Goal: Contribute content: Add original content to the website for others to see

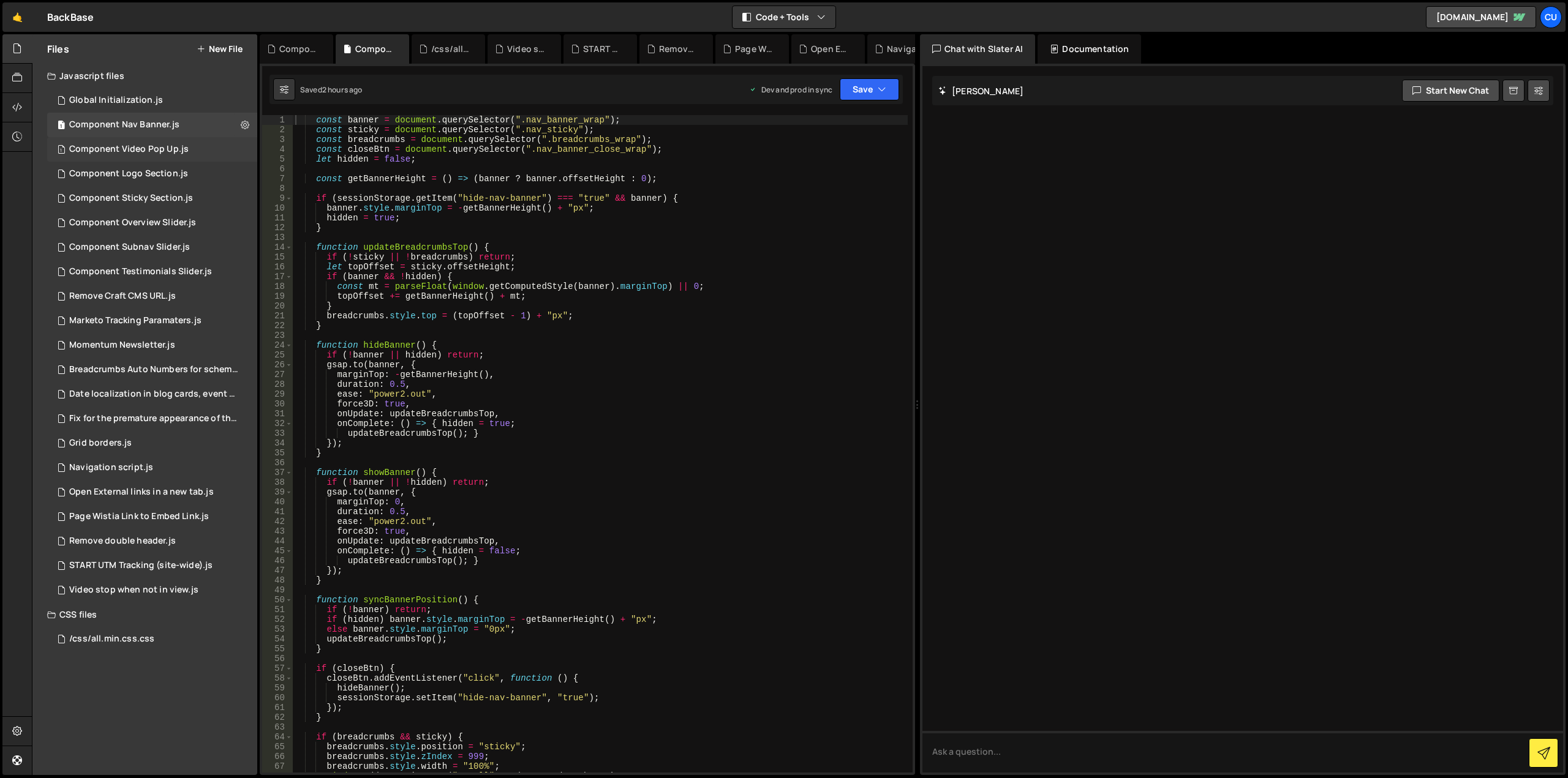
click at [169, 149] on div "Component Video Pop Up.js" at bounding box center [129, 149] width 120 height 11
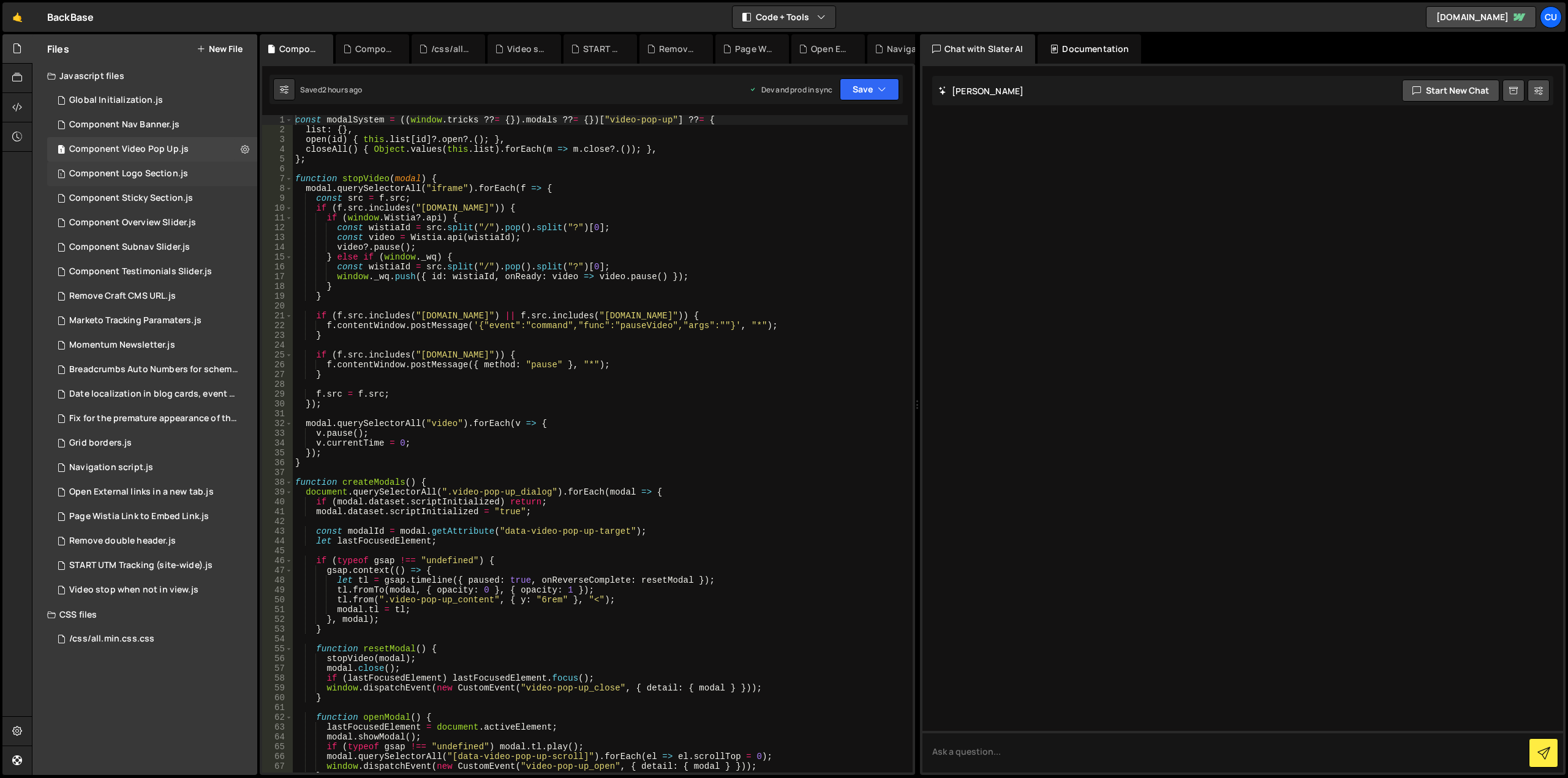
click at [164, 176] on div "Component Logo Section.js" at bounding box center [128, 174] width 119 height 11
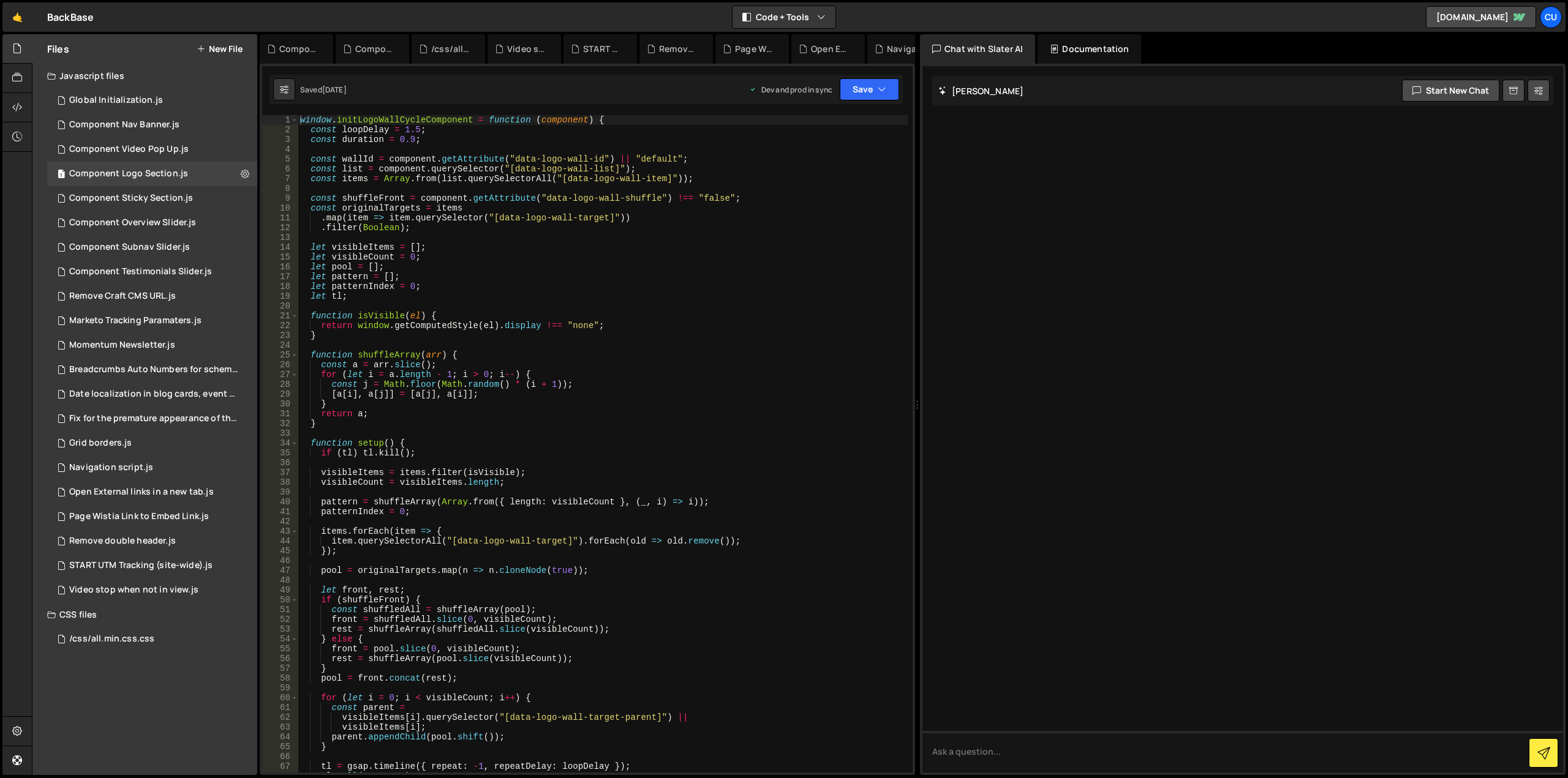
type textarea "window.initLogoWallCycleComponent = function (component) {"
drag, startPoint x: 611, startPoint y: 119, endPoint x: 301, endPoint y: 120, distance: 310.0
click at [301, 120] on div "window . initLogoWallCycleComponent = function ( component ) { const loopDelay …" at bounding box center [602, 454] width 610 height 677
click at [174, 147] on div "Component Video Pop Up.js" at bounding box center [129, 149] width 120 height 11
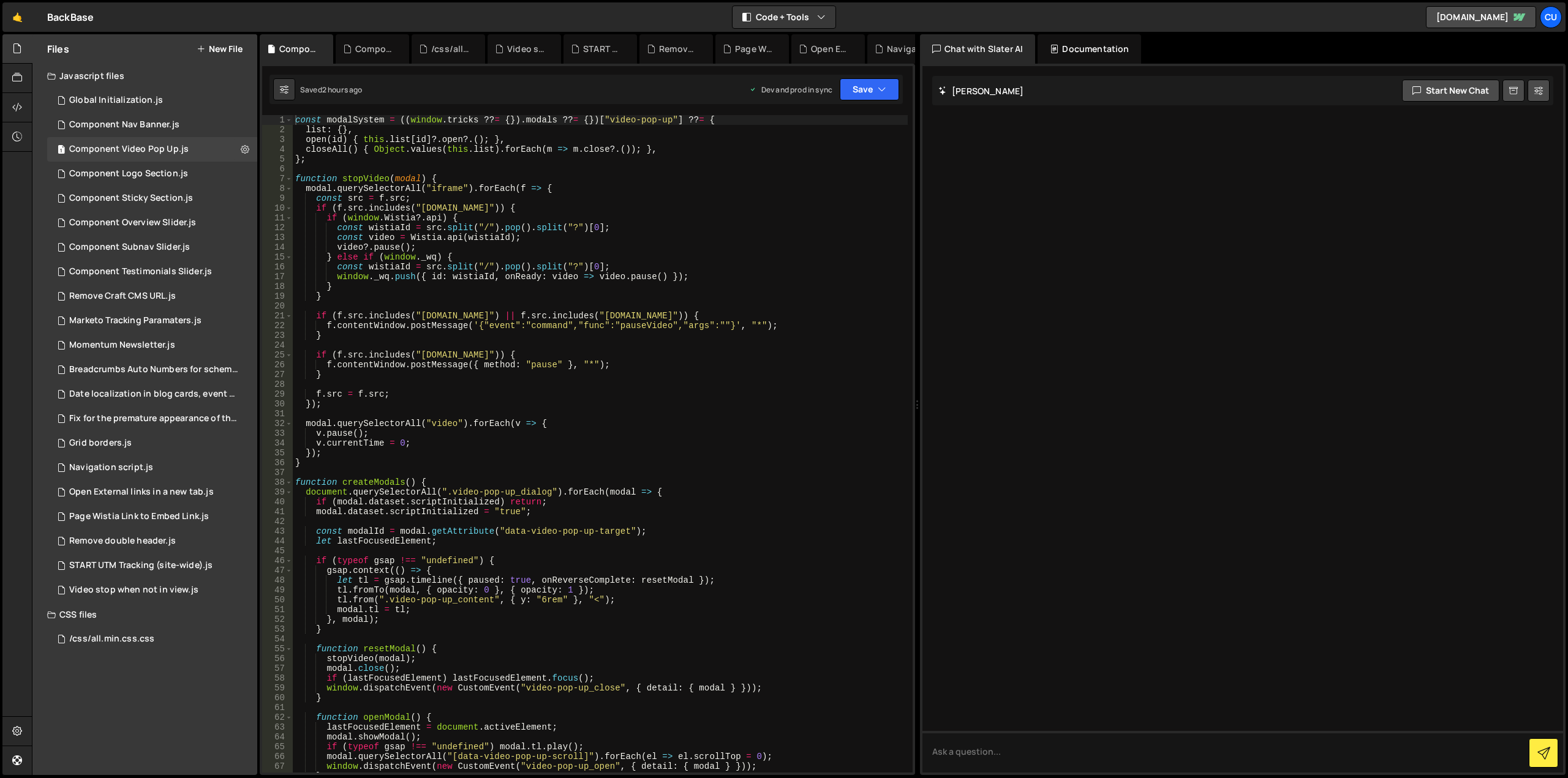
click at [690, 206] on div "const modalSystem = (( window . tricks ?? = { }) . modals ?? = { }) [ "video-po…" at bounding box center [600, 454] width 615 height 677
type textarea "createModals();"
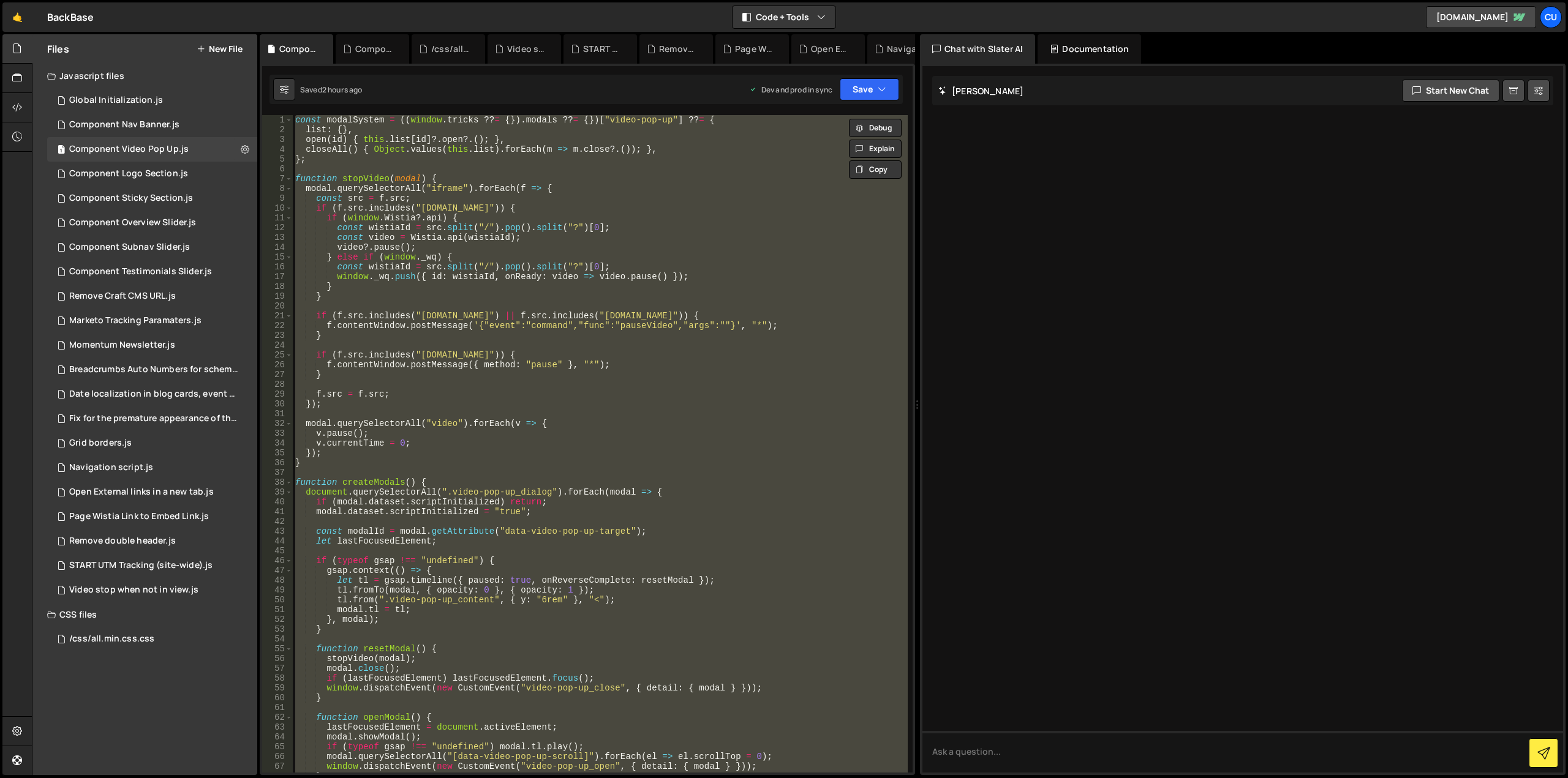
paste textarea
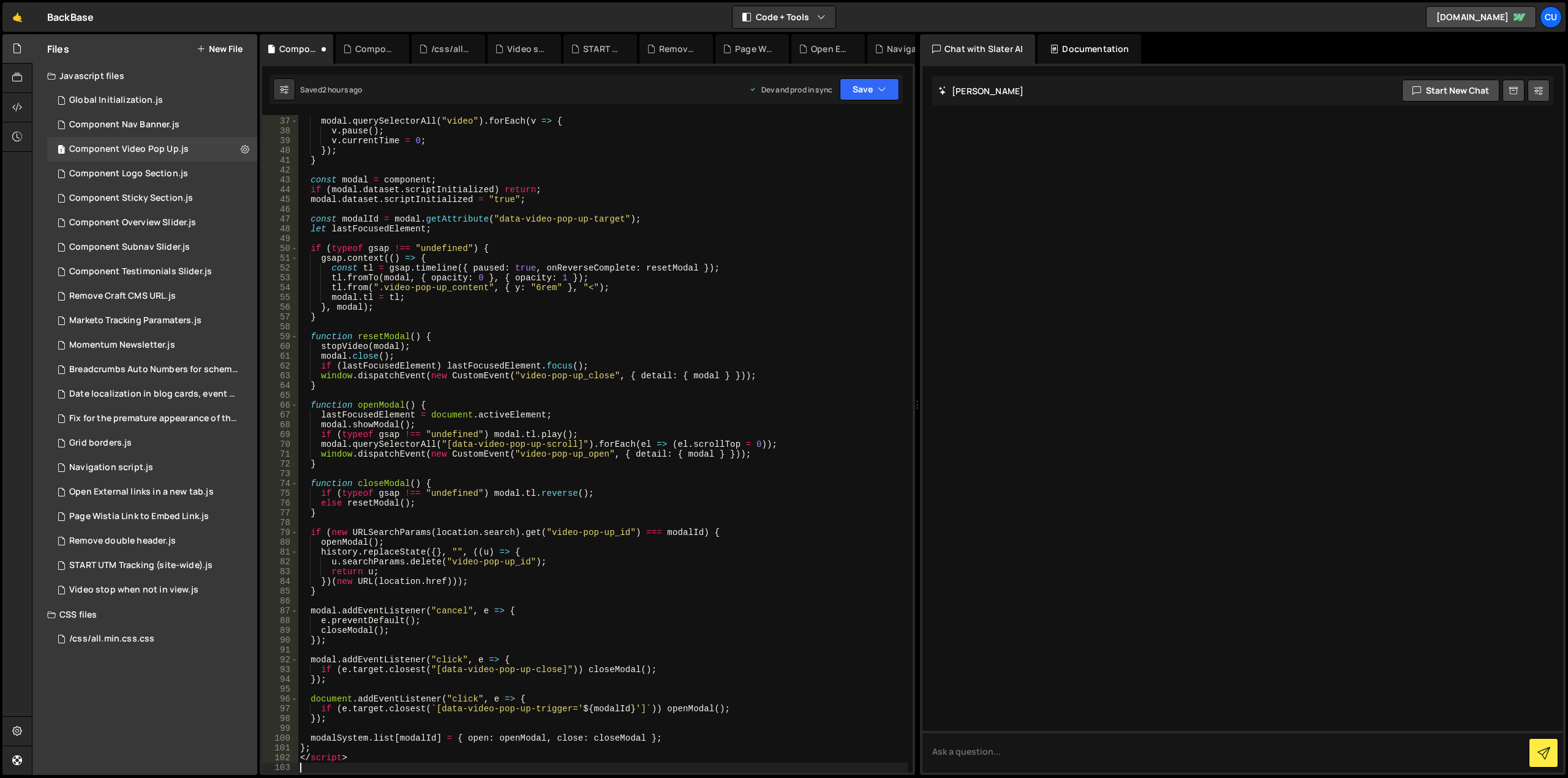
scroll to position [351, 0]
click at [355, 763] on div "modal . querySelectorAll ( "video" ) . forEach ( v => { v . pause ( ) ; v . cur…" at bounding box center [602, 445] width 610 height 677
type textarea "<"
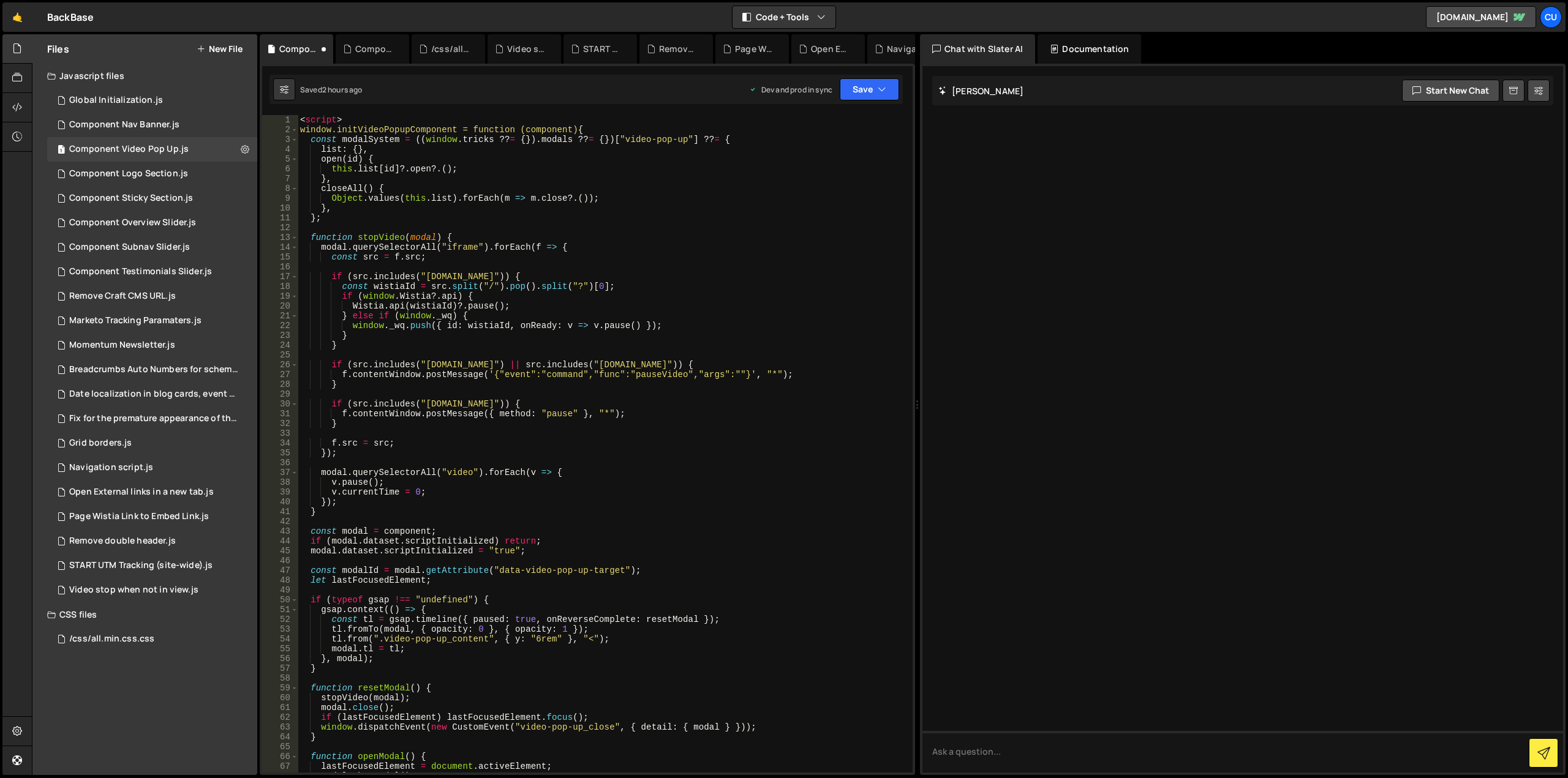
scroll to position [0, 0]
click at [321, 119] on div "< script > window.initVideoPopupComponent = function (component) { const modalS…" at bounding box center [602, 454] width 610 height 677
type textarea "<"
type textarea "window.initVideoPopupComponent = function (component) {"
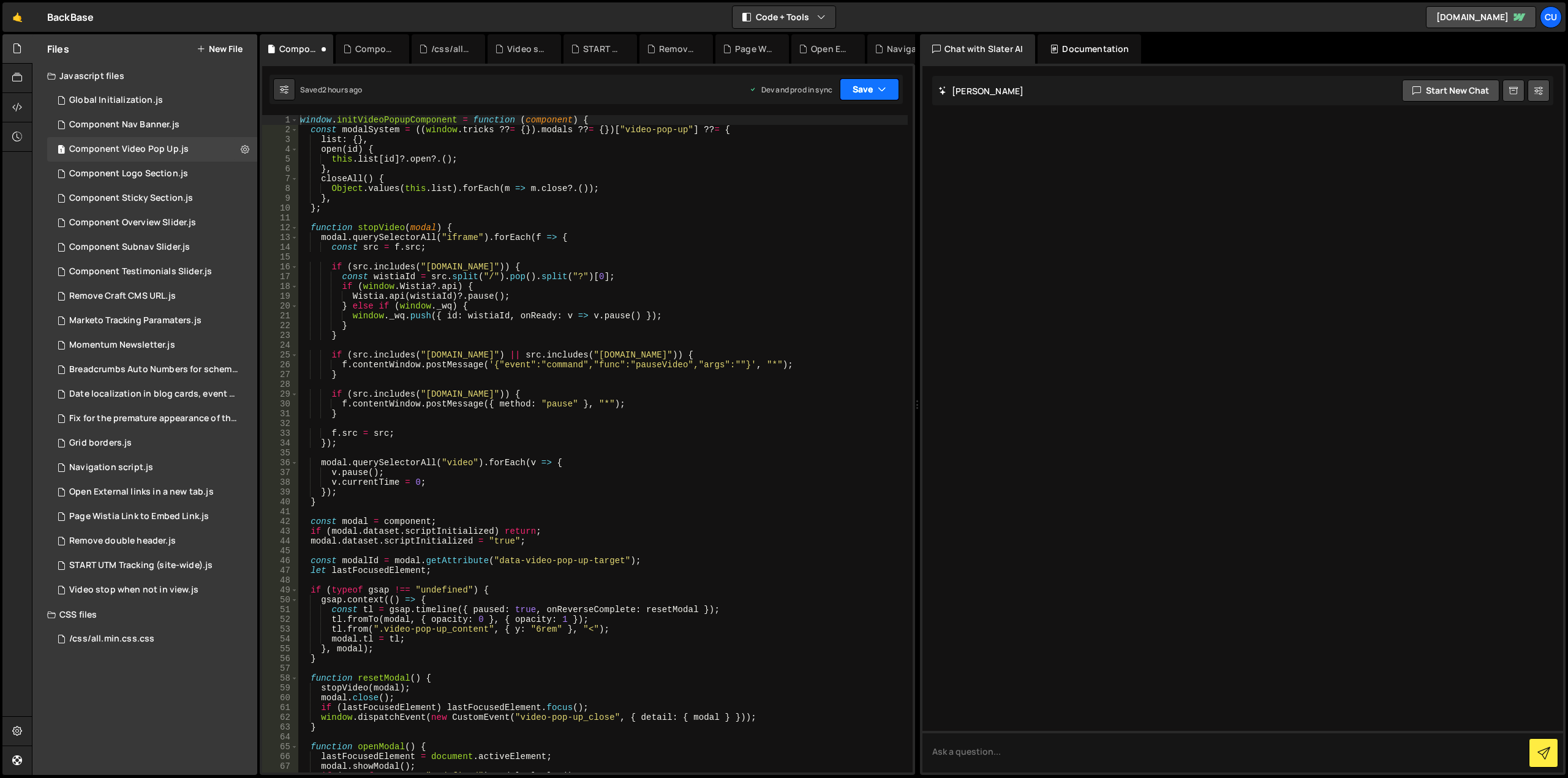
click at [866, 91] on button "Save" at bounding box center [869, 89] width 60 height 22
click at [838, 164] on div "Save to Production S" at bounding box center [828, 159] width 128 height 12
click at [178, 129] on div "1 Component Nav Banner.js 0" at bounding box center [152, 125] width 210 height 25
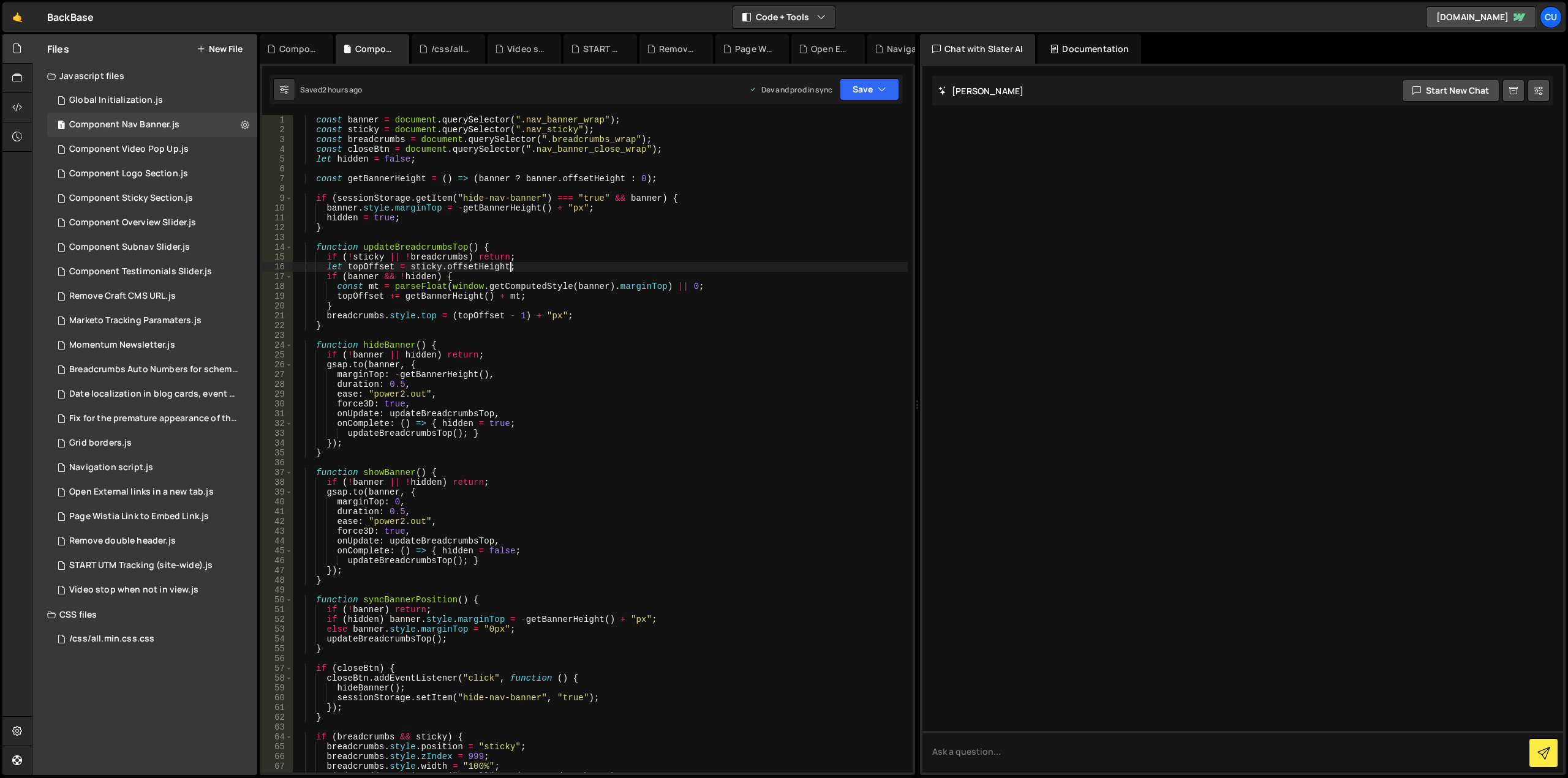
click at [738, 265] on div "const banner = document . querySelector ( ".nav_banner_wrap" ) ; const sticky =…" at bounding box center [600, 454] width 615 height 677
type textarea "updateBreadcrumbsTop();"
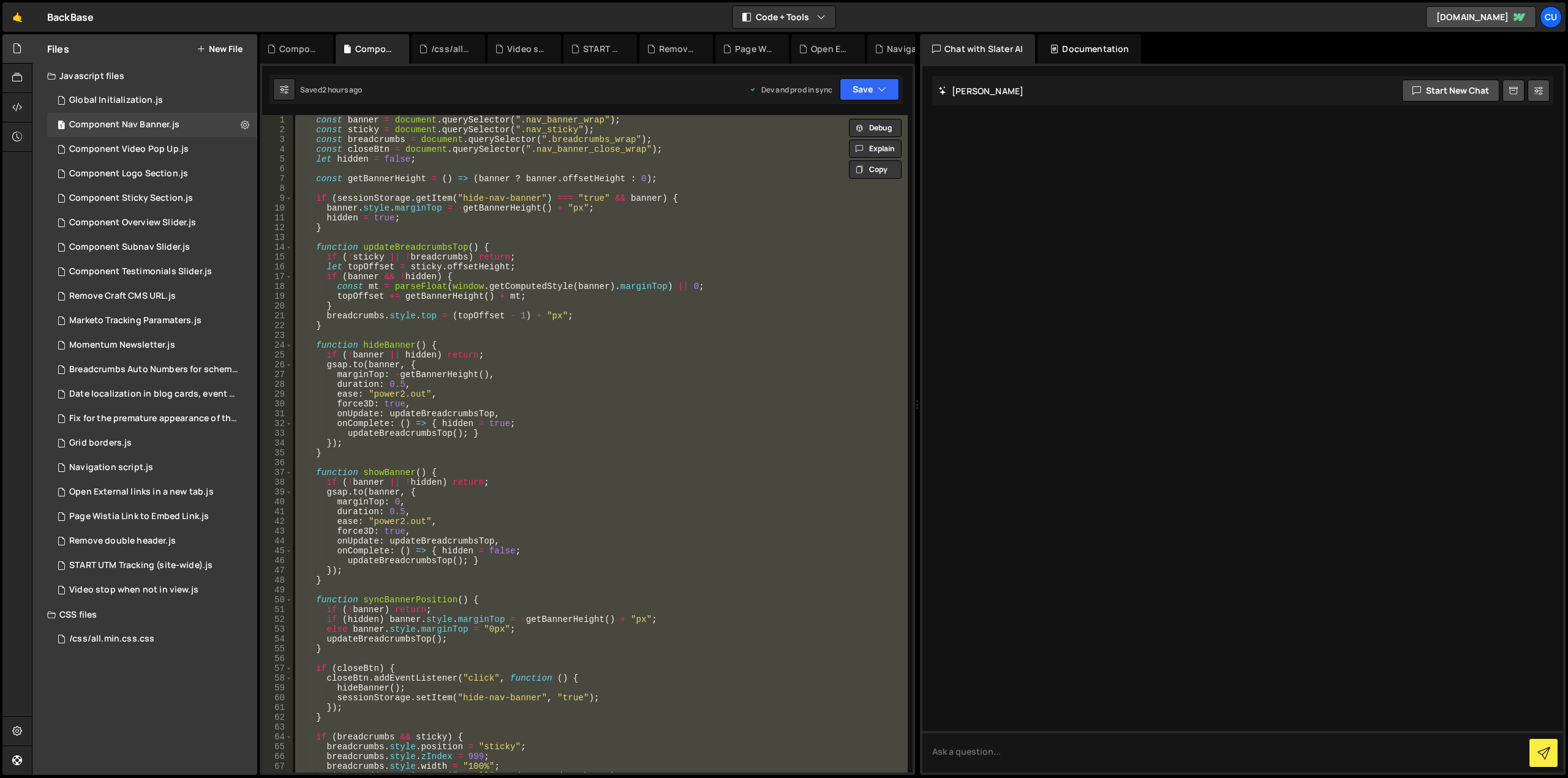
paste textarea
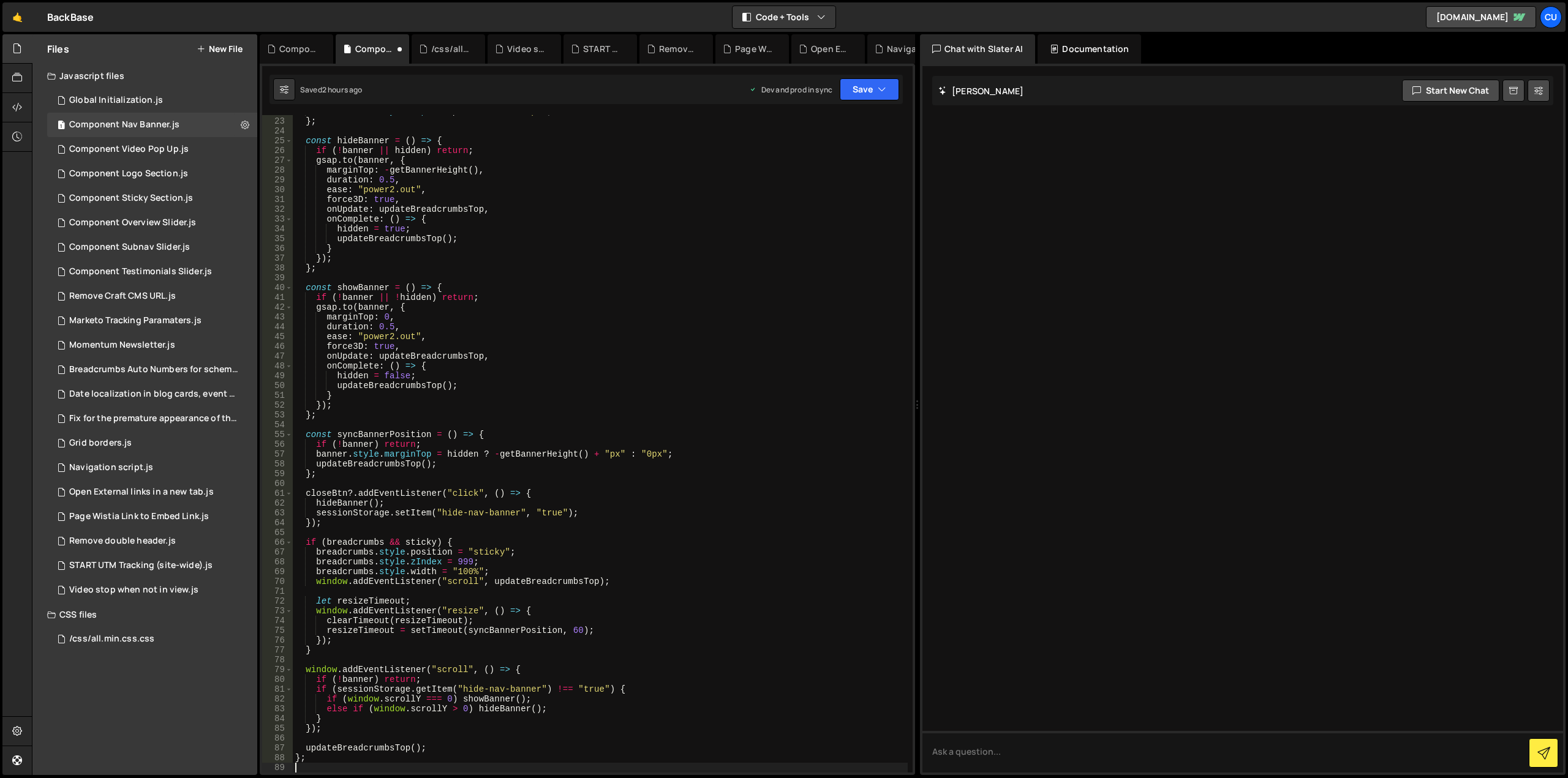
scroll to position [287, 0]
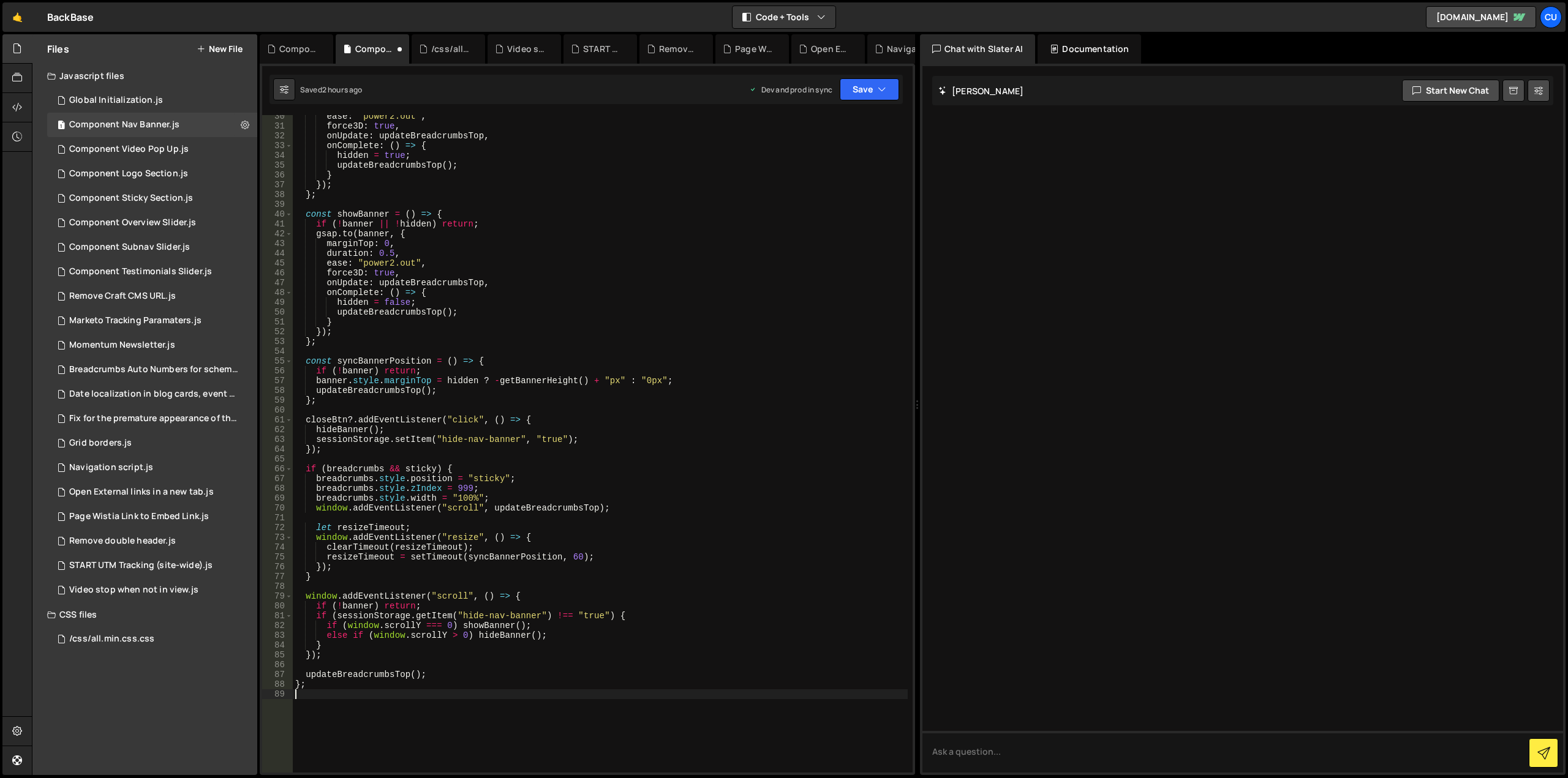
type textarea "};"
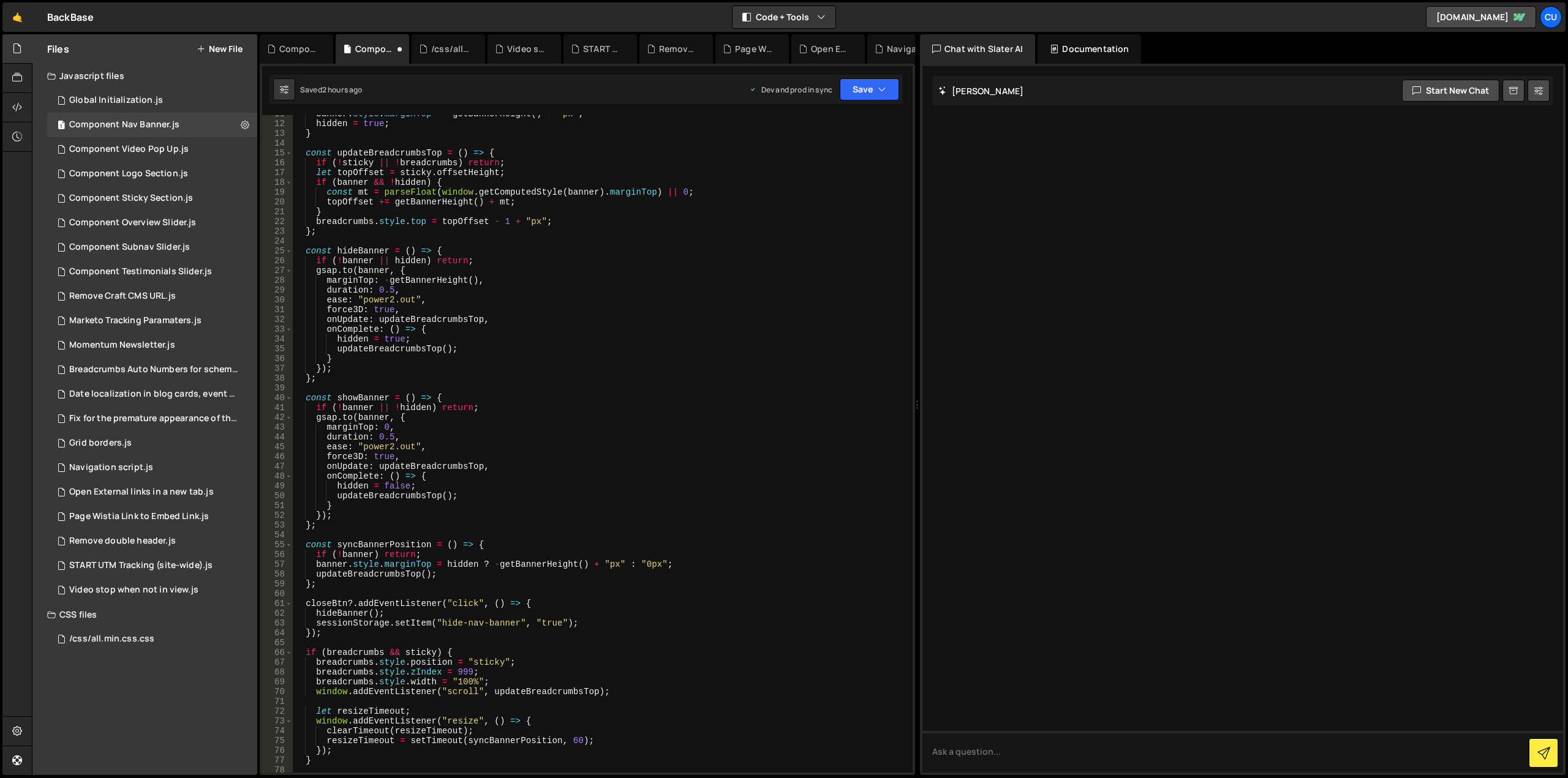
scroll to position [0, 0]
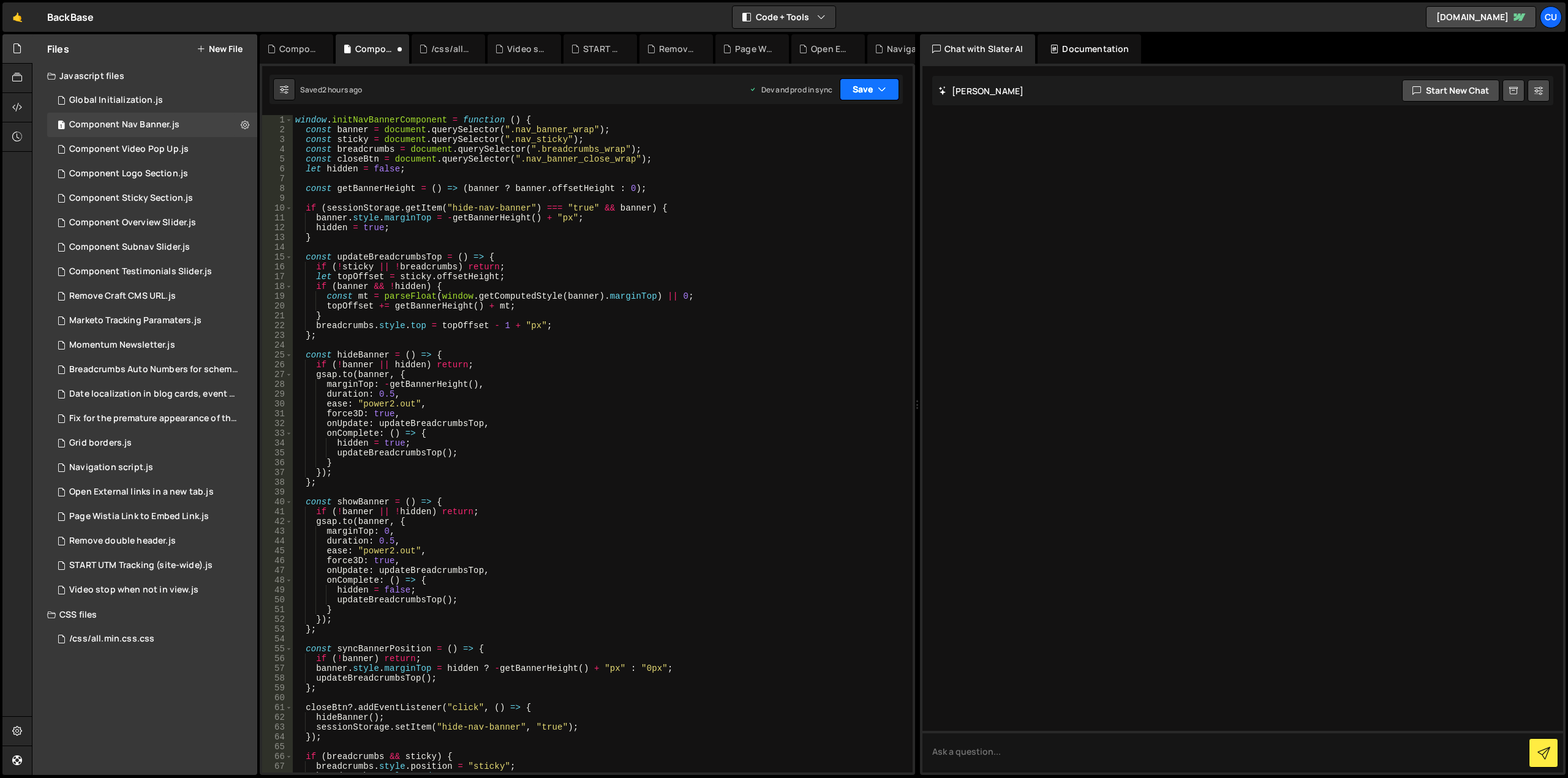
click at [858, 96] on button "Save" at bounding box center [869, 89] width 60 height 22
click at [824, 165] on div "Save to Production S" at bounding box center [828, 159] width 128 height 12
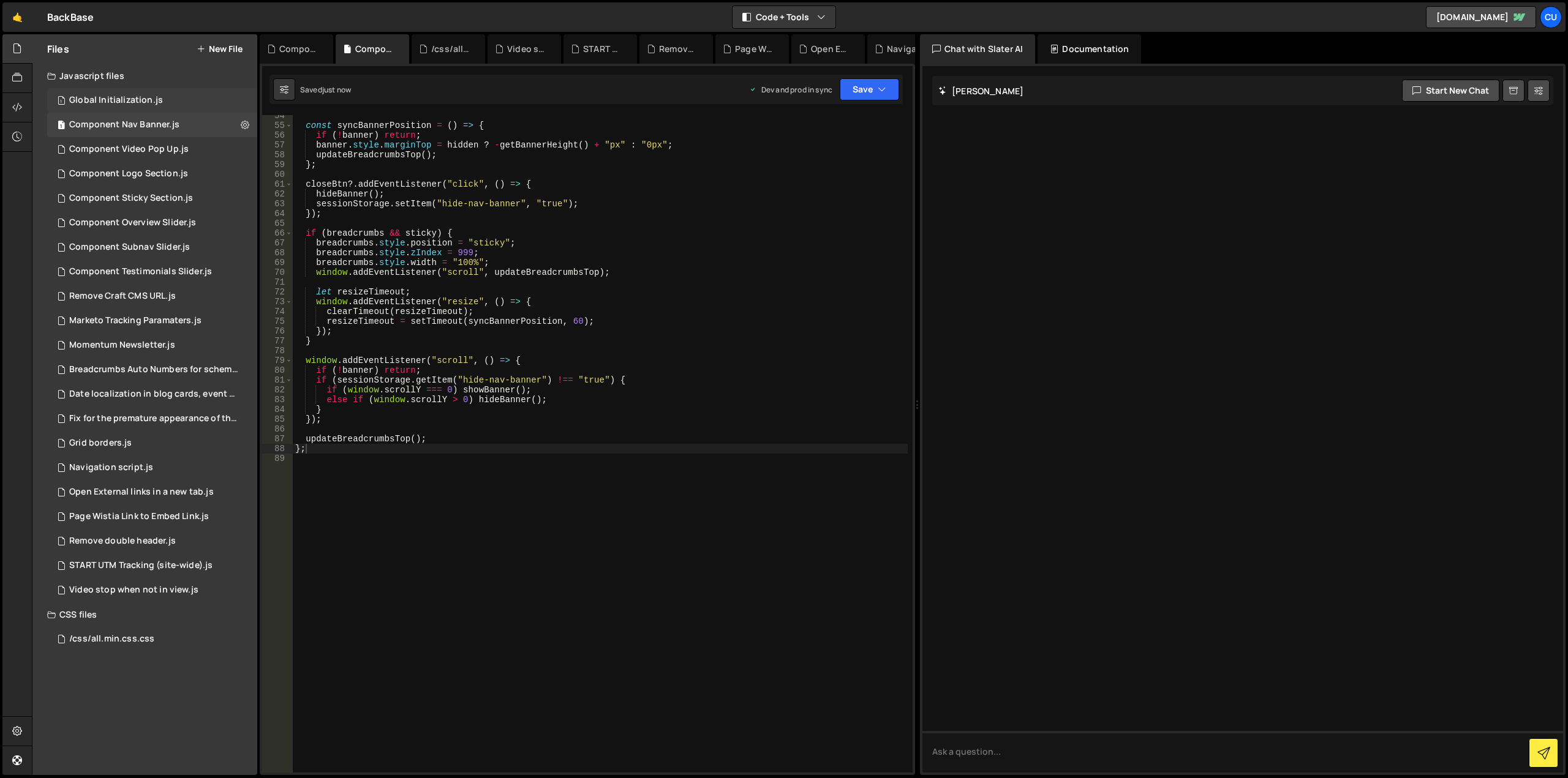
click at [92, 97] on div "Global Initialization.js" at bounding box center [116, 100] width 93 height 11
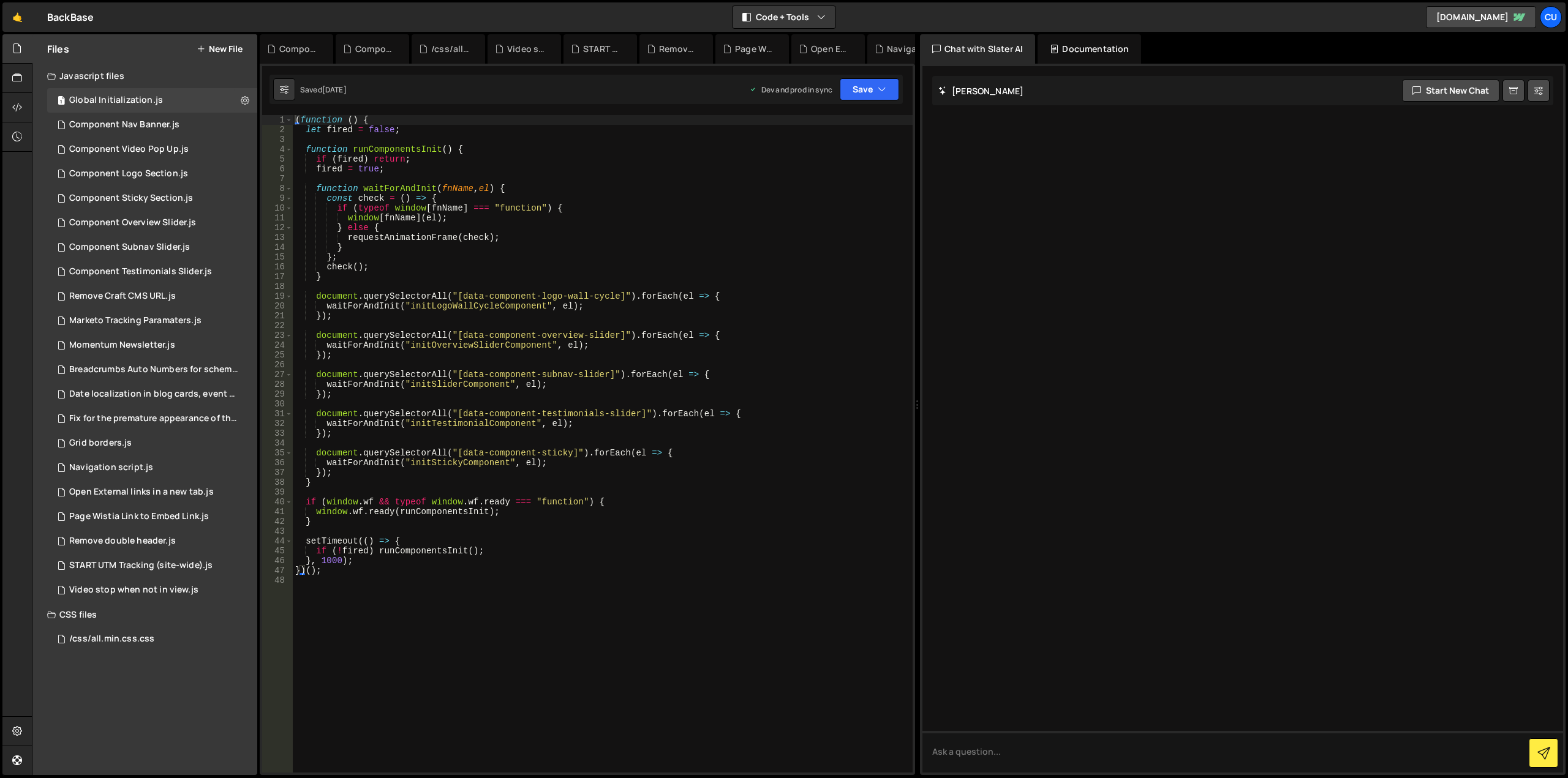
click at [703, 405] on div "( function ( ) { let fired = false ; function runComponentsInit ( ) { if ( fire…" at bounding box center [602, 454] width 620 height 677
type textarea "})();"
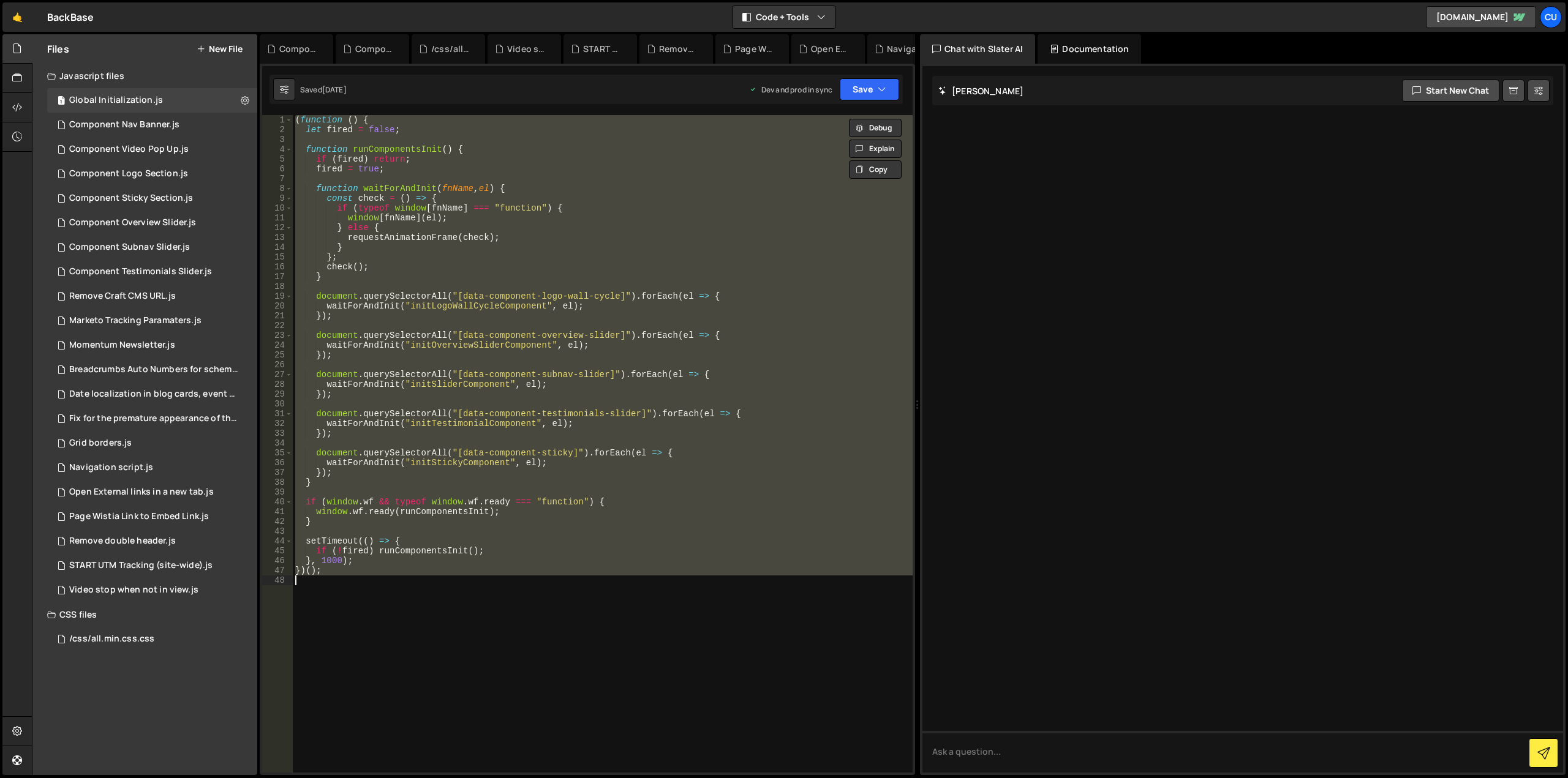
paste textarea
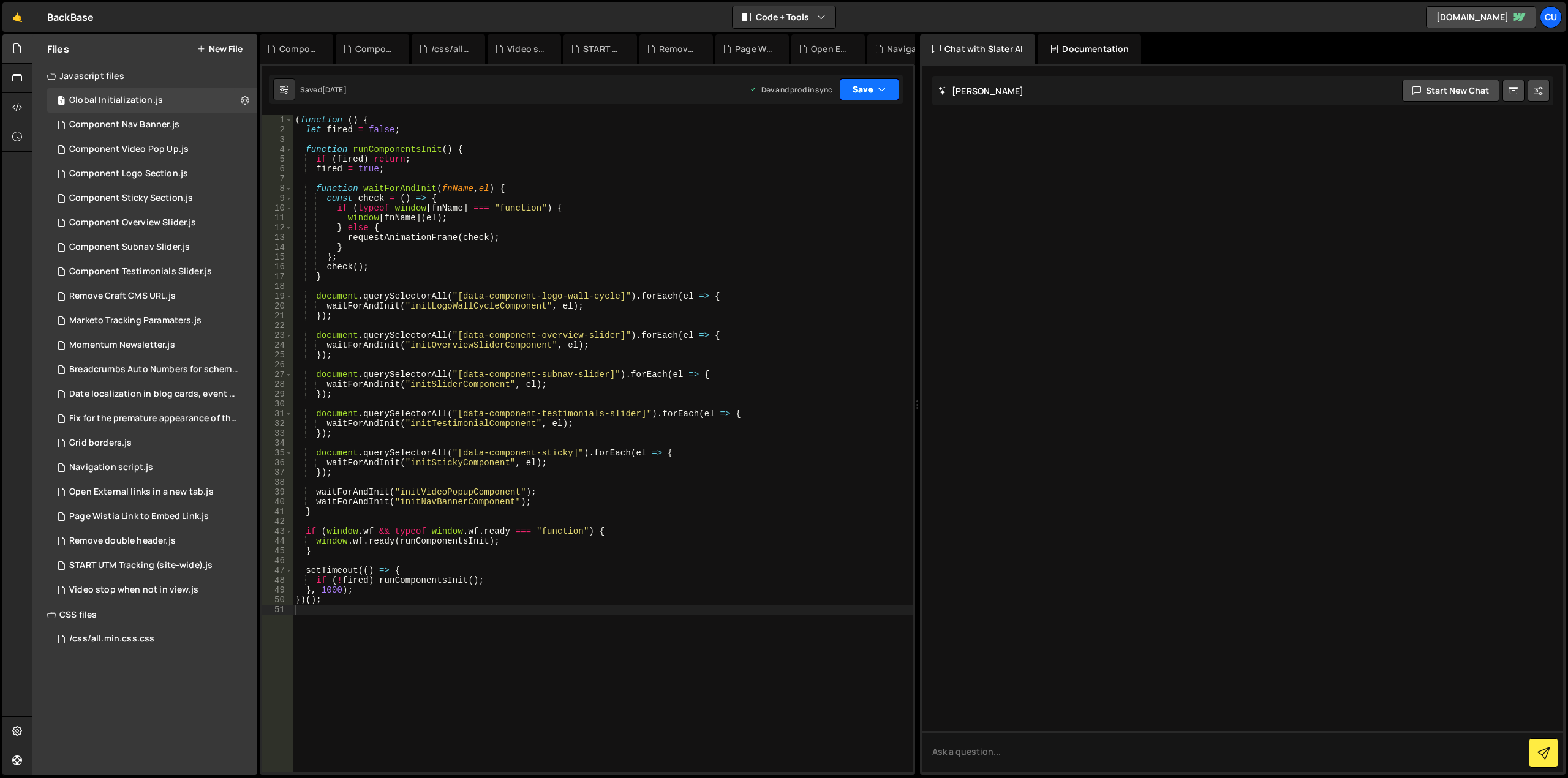
click at [860, 91] on button "Save" at bounding box center [869, 89] width 60 height 22
click at [829, 169] on div "Saved [DATE]" at bounding box center [828, 173] width 128 height 15
click at [159, 145] on div "Component Video Pop Up.js" at bounding box center [129, 149] width 120 height 11
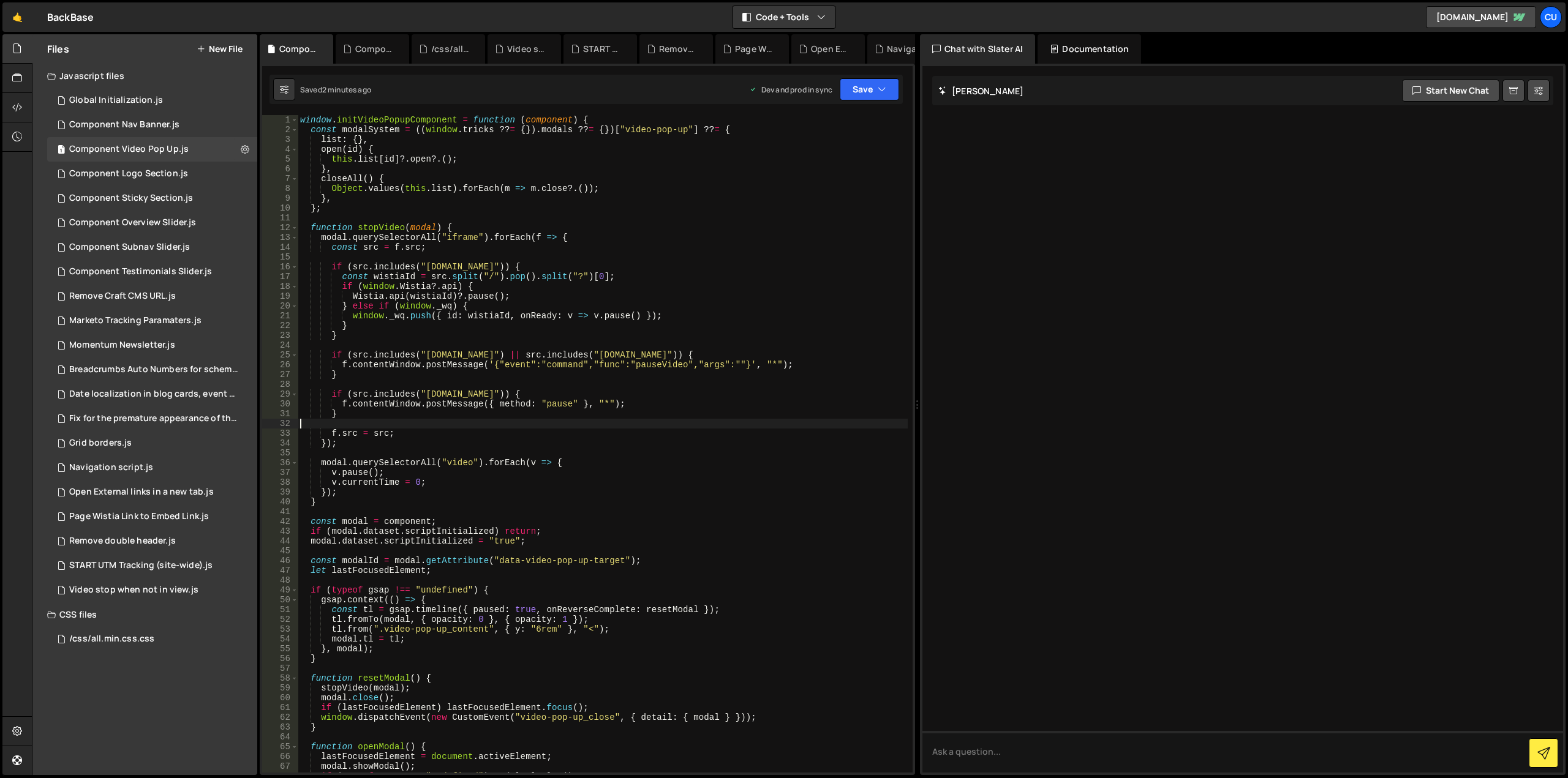
click at [711, 427] on div "window . initVideoPopupComponent = function ( component ) { const modalSystem =…" at bounding box center [602, 454] width 610 height 677
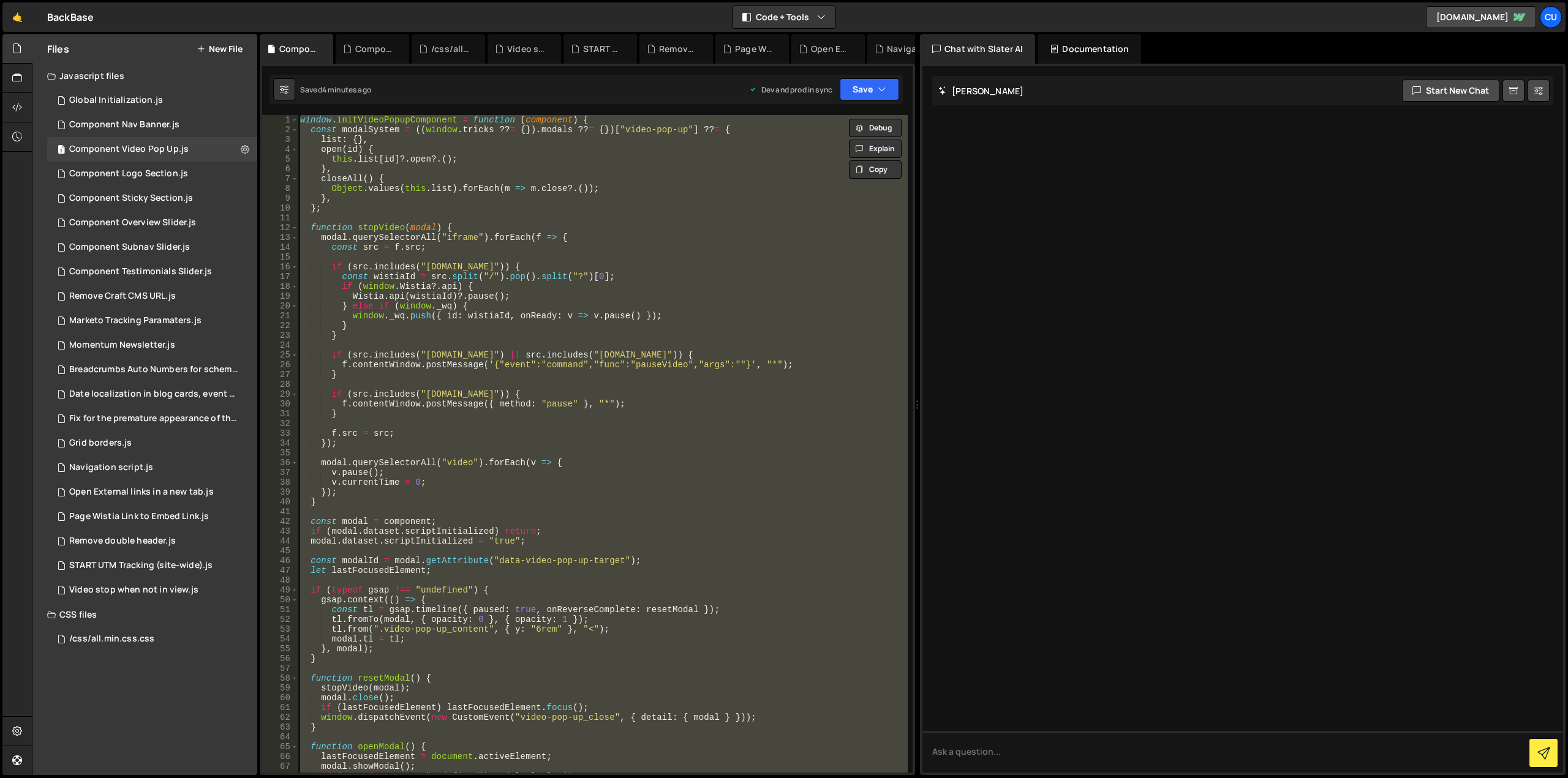
click at [708, 233] on div "window . initVideoPopupComponent = function ( component ) { const modalSystem =…" at bounding box center [602, 444] width 610 height 658
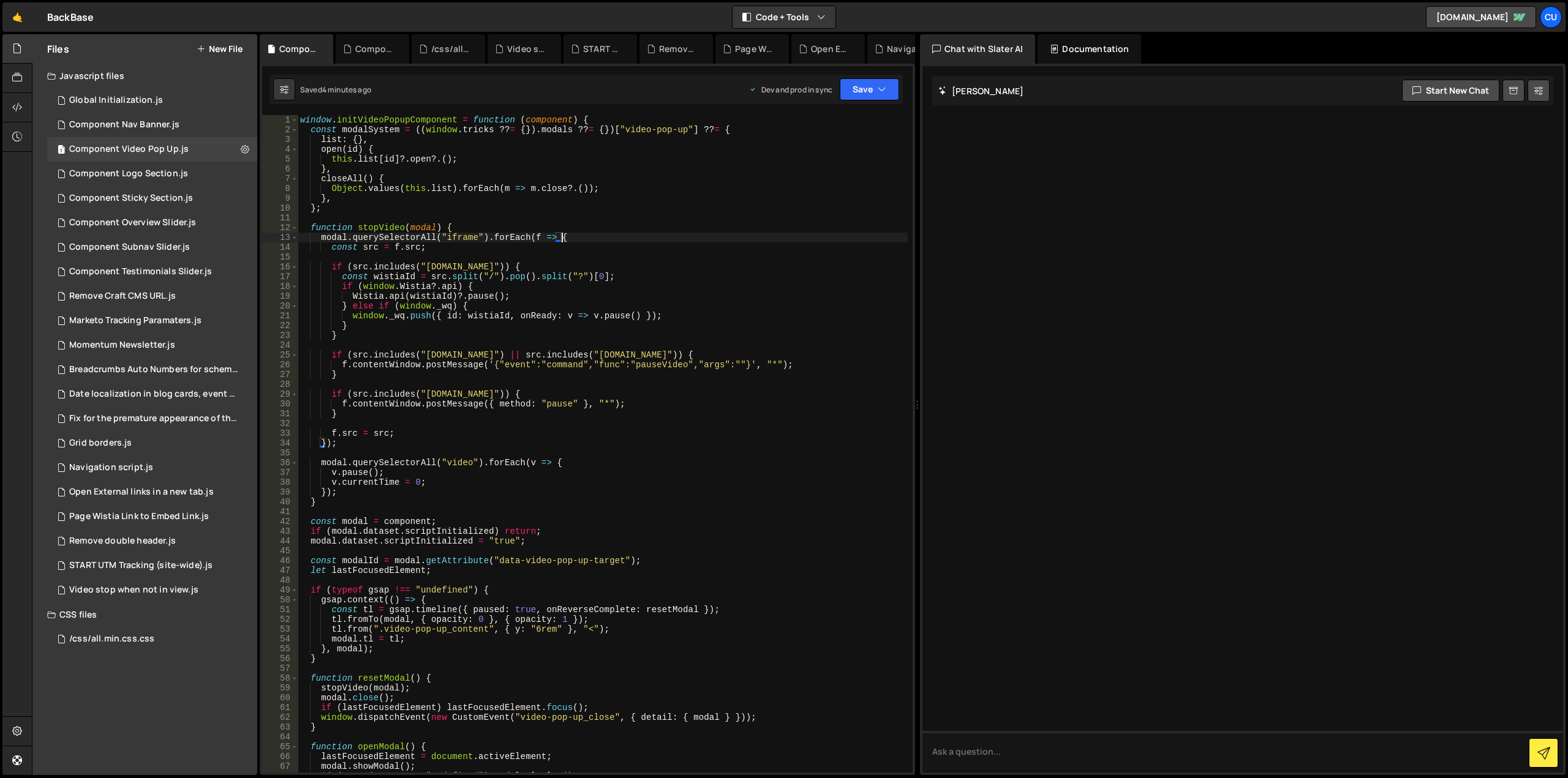
type textarea "};"
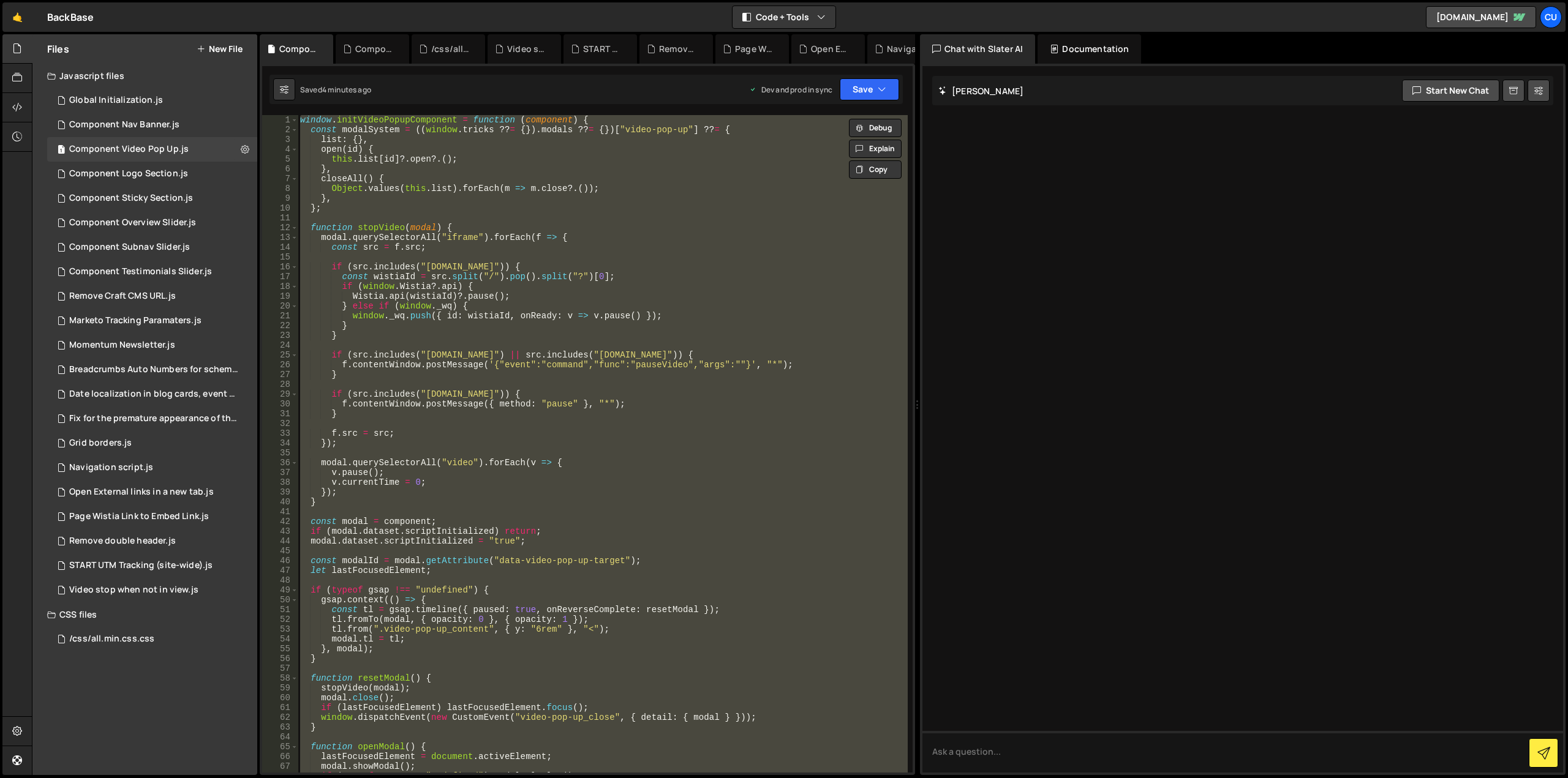
paste textarea
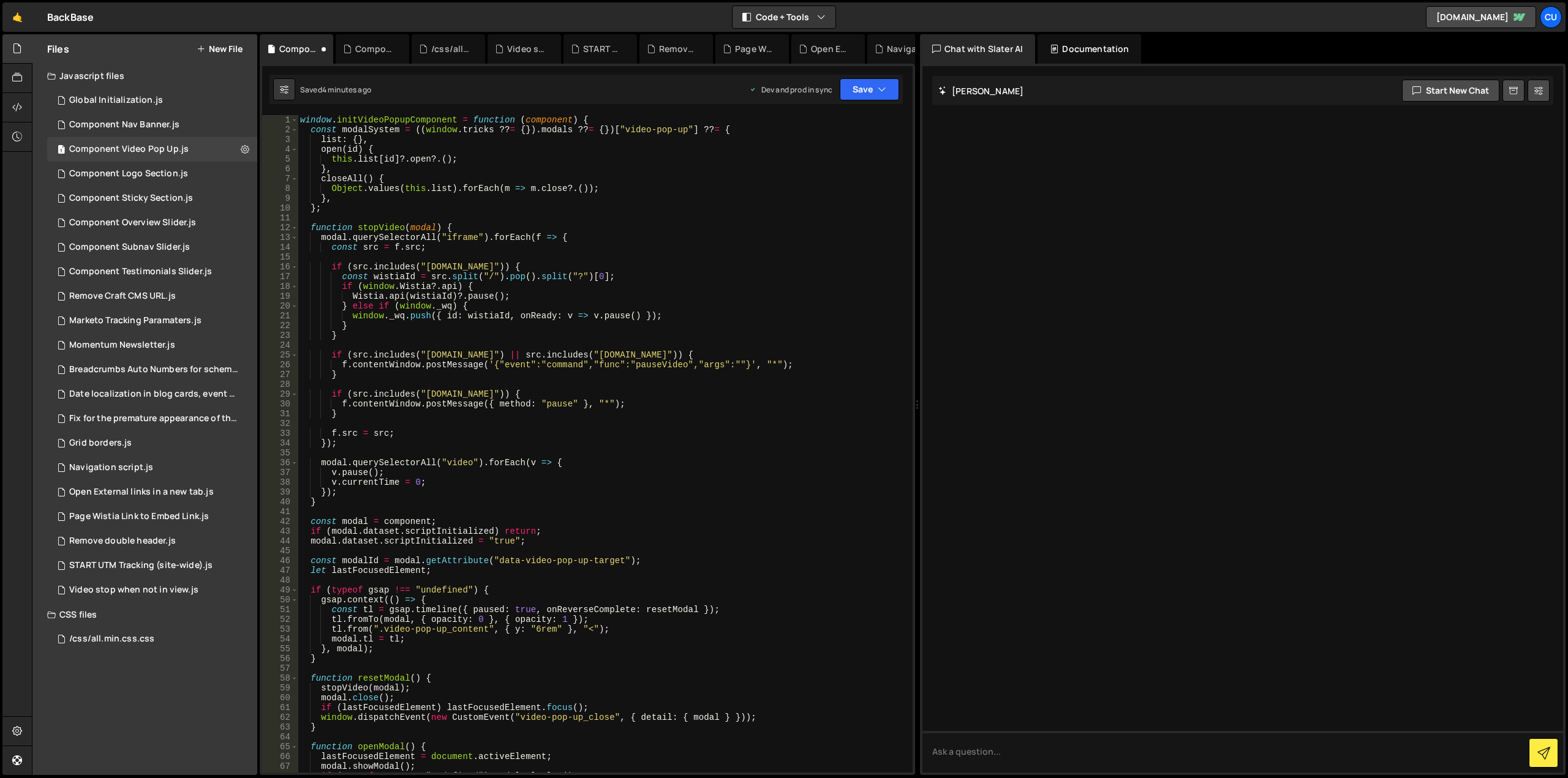
scroll to position [0, 0]
click at [856, 81] on button "Save" at bounding box center [869, 89] width 60 height 22
click at [827, 165] on div "Save to Production S" at bounding box center [828, 159] width 128 height 12
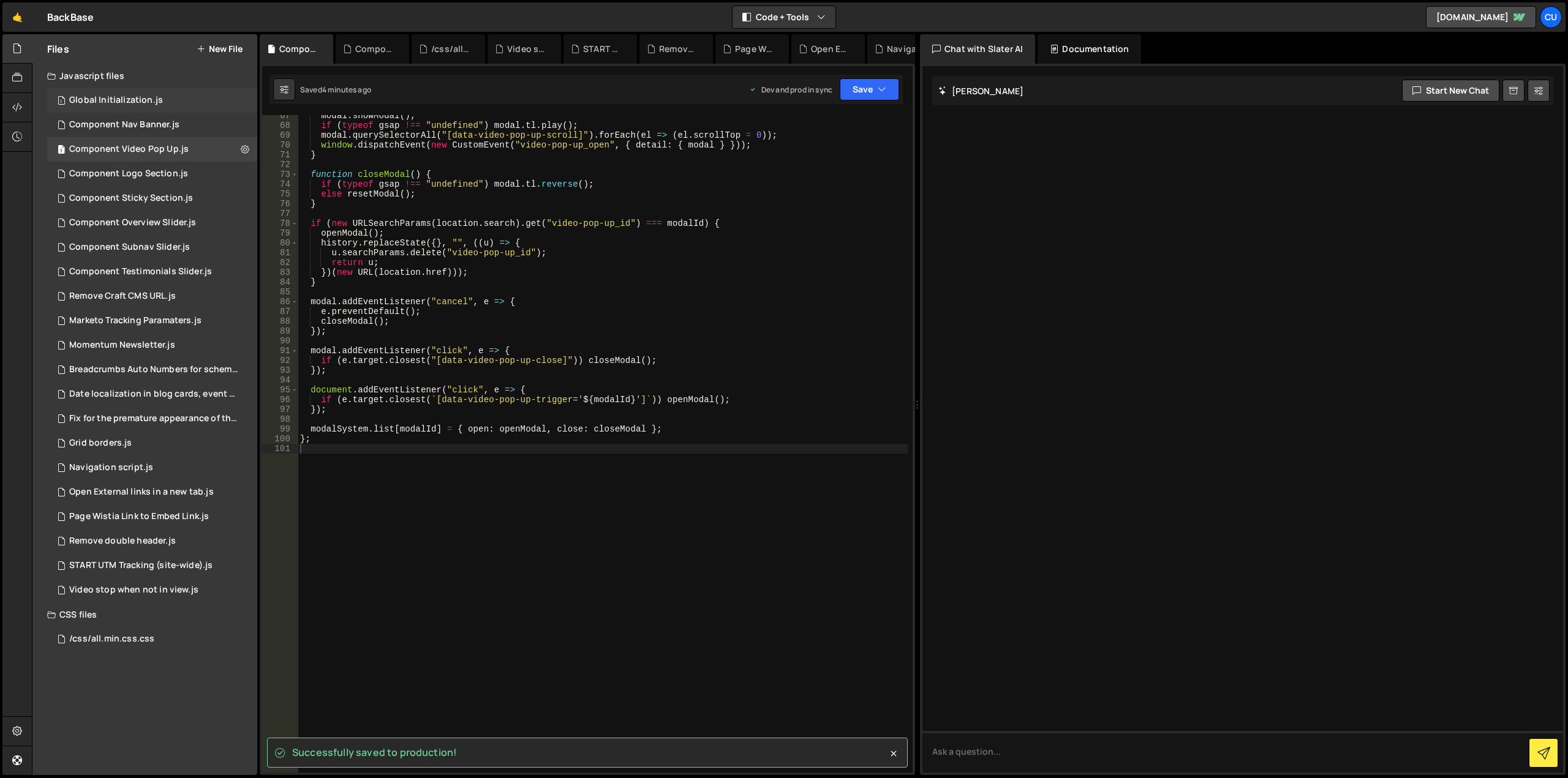
click at [168, 101] on div "1 Global Initialization.js 0" at bounding box center [152, 101] width 210 height 25
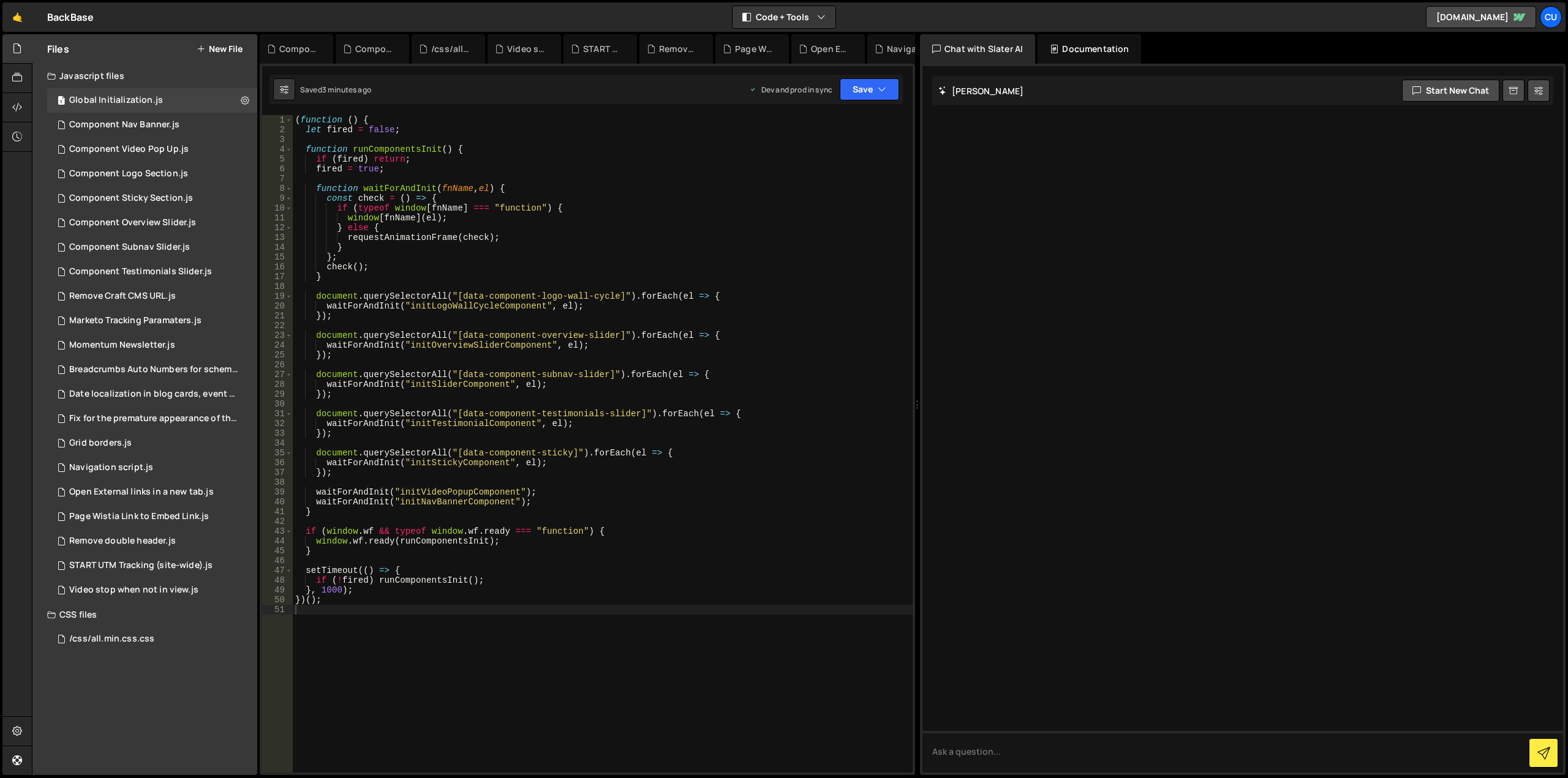
click at [336, 513] on div "( function ( ) { let fired = false ; function runComponentsInit ( ) { if ( fire…" at bounding box center [602, 454] width 620 height 677
click at [346, 471] on div "( function ( ) { let fired = false ; function runComponentsInit ( ) { if ( fire…" at bounding box center [602, 454] width 620 height 677
type textarea "});"
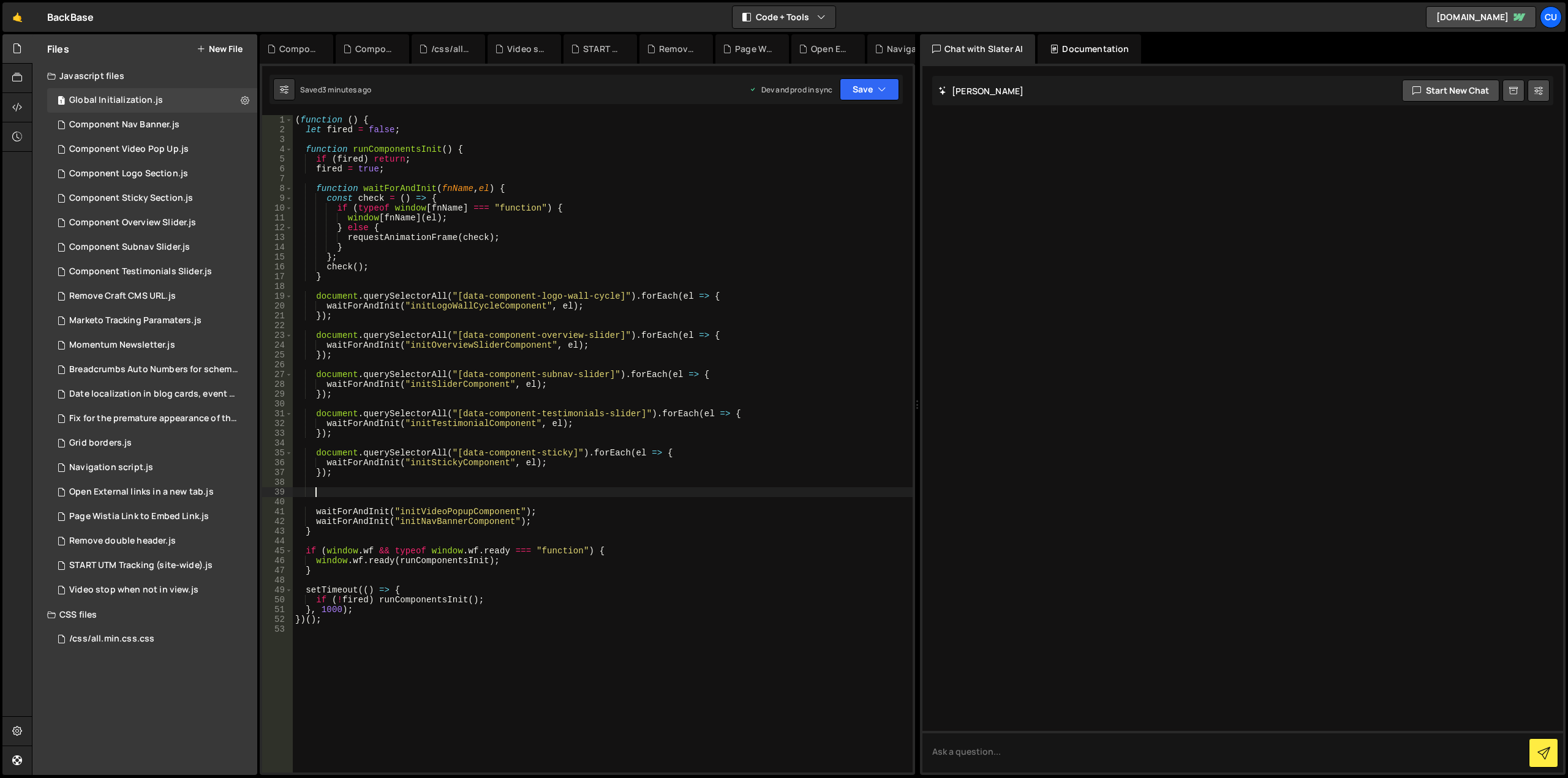
paste textarea "});"
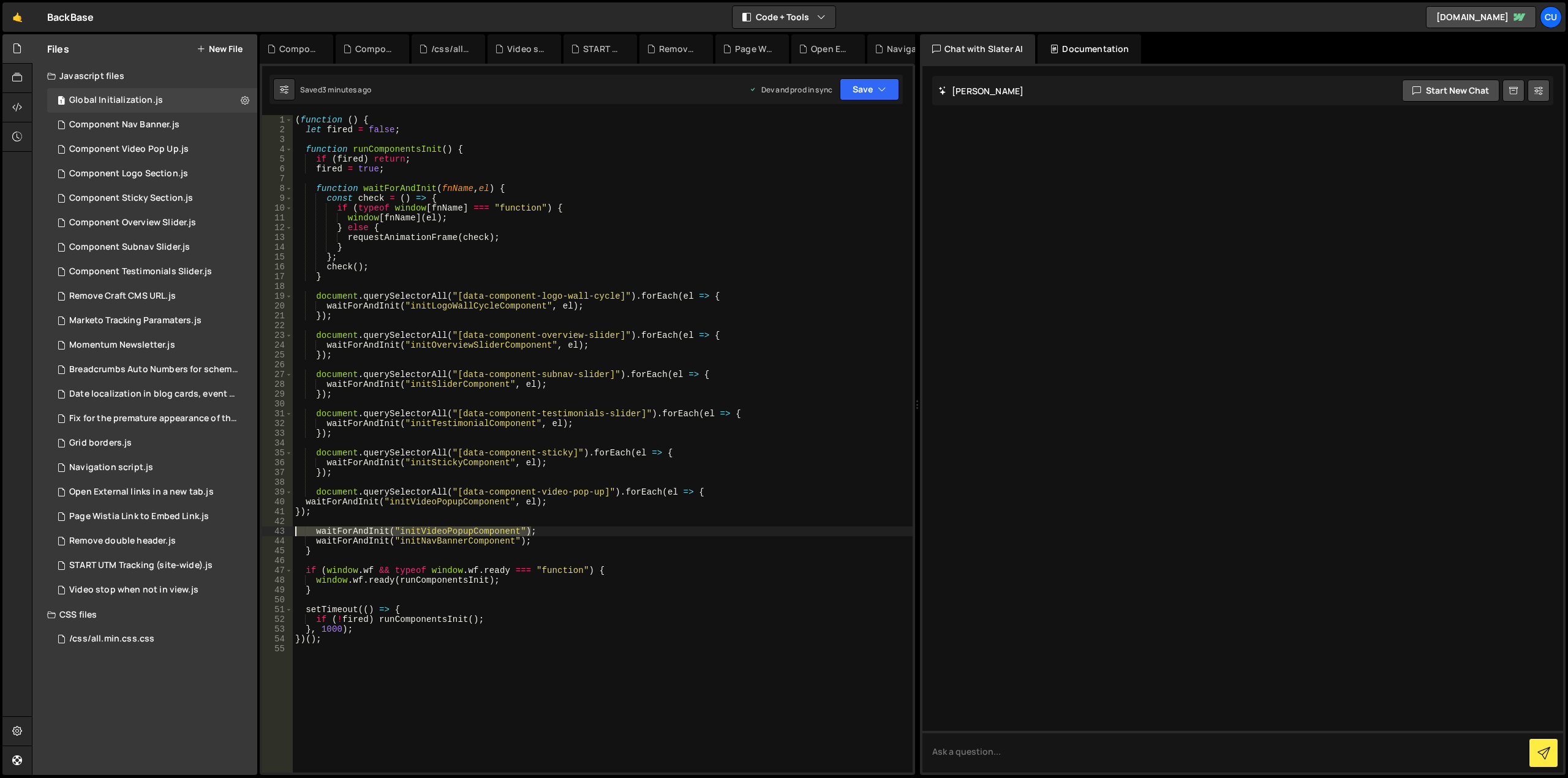
drag, startPoint x: 540, startPoint y: 531, endPoint x: 291, endPoint y: 534, distance: 249.0
click at [291, 534] on div "}); 1 2 3 4 5 6 7 8 9 10 11 12 13 14 15 16 17 18 19 20 21 22 23 24 25 26 27 28 …" at bounding box center [587, 444] width 650 height 658
type textarea "waitForAndInit("initVideoPopupComponent");"
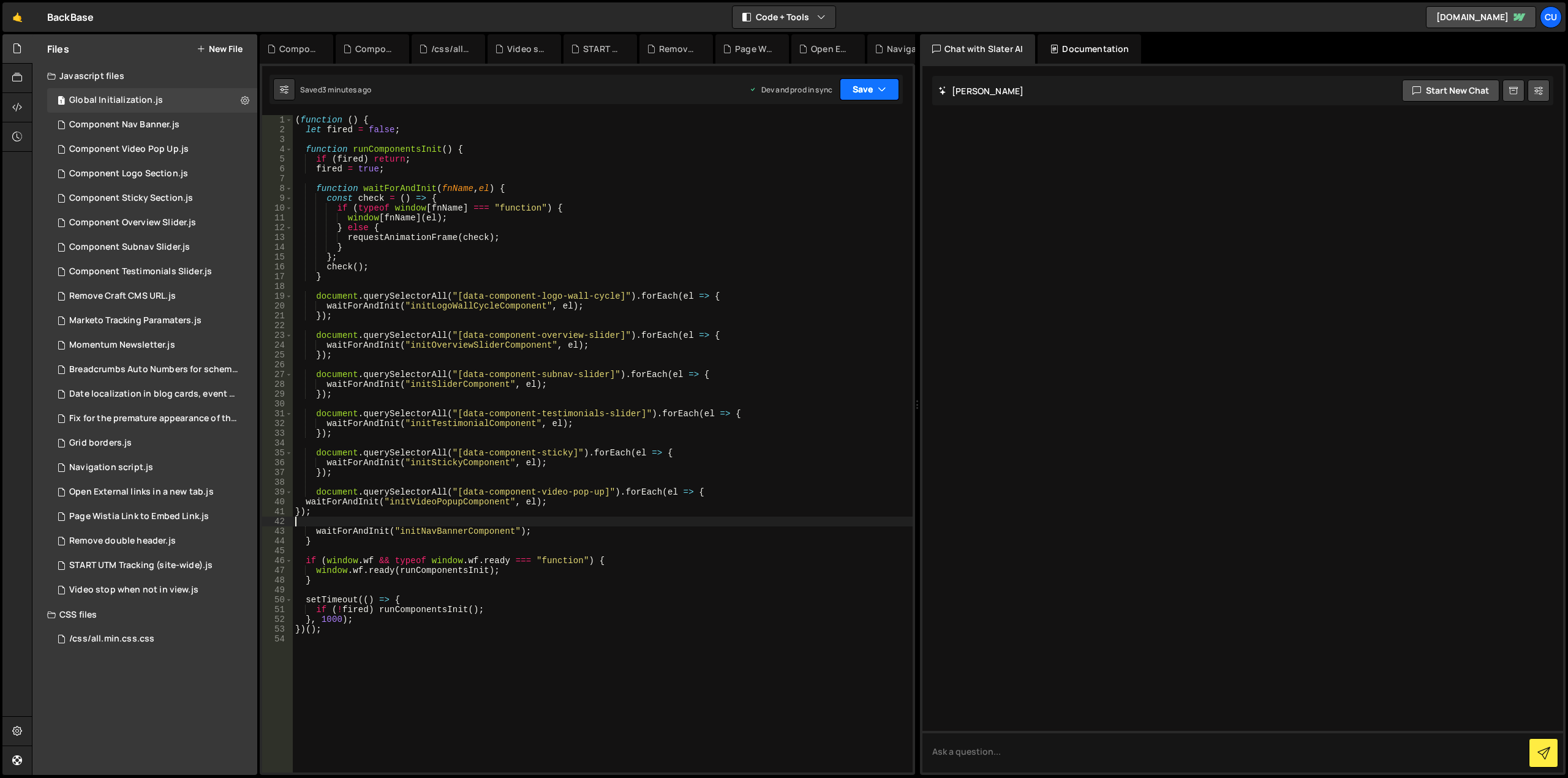
click at [855, 89] on button "Save" at bounding box center [869, 89] width 60 height 22
click at [827, 167] on div "3 minutes ago" at bounding box center [809, 172] width 48 height 11
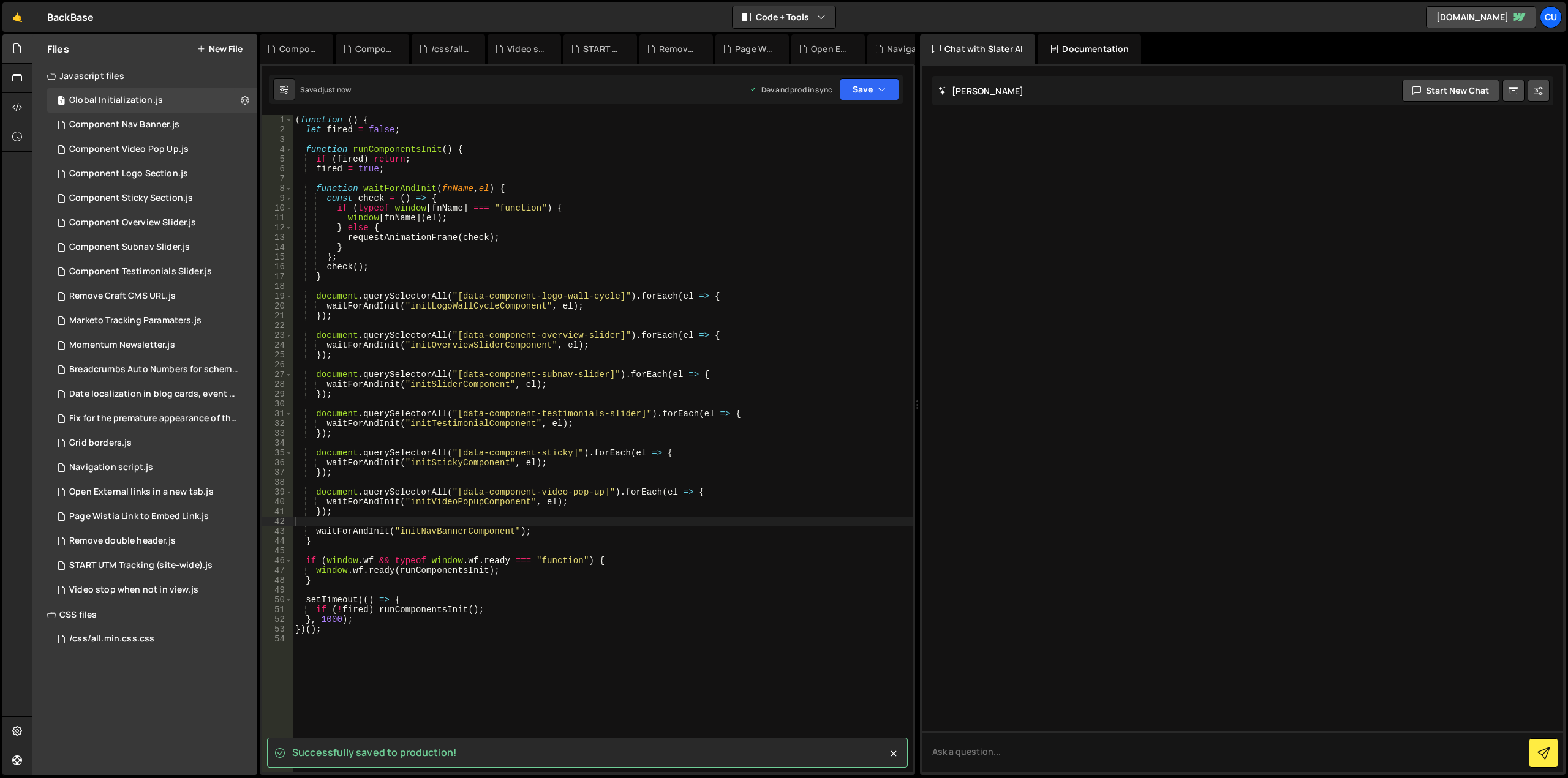
click at [705, 639] on div "( function ( ) { let fired = false ; function runComponentsInit ( ) { if ( fire…" at bounding box center [602, 454] width 620 height 677
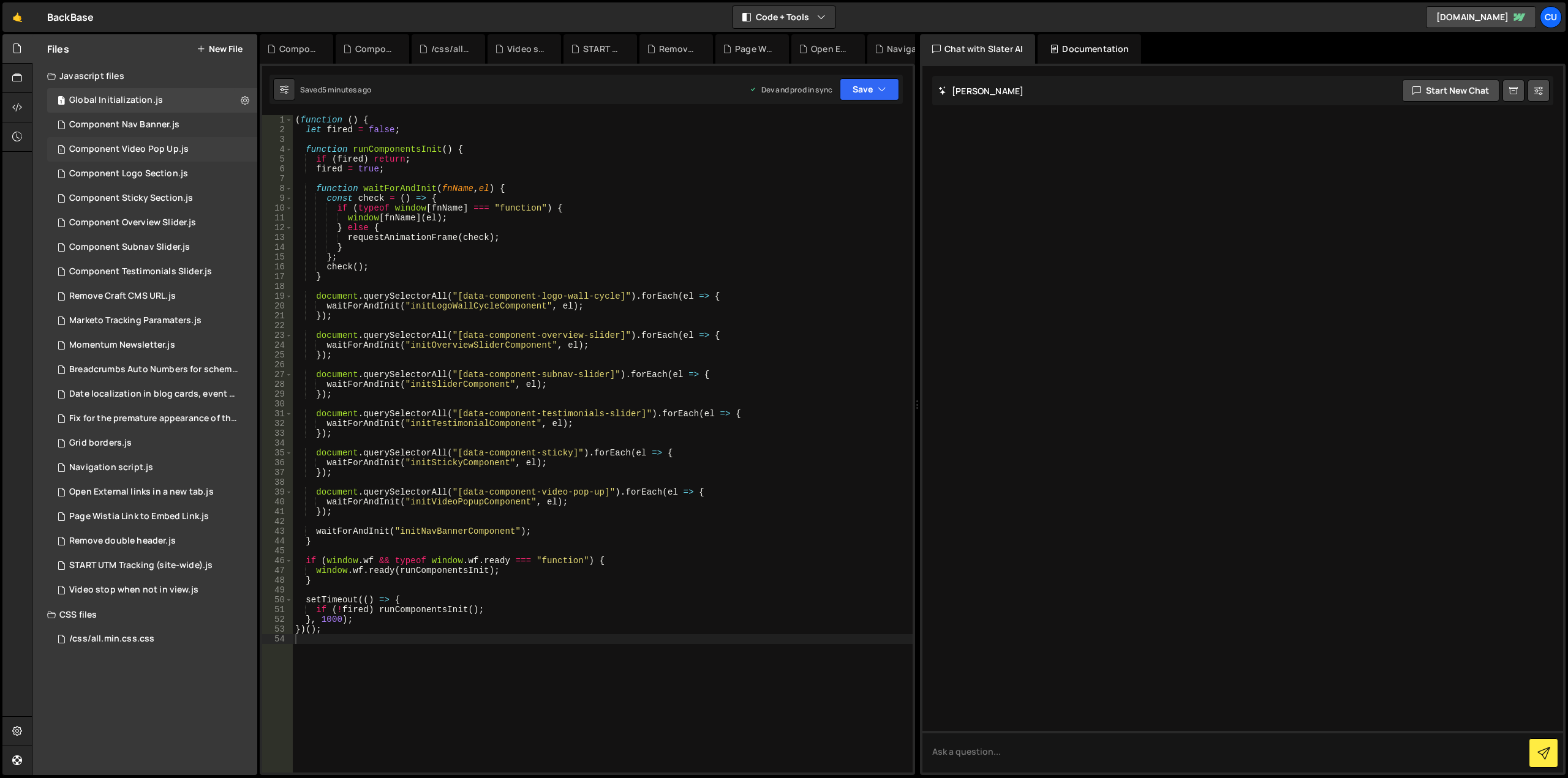
click at [191, 146] on div "1 Component Video Pop Up.js 0" at bounding box center [152, 149] width 210 height 25
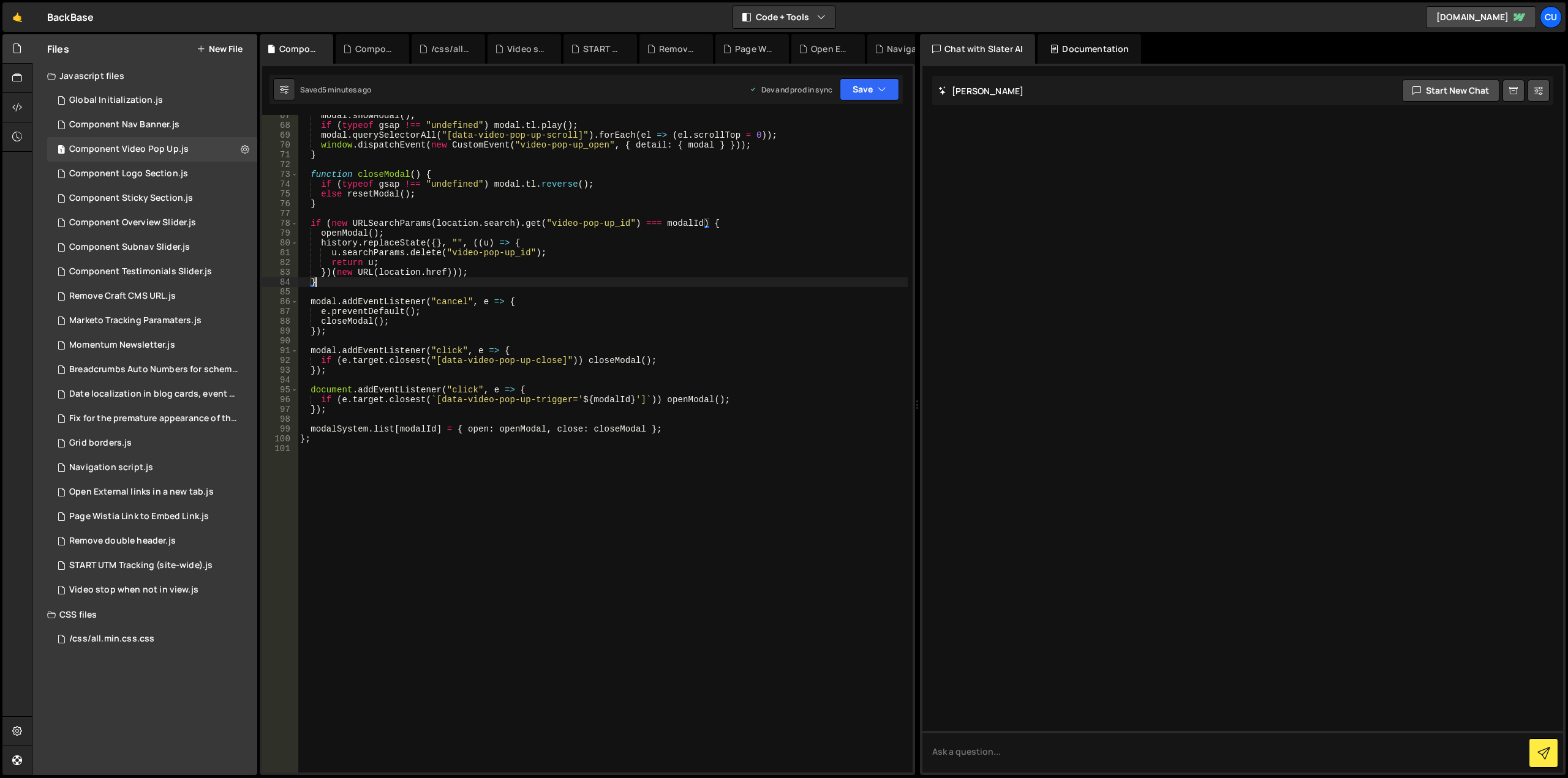
click at [563, 286] on div "modal . showModal ( ) ; if ( typeof gsap !== "undefined" ) modal . tl . play ( …" at bounding box center [602, 449] width 610 height 677
type textarea "};"
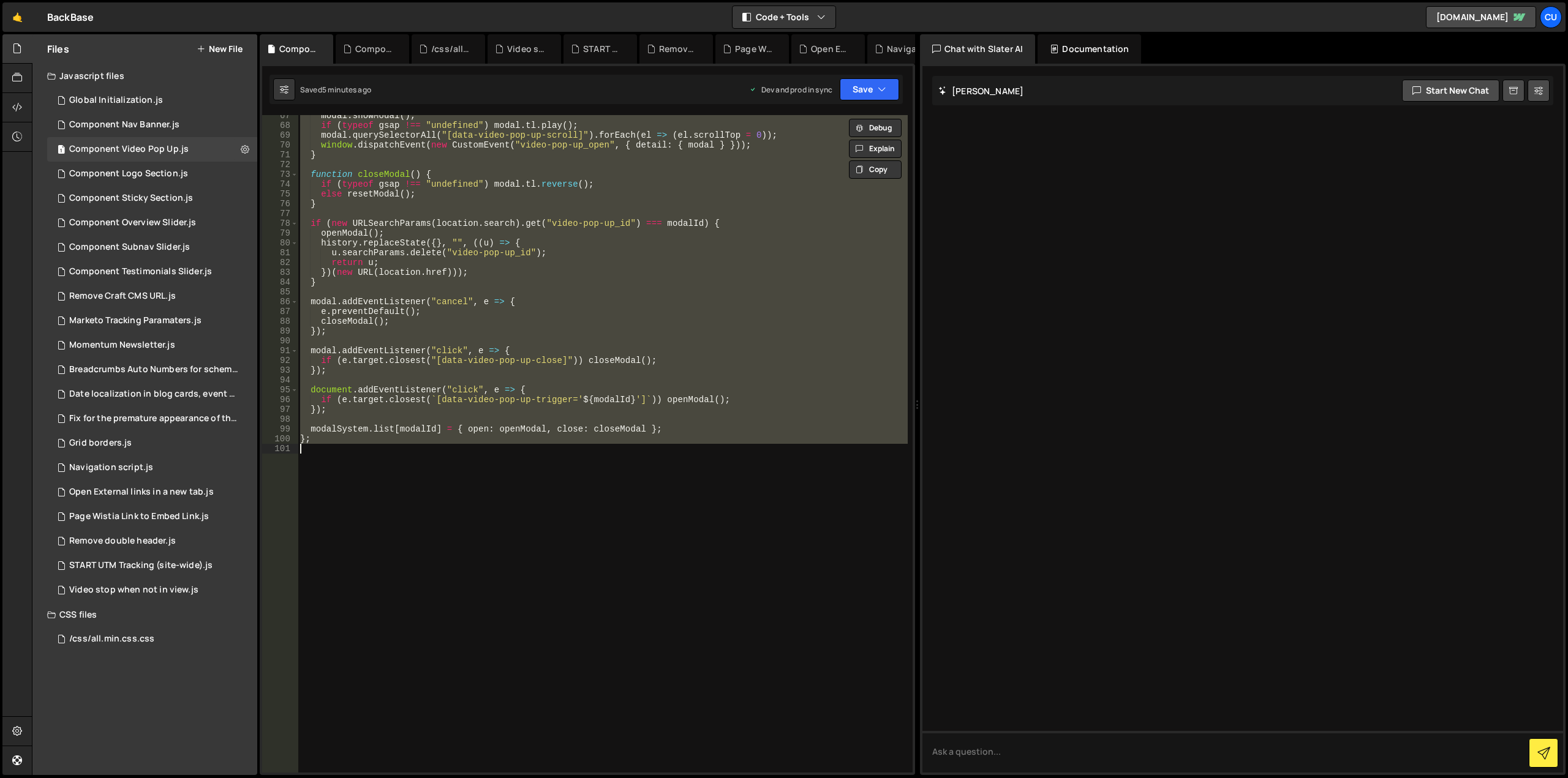
paste textarea
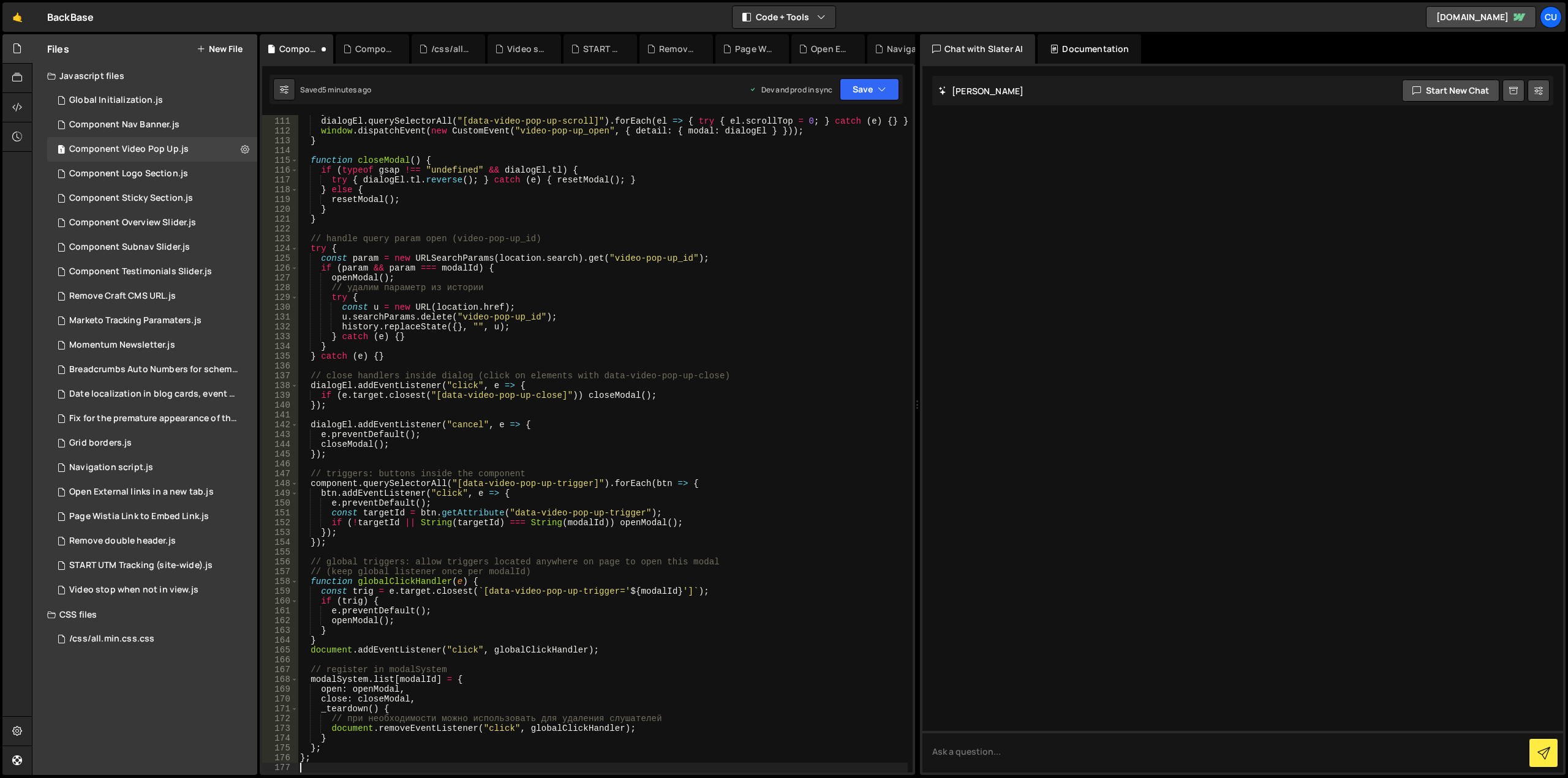
scroll to position [1087, 0]
click at [861, 93] on button "Save" at bounding box center [869, 89] width 60 height 22
click at [808, 179] on div "Saved 5 minutes ago" at bounding box center [828, 173] width 128 height 15
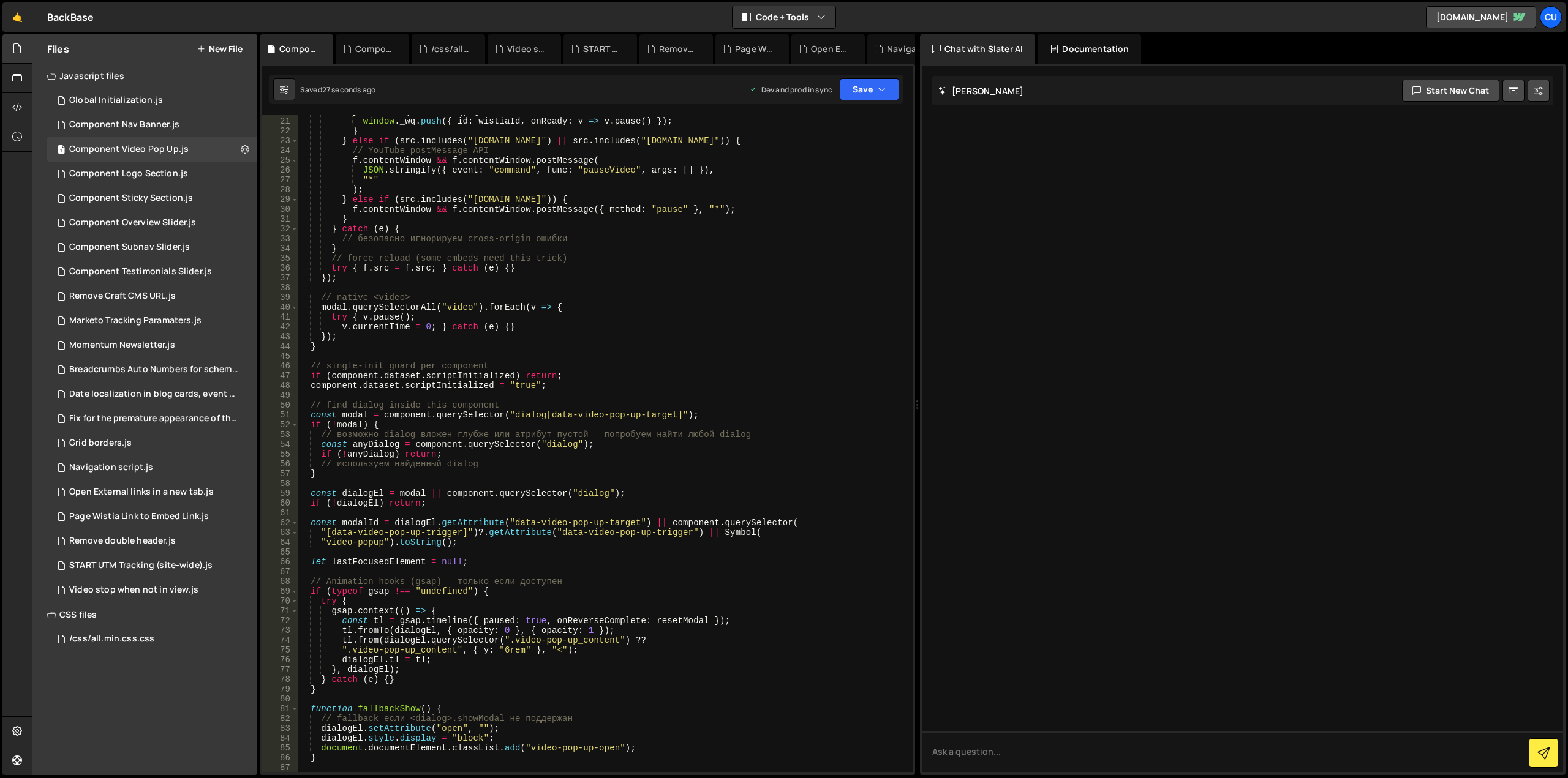
scroll to position [0, 0]
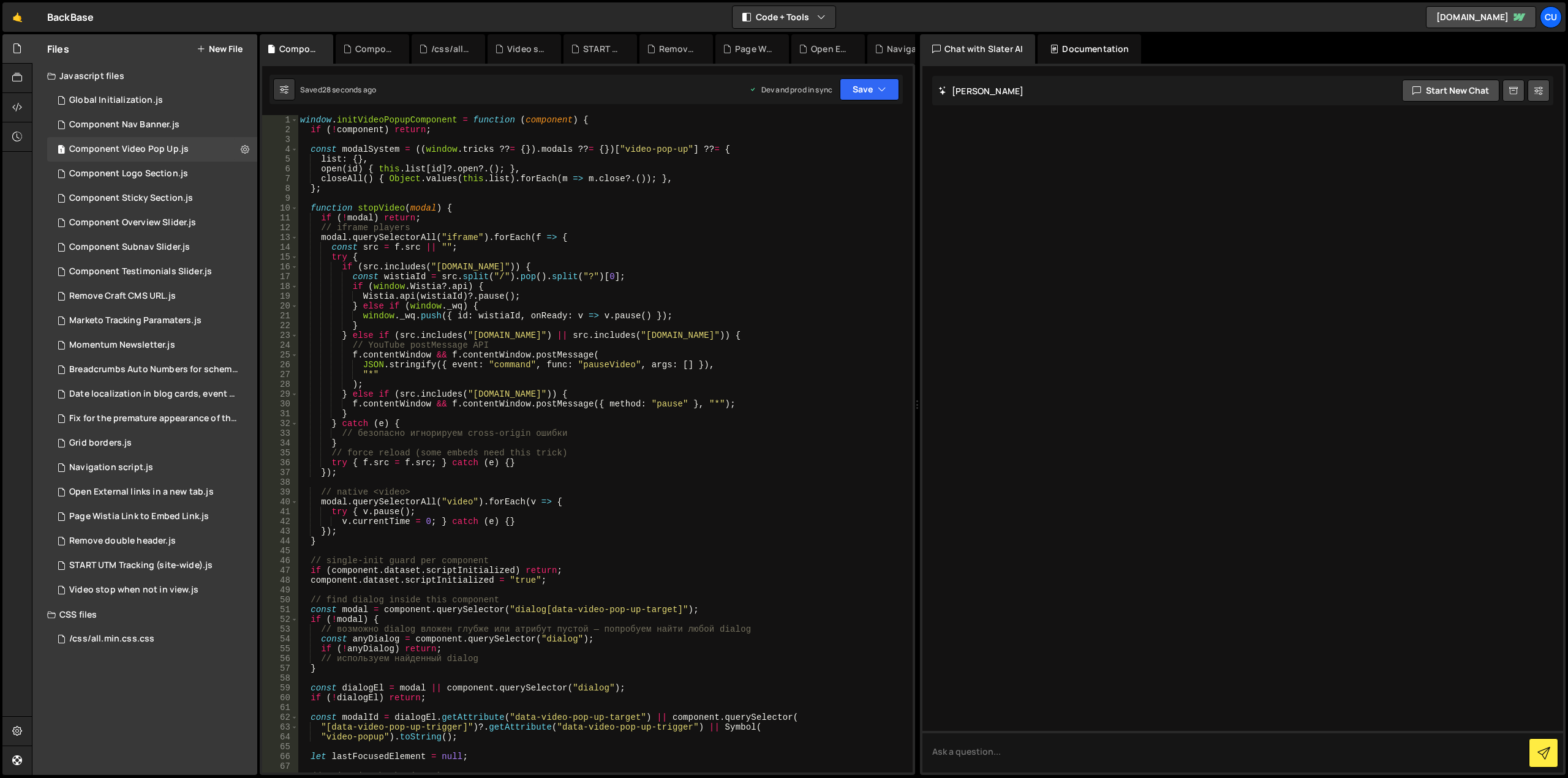
click at [381, 227] on div "window . initVideoPopupComponent = function ( component ) { if ( ! component ) …" at bounding box center [602, 454] width 610 height 677
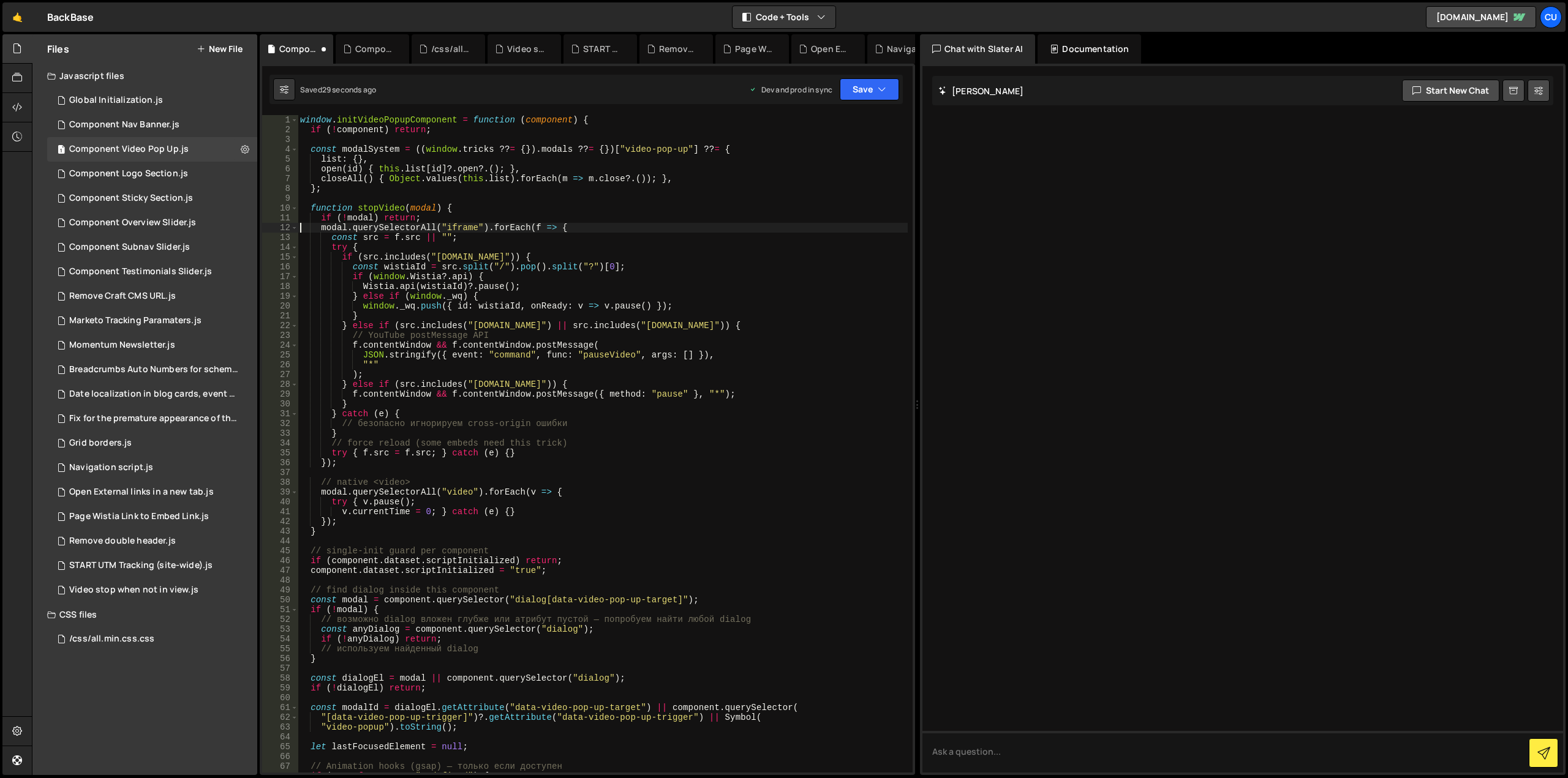
click at [429, 334] on div "window . initVideoPopupComponent = function ( component ) { if ( ! component ) …" at bounding box center [602, 454] width 610 height 677
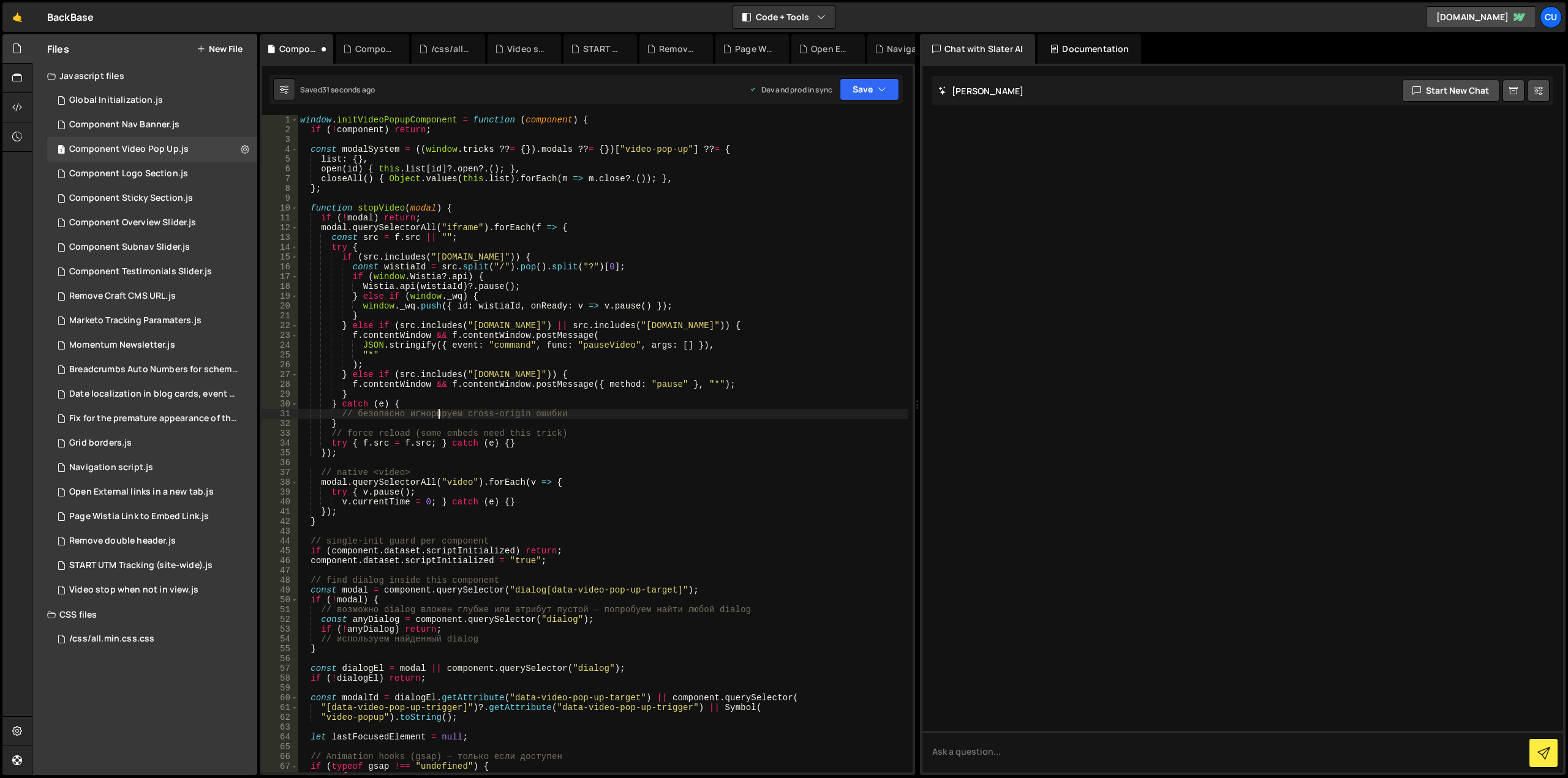
click at [437, 414] on div "window . initVideoPopupComponent = function ( component ) { if ( ! component ) …" at bounding box center [602, 454] width 610 height 677
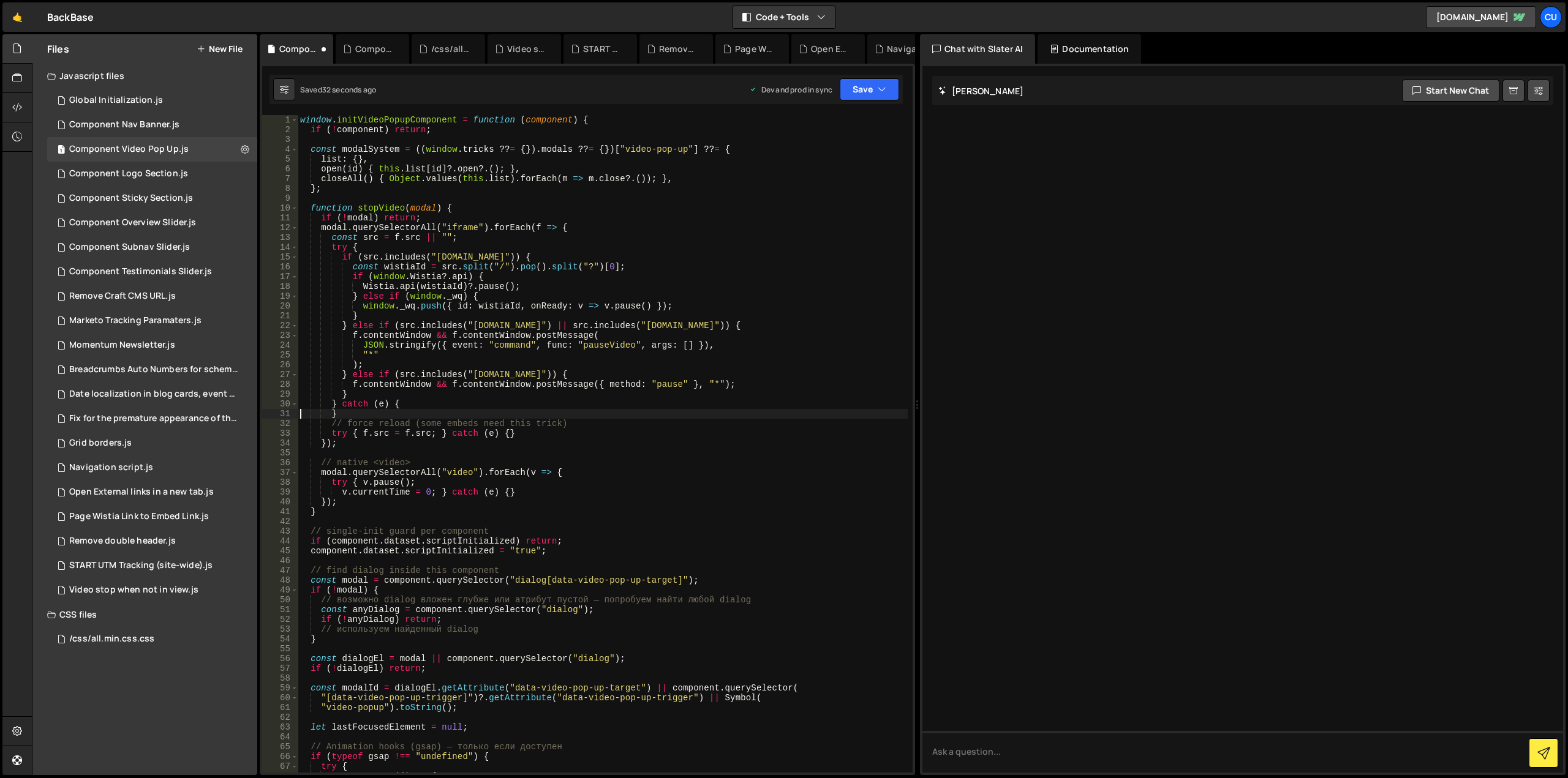
click at [438, 421] on div "window . initVideoPopupComponent = function ( component ) { if ( ! component ) …" at bounding box center [602, 454] width 610 height 677
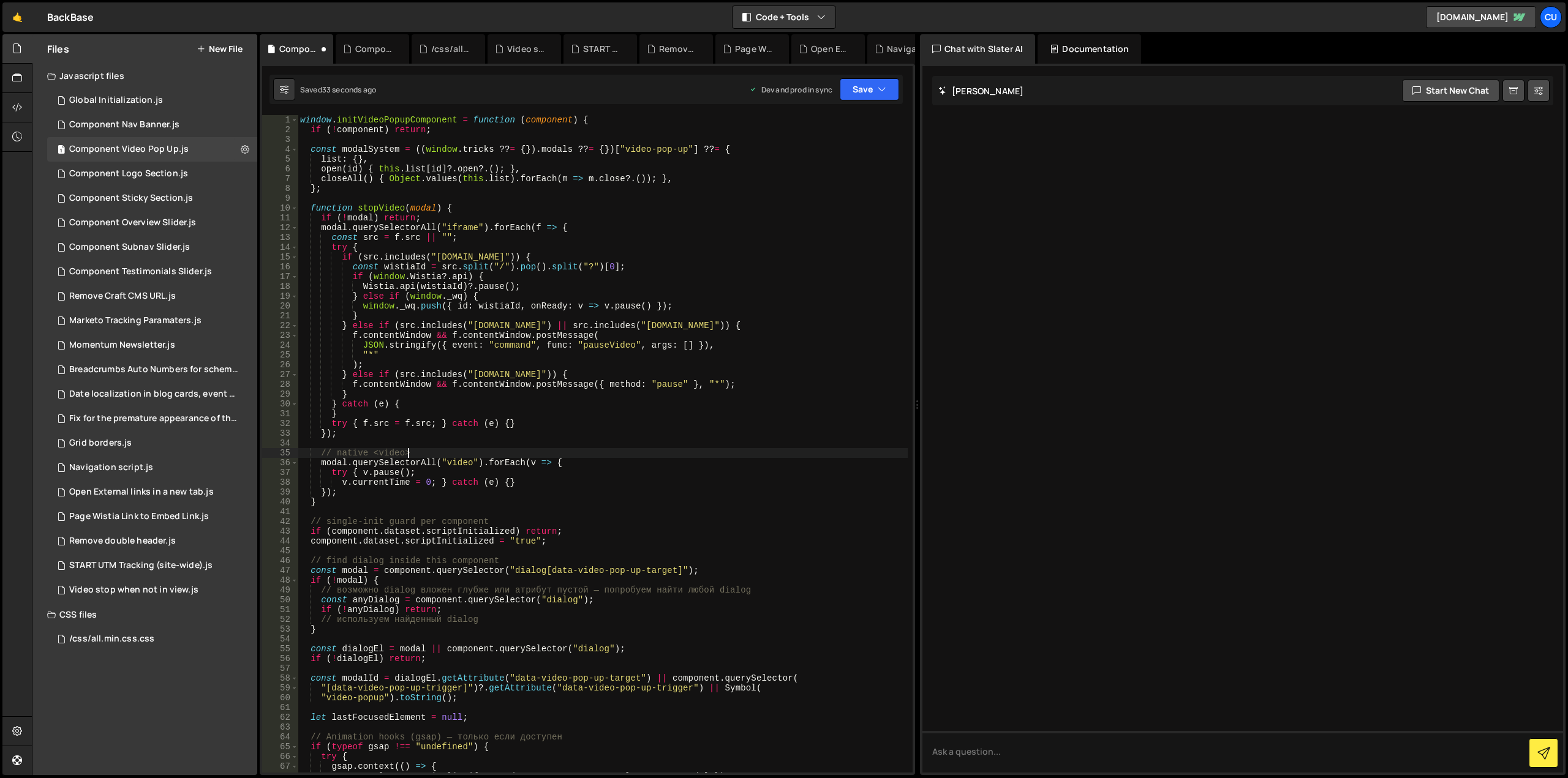
click at [421, 450] on div "window . initVideoPopupComponent = function ( component ) { if ( ! component ) …" at bounding box center [602, 454] width 610 height 677
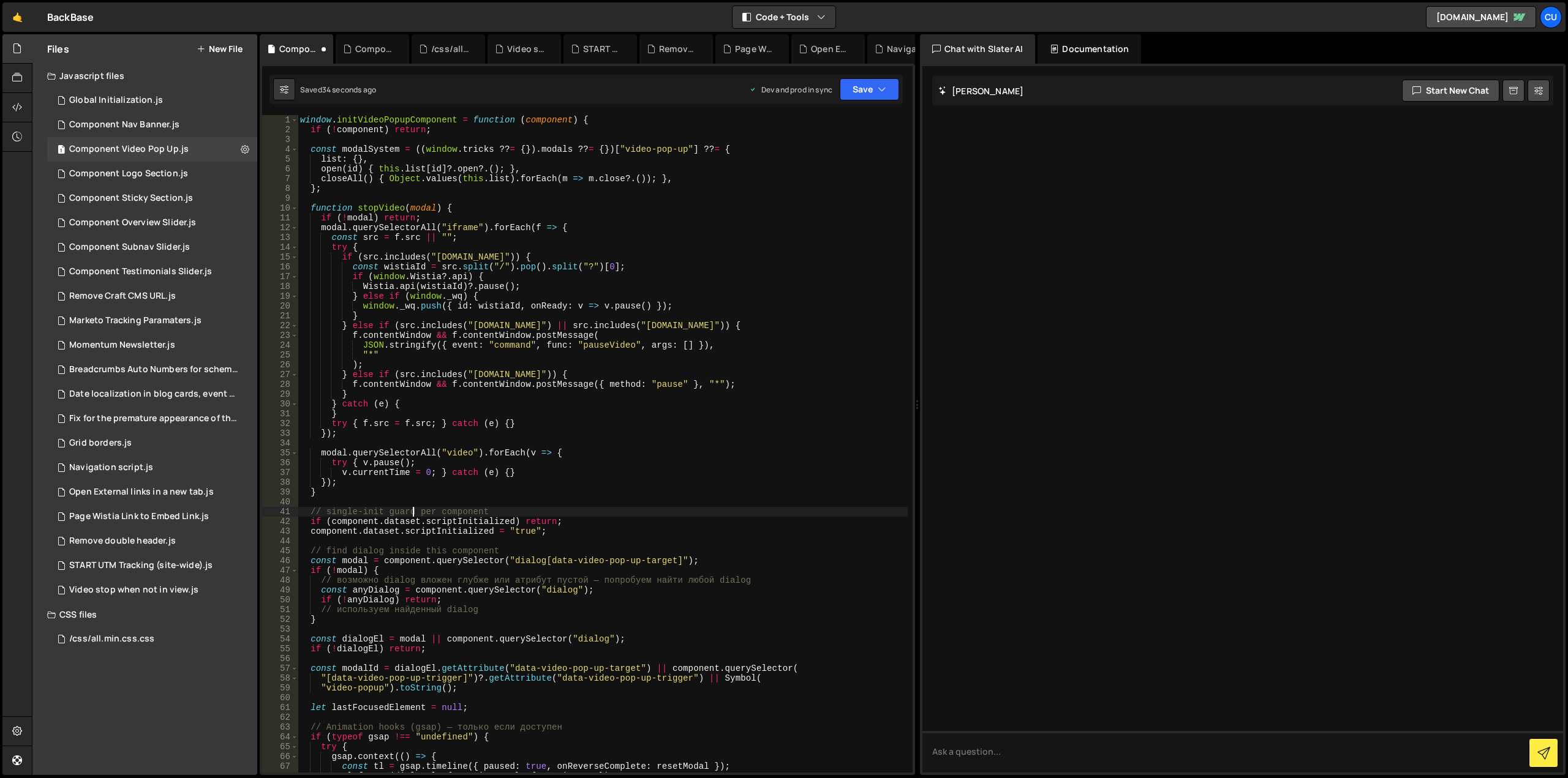
click at [414, 513] on div "window . initVideoPopupComponent = function ( component ) { if ( ! component ) …" at bounding box center [602, 454] width 610 height 677
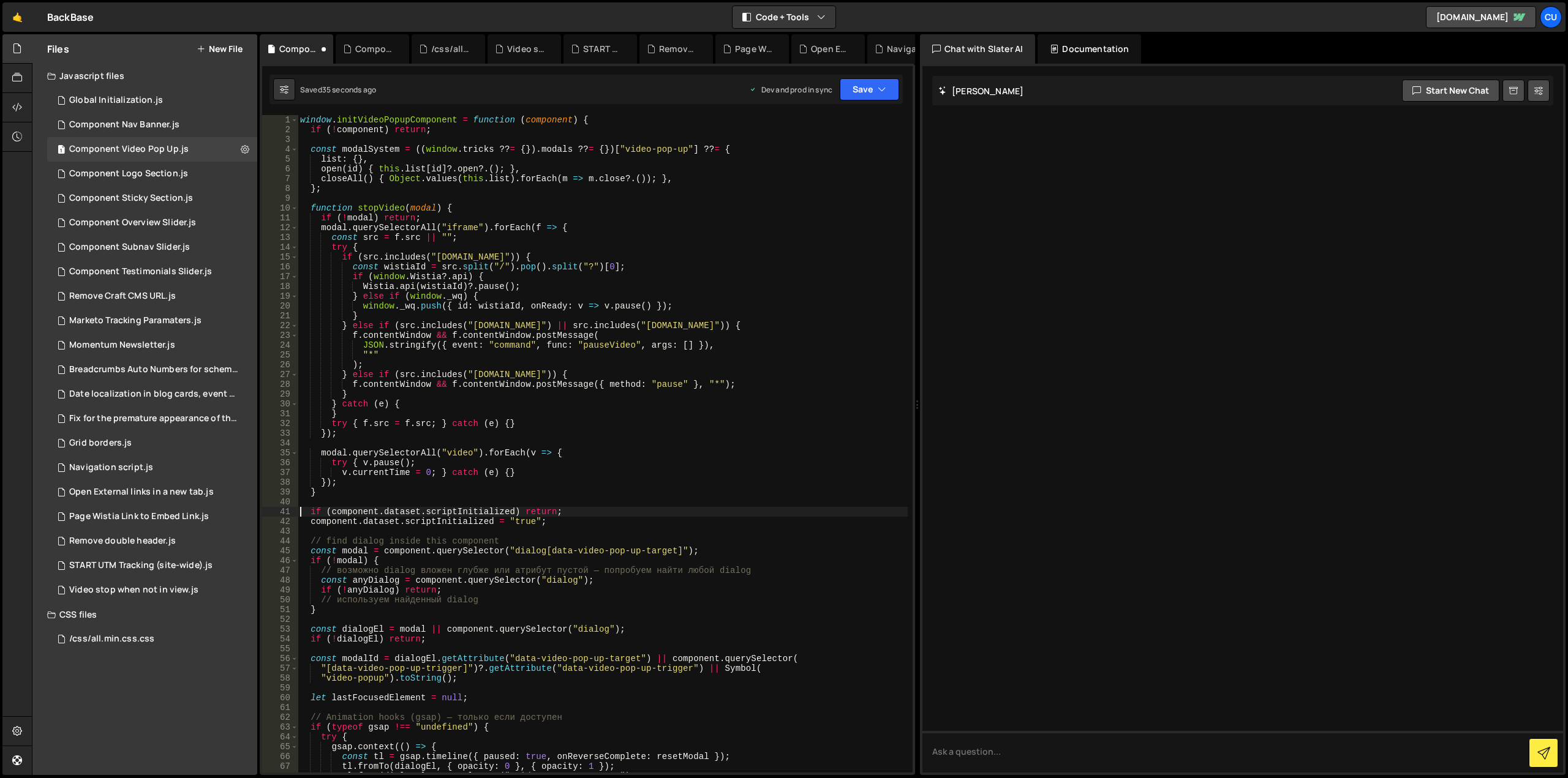
click at [414, 544] on div "window . initVideoPopupComponent = function ( component ) { if ( ! component ) …" at bounding box center [602, 454] width 610 height 677
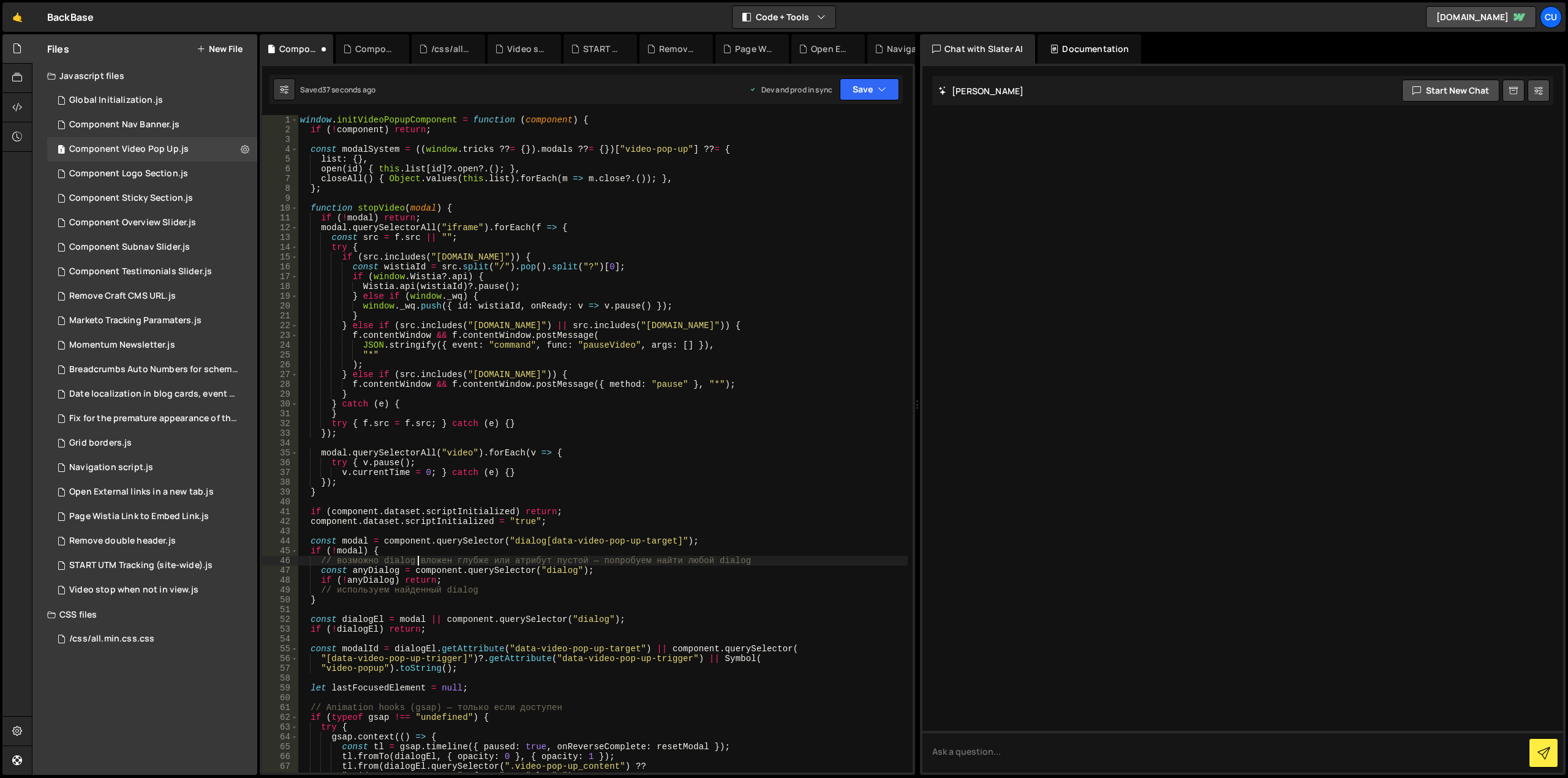
click at [416, 563] on div "window . initVideoPopupComponent = function ( component ) { if ( ! component ) …" at bounding box center [602, 454] width 610 height 677
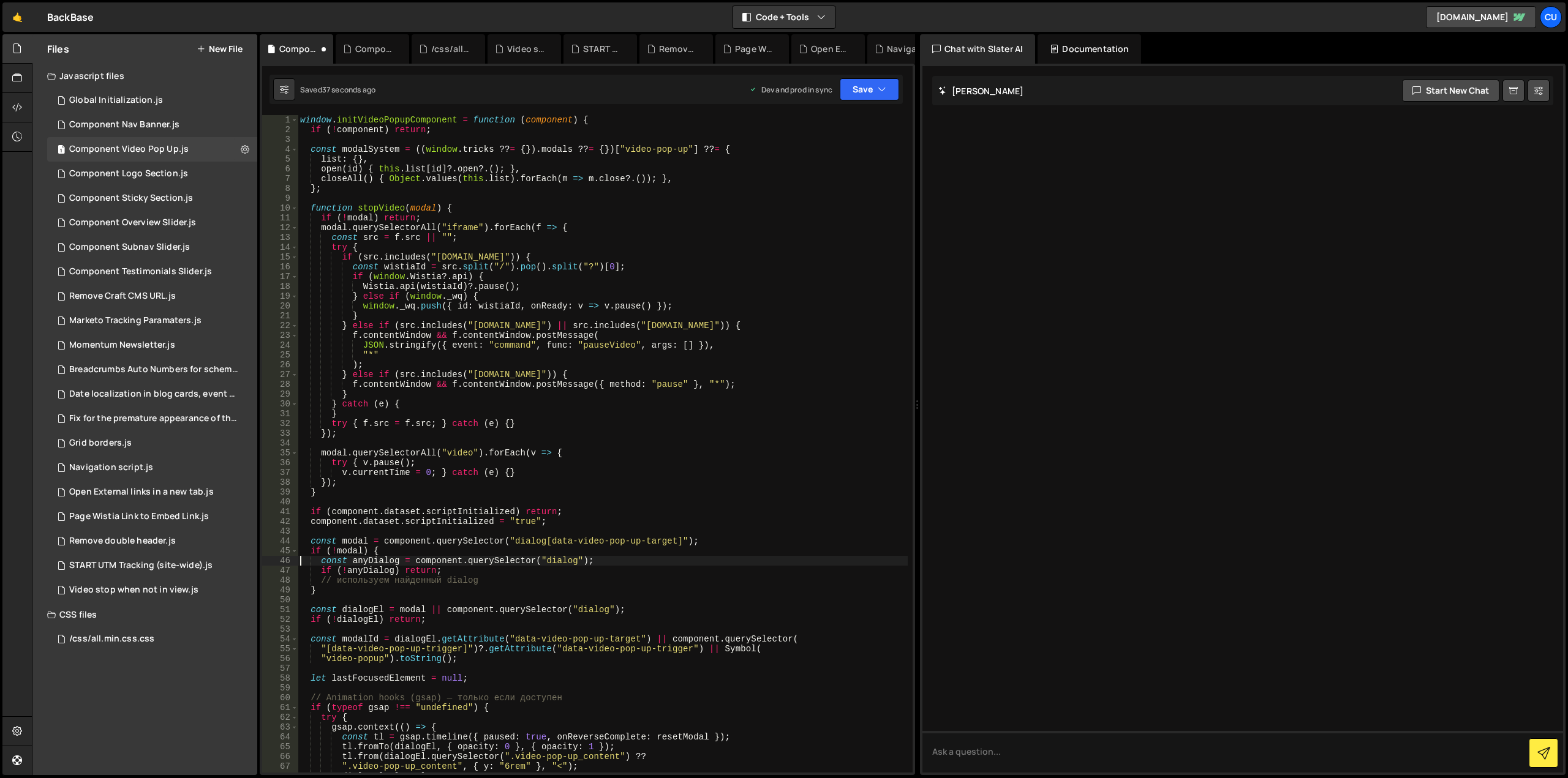
click at [418, 581] on div "window . initVideoPopupComponent = function ( component ) { if ( ! component ) …" at bounding box center [602, 454] width 610 height 677
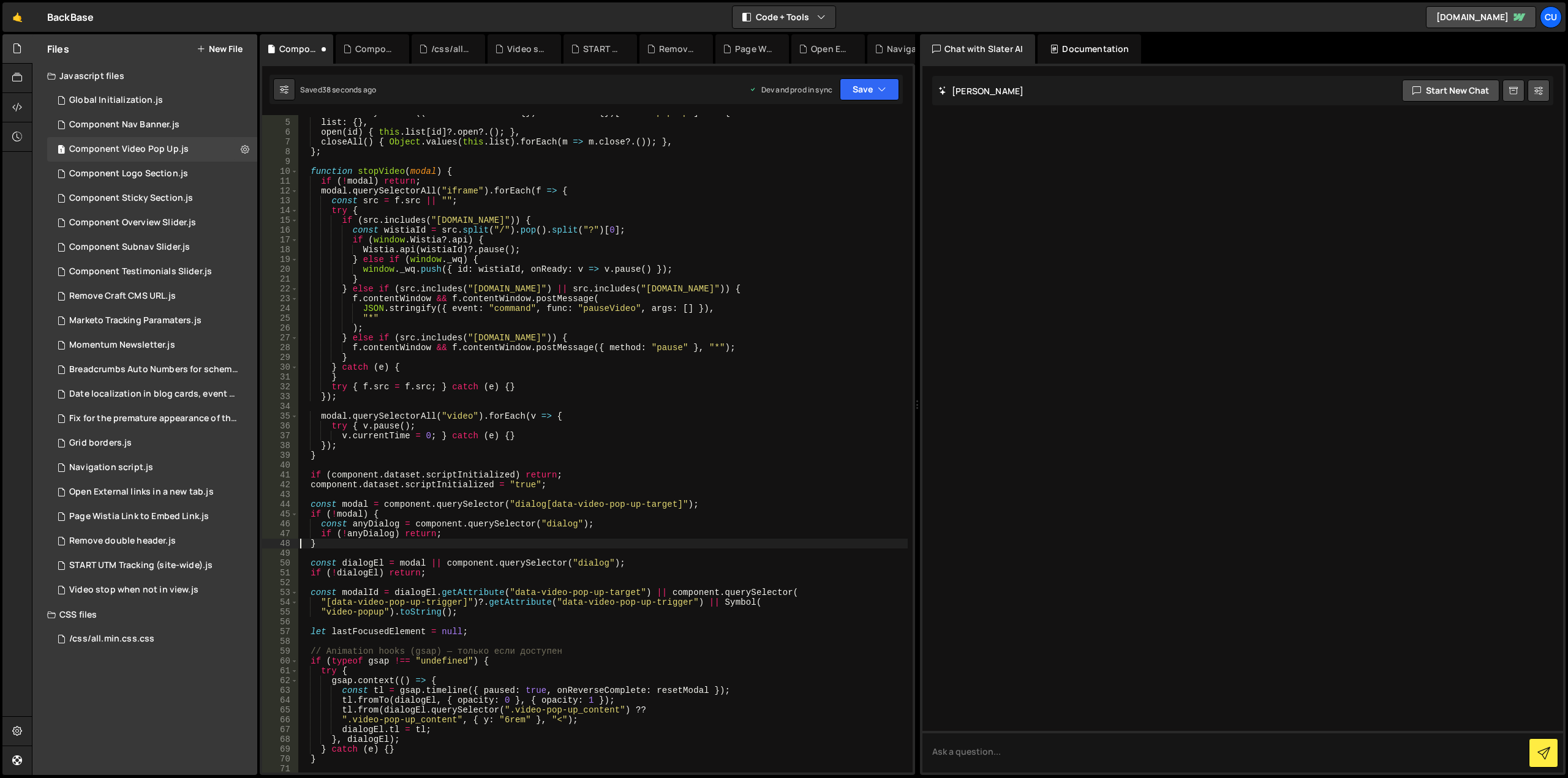
scroll to position [111, 0]
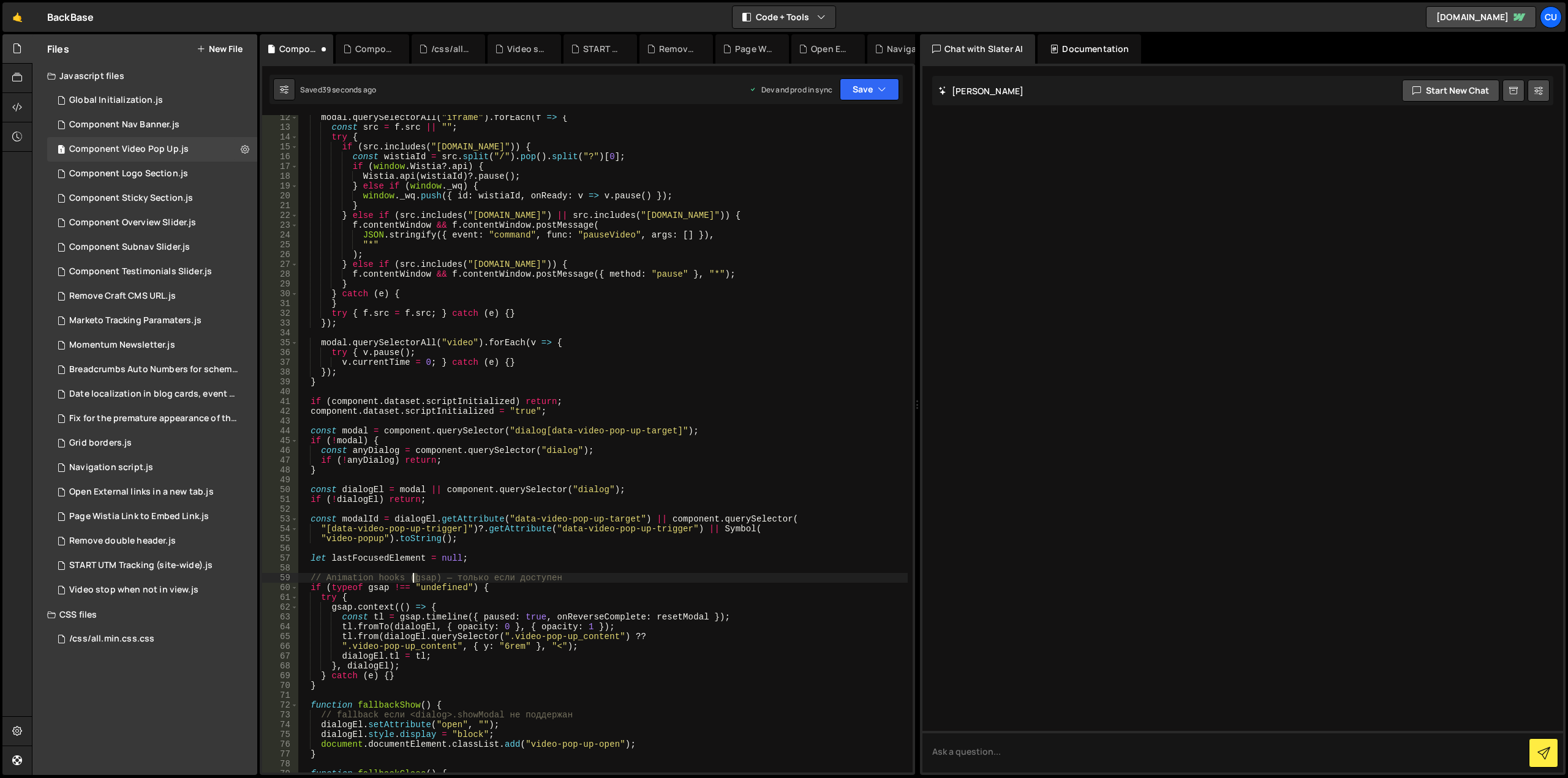
click at [415, 579] on div "modal . querySelectorAll ( "iframe" ) . forEach ( f => { const src = f . src ||…" at bounding box center [602, 451] width 610 height 677
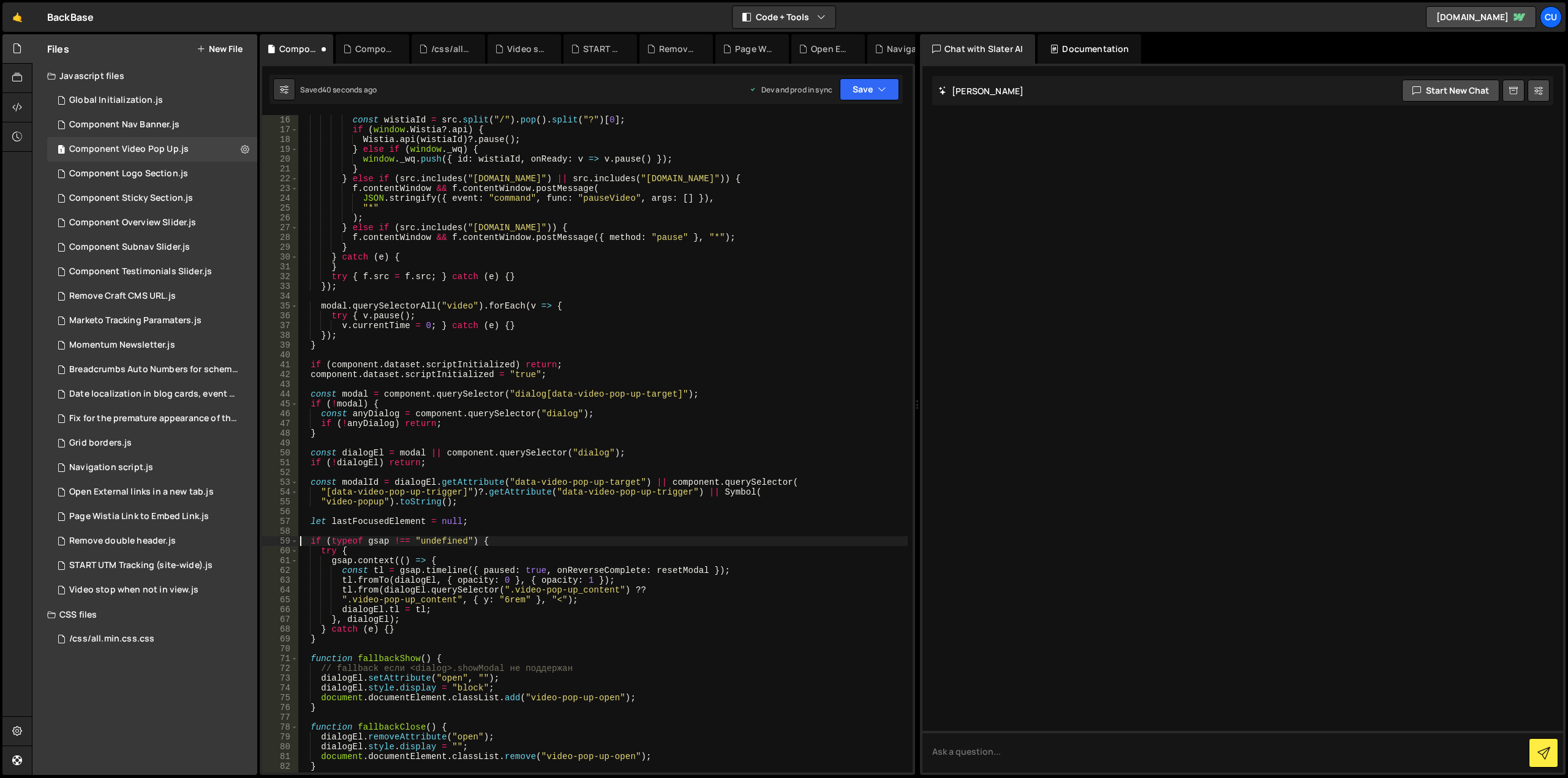
scroll to position [220, 0]
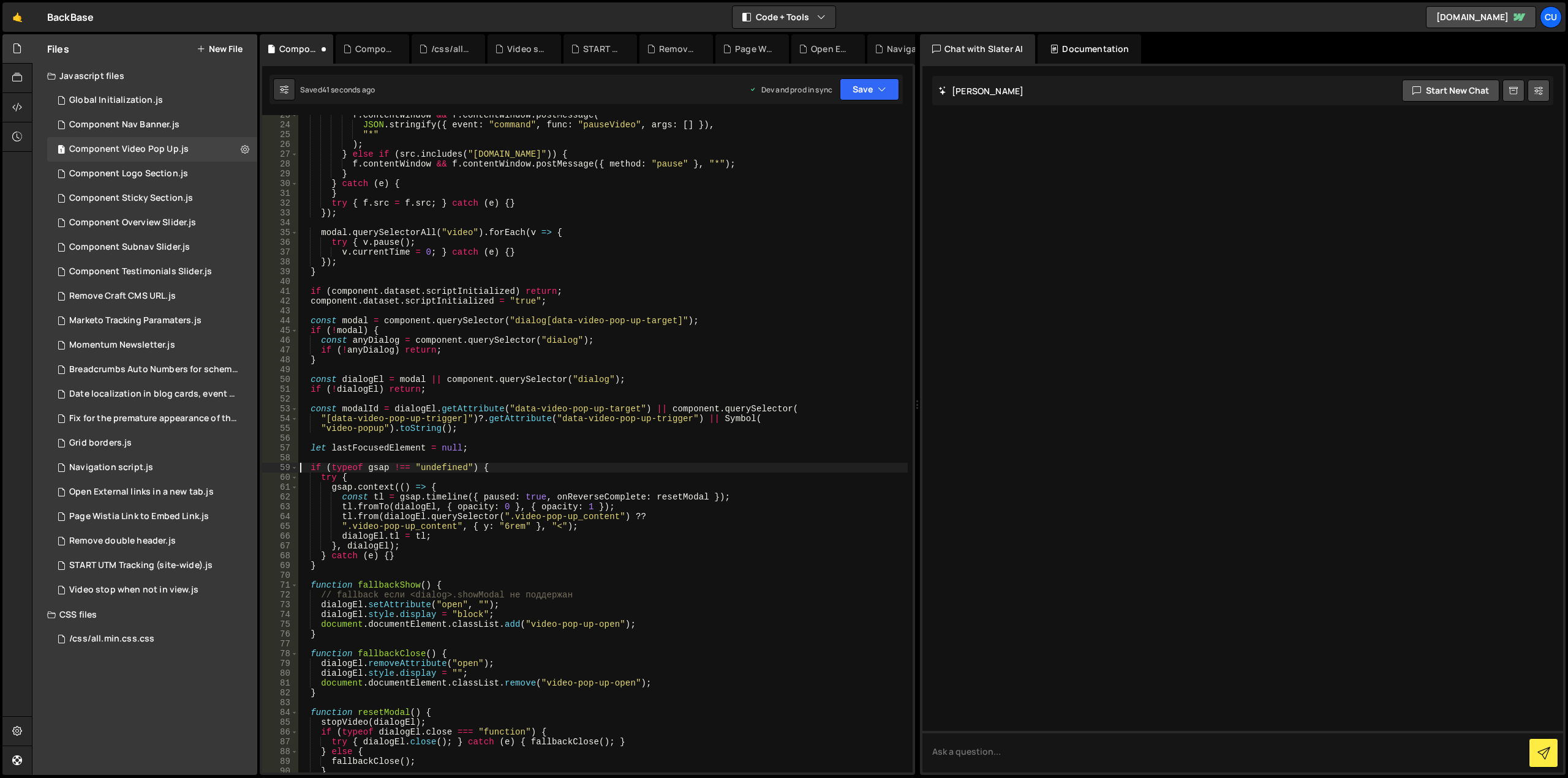
click at [411, 600] on div "f . contentWindow && f . contentWindow . postMessage ( JSON . stringify ({ even…" at bounding box center [602, 449] width 610 height 677
click at [414, 596] on div "f . contentWindow && f . contentWindow . postMessage ( JSON . stringify ({ even…" at bounding box center [602, 449] width 610 height 677
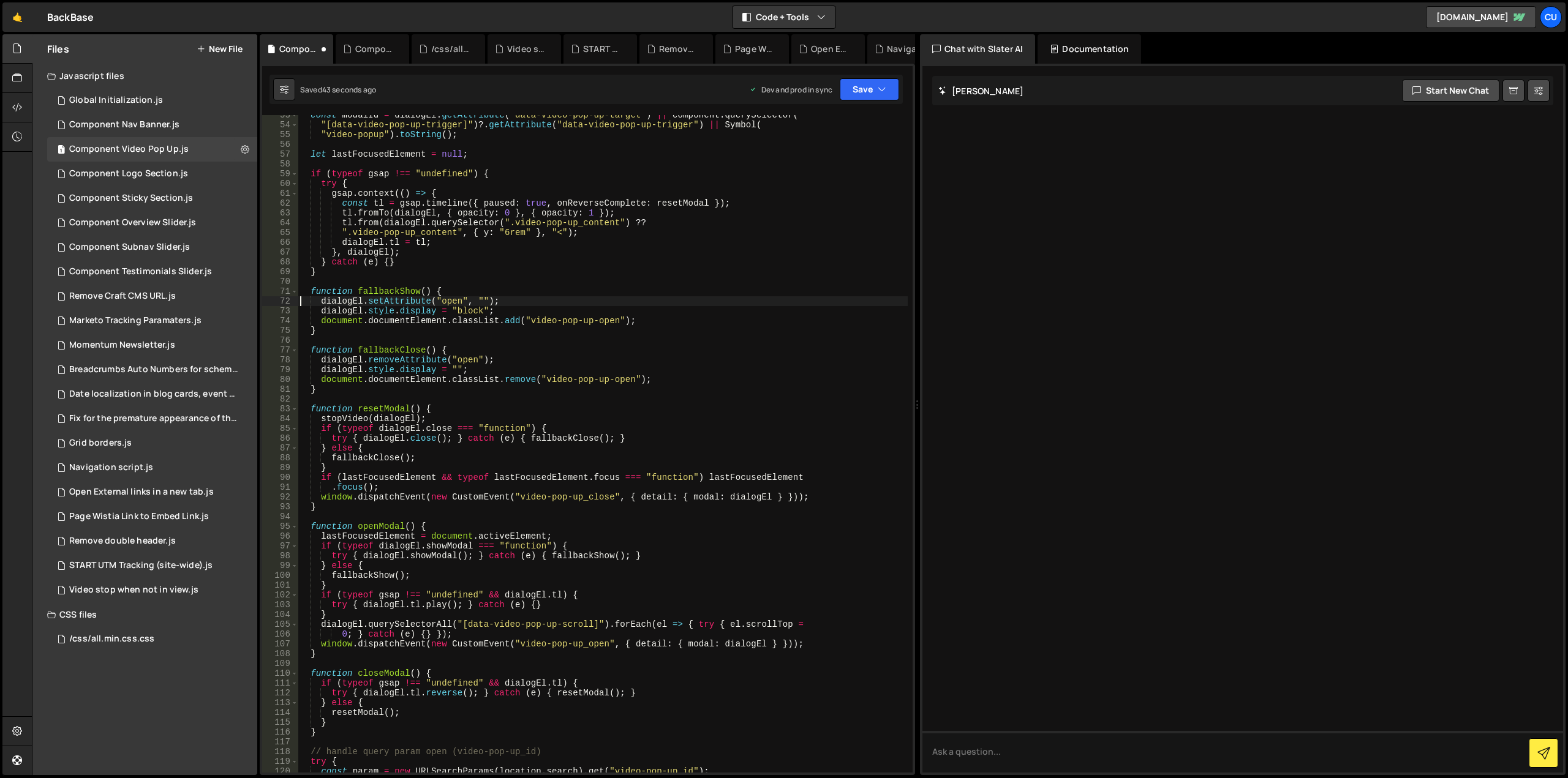
scroll to position [625, 0]
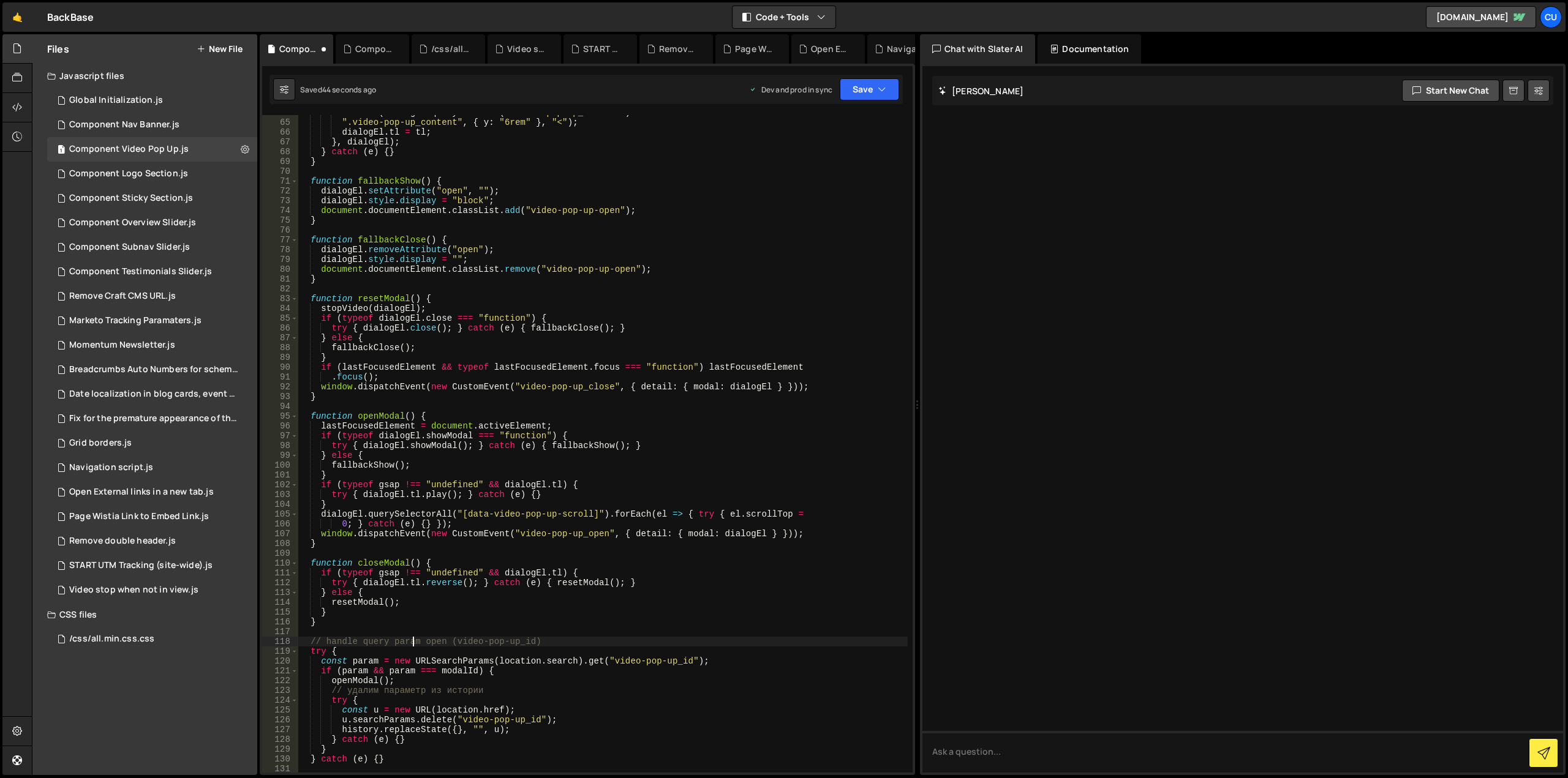
click at [413, 643] on div "tl . from ( dialogEl . querySelector ( ".video-pop-up_content" ) ?? ".video-pop…" at bounding box center [602, 446] width 610 height 677
click at [419, 679] on div "tl . from ( dialogEl . querySelector ( ".video-pop-up_content" ) ?? ".video-pop…" at bounding box center [602, 446] width 610 height 677
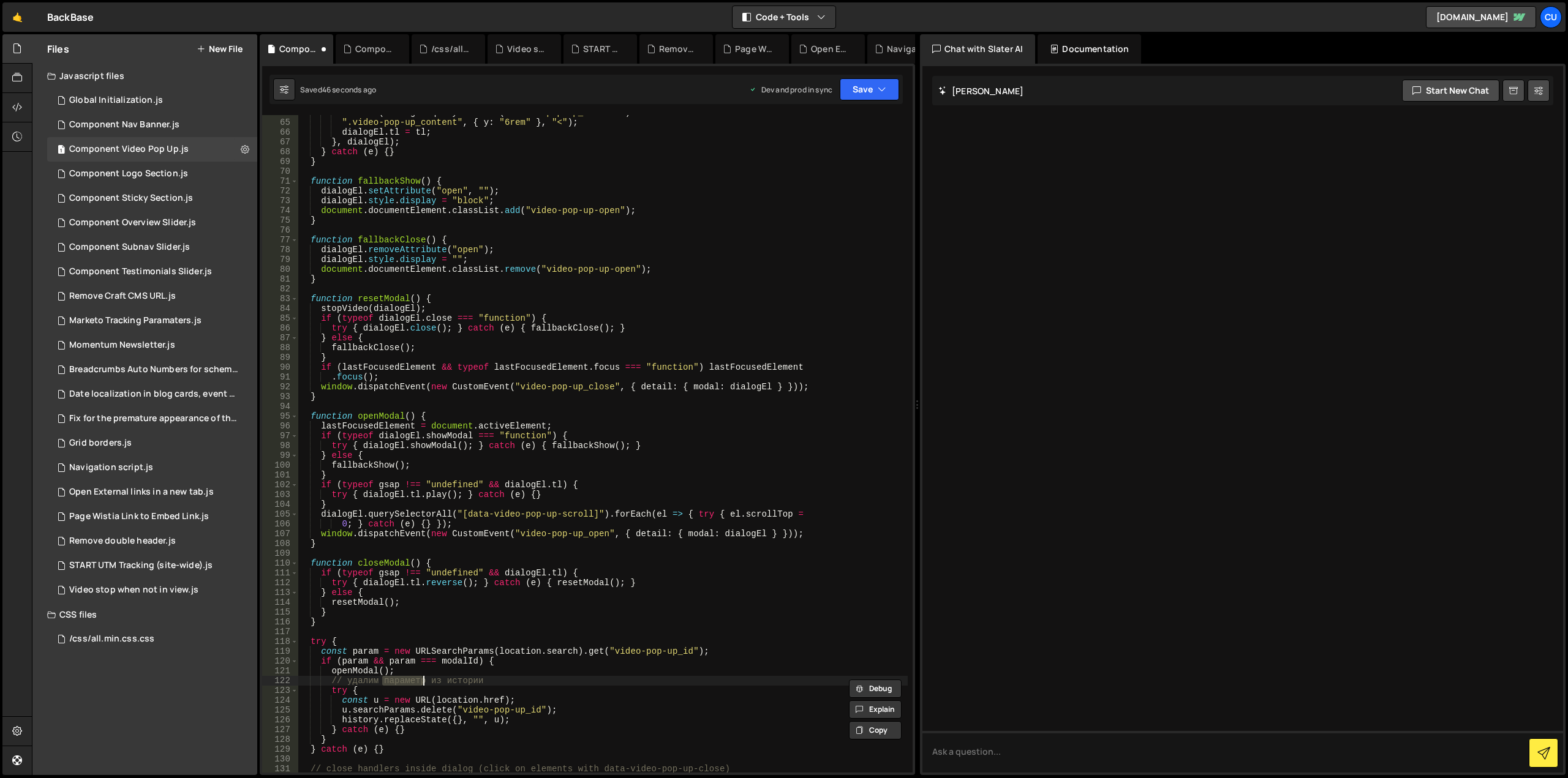
click at [419, 679] on div "tl . from ( dialogEl . querySelector ( ".video-pop-up_content" ) ?? ".video-pop…" at bounding box center [602, 446] width 610 height 677
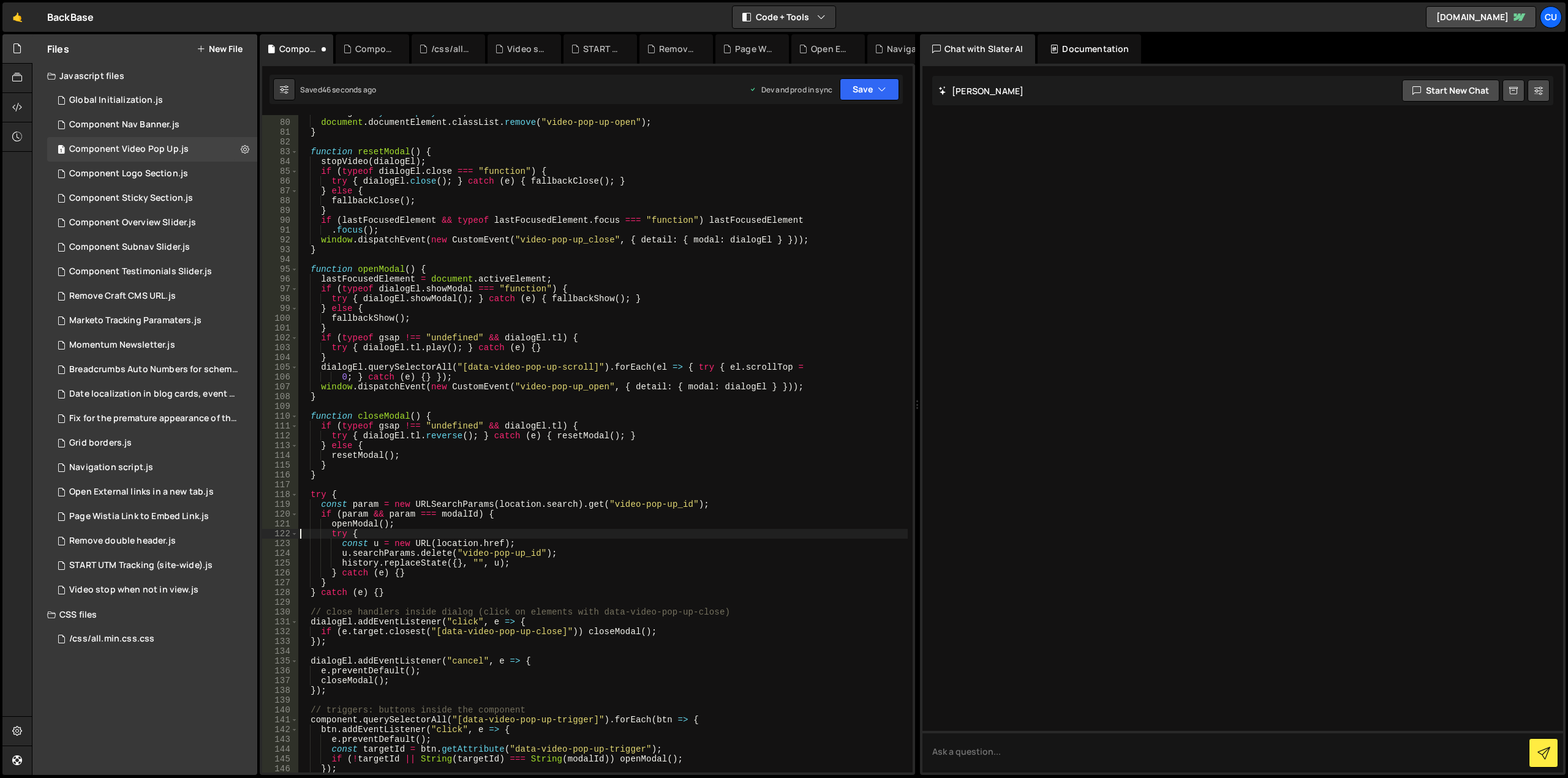
scroll to position [771, 0]
click at [424, 616] on div "dialogEl . style . display = "" ; document . documentElement . classList . remo…" at bounding box center [602, 446] width 610 height 677
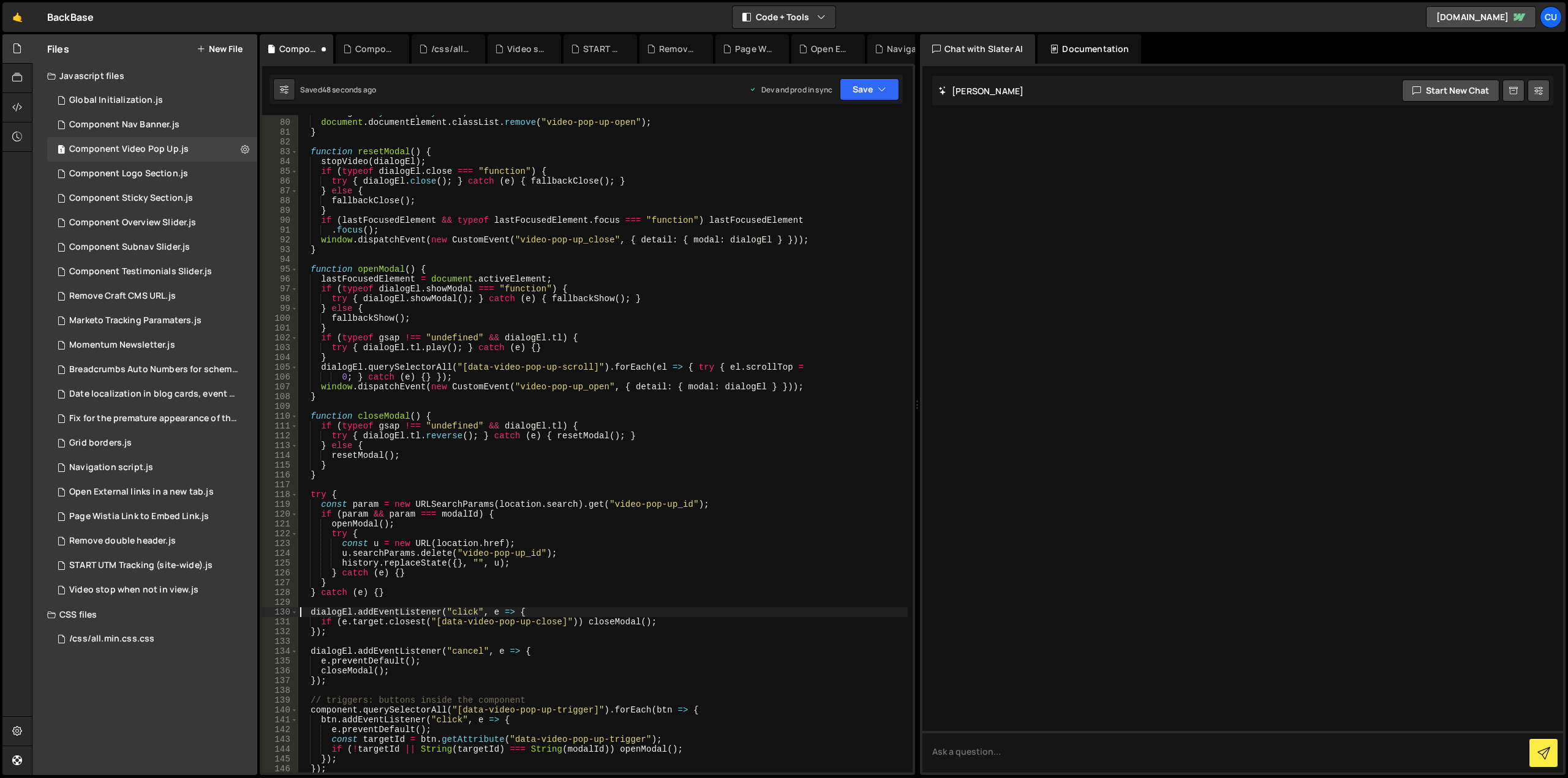
click at [427, 699] on div "dialogEl . style . display = "" ; document . documentElement . classList . remo…" at bounding box center [602, 446] width 610 height 677
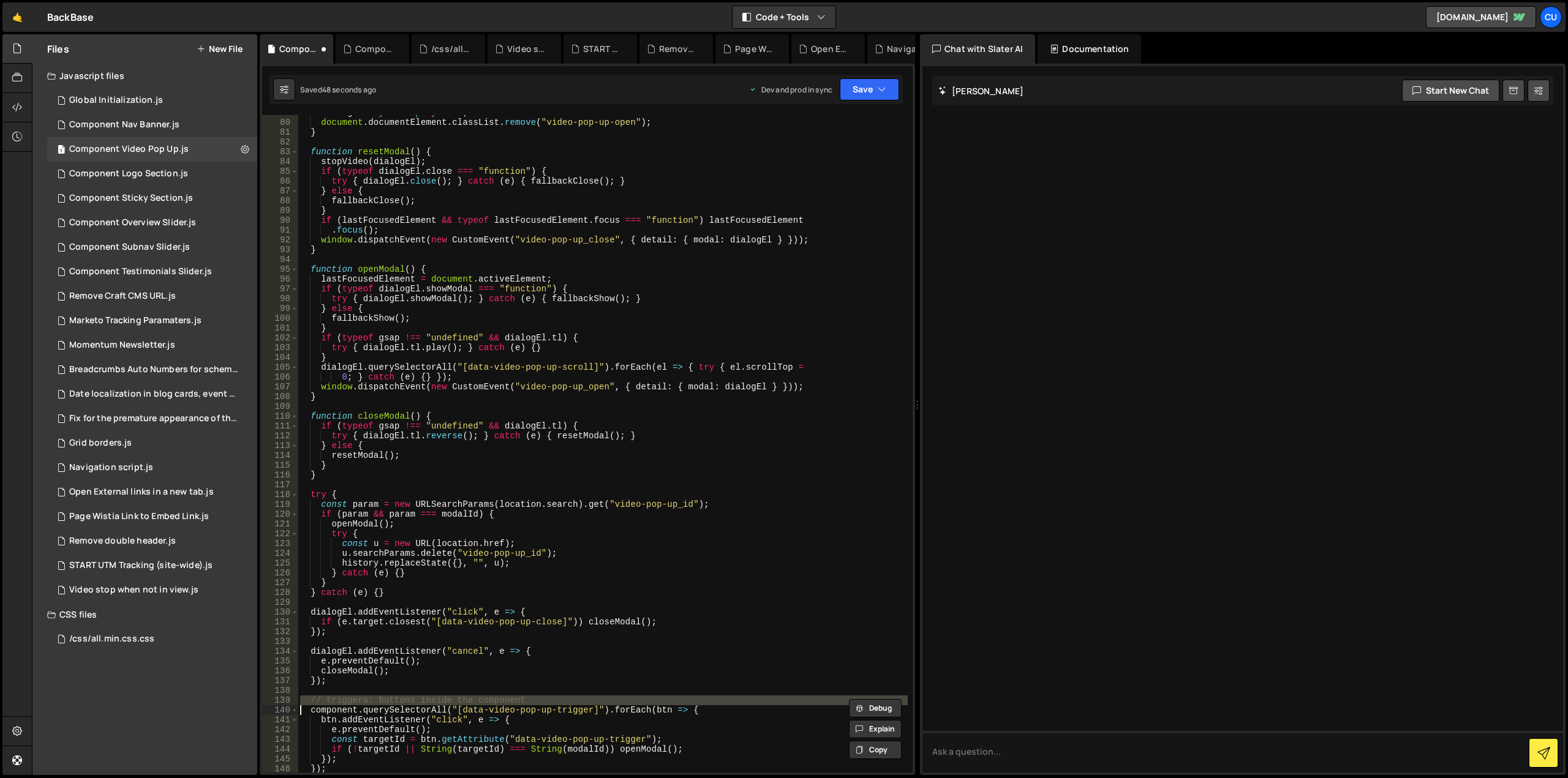
click at [427, 699] on div "dialogEl . style . display = "" ; document . documentElement . classList . remo…" at bounding box center [602, 446] width 610 height 677
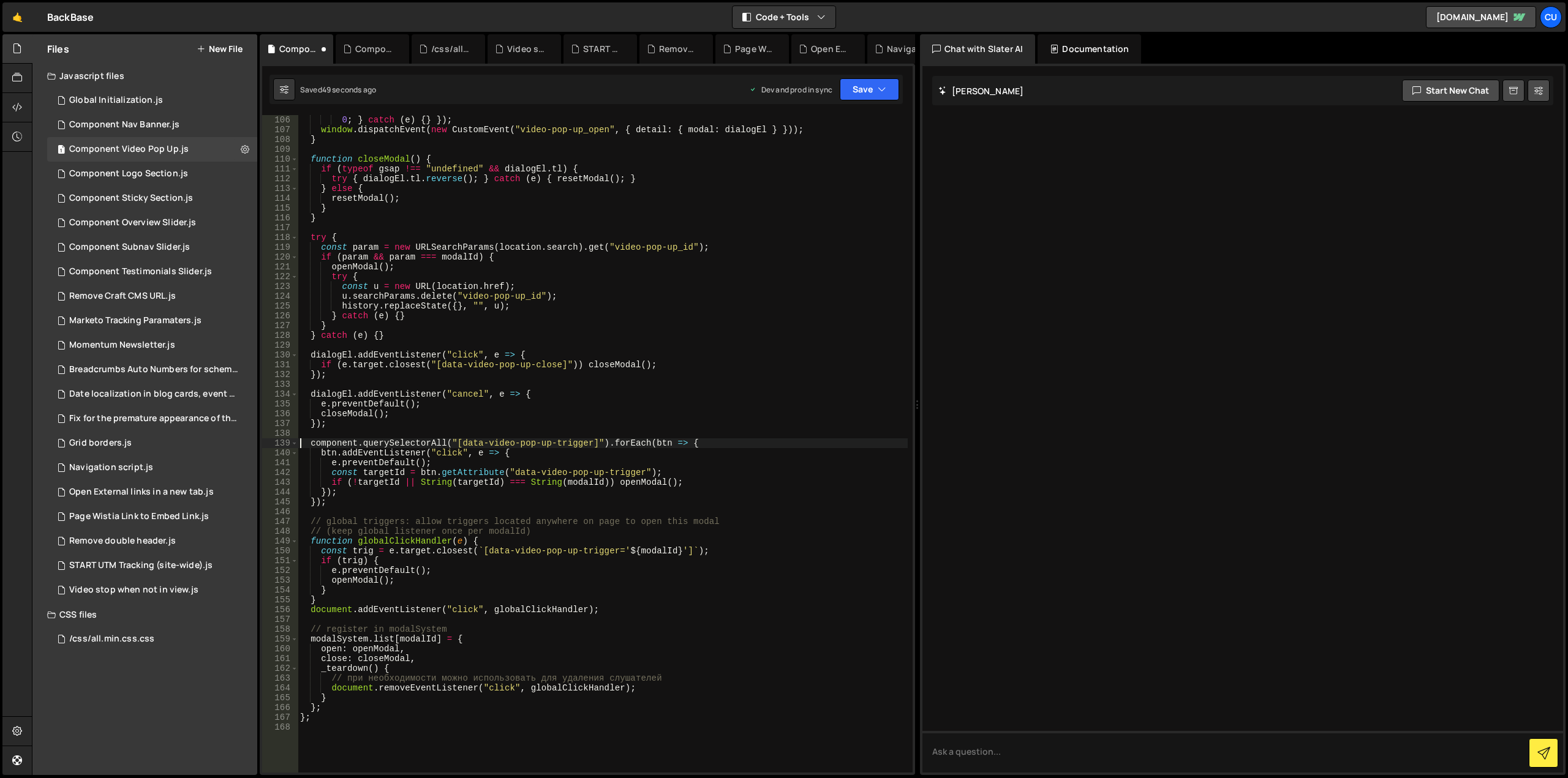
scroll to position [1029, 0]
click at [390, 521] on div "0 ; } catch ( e ) { } }) ; window . dispatchEvent ( new CustomEvent ( "video-po…" at bounding box center [602, 454] width 610 height 677
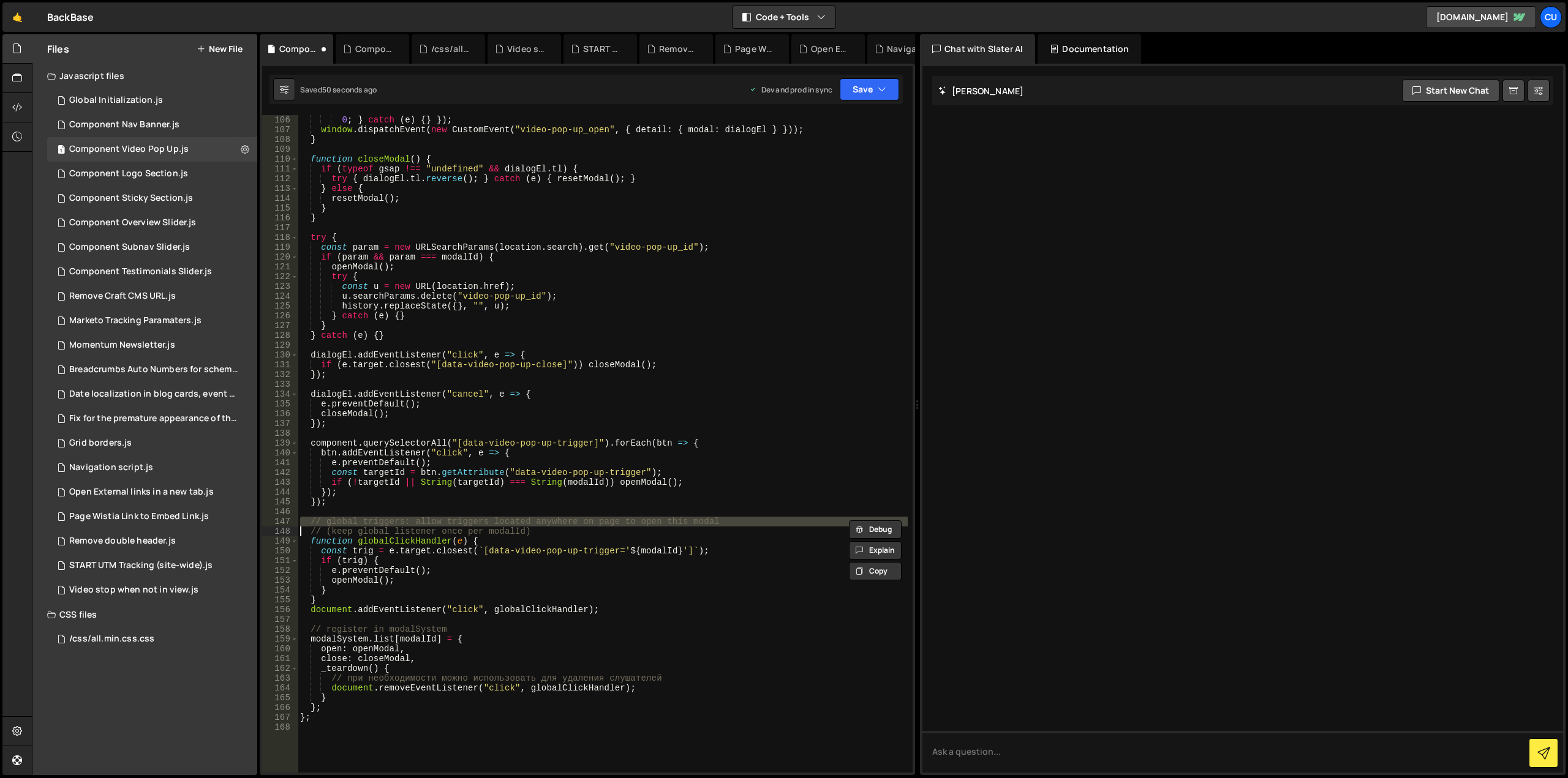
click at [390, 521] on div "0 ; } catch ( e ) { } }) ; window . dispatchEvent ( new CustomEvent ( "video-po…" at bounding box center [602, 454] width 610 height 677
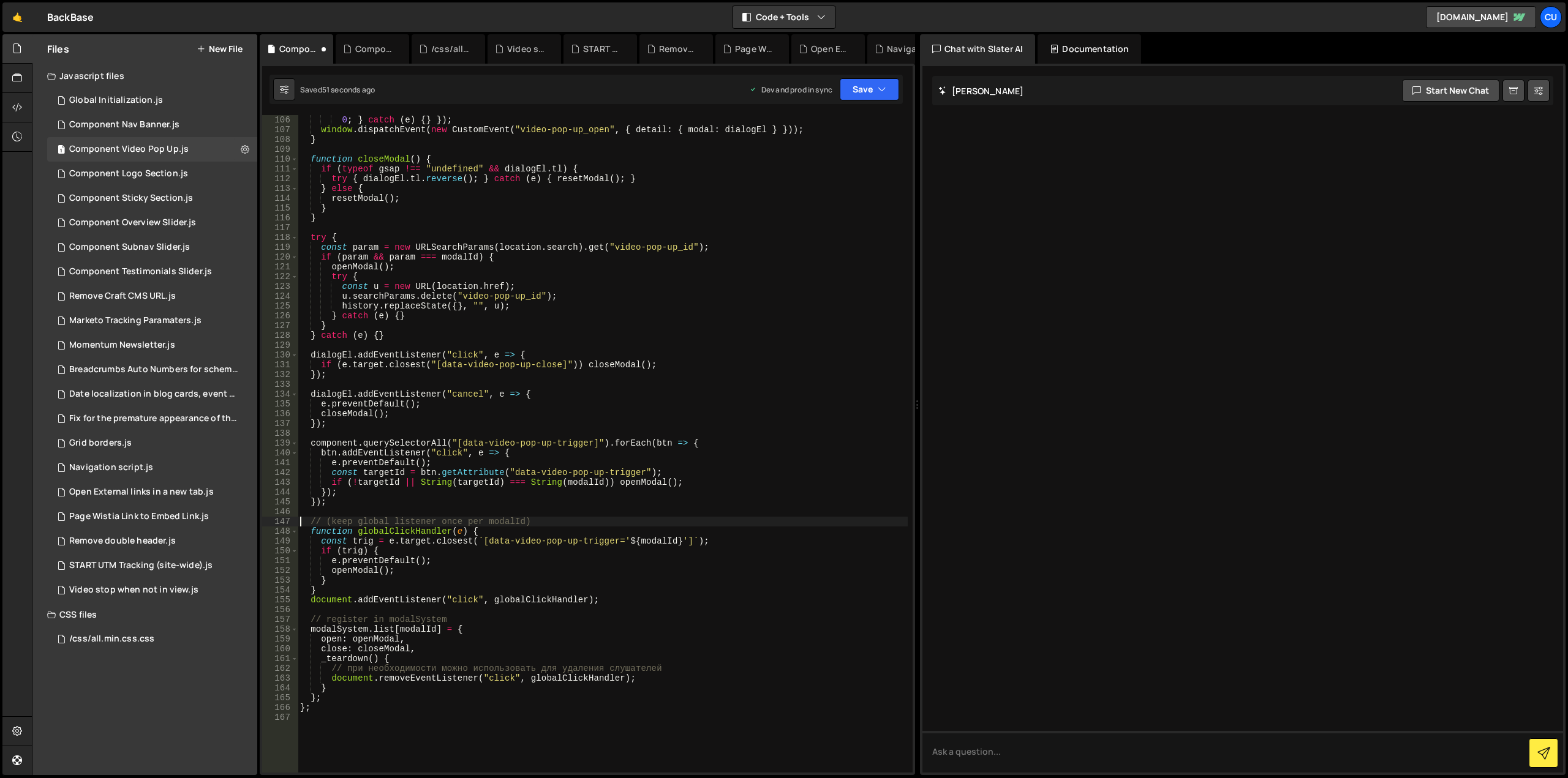
click at [390, 521] on div "0 ; } catch ( e ) { } }) ; window . dispatchEvent ( new CustomEvent ( "video-po…" at bounding box center [602, 454] width 610 height 677
click at [392, 607] on div "0 ; } catch ( e ) { } }) ; window . dispatchEvent ( new CustomEvent ( "video-po…" at bounding box center [602, 454] width 610 height 677
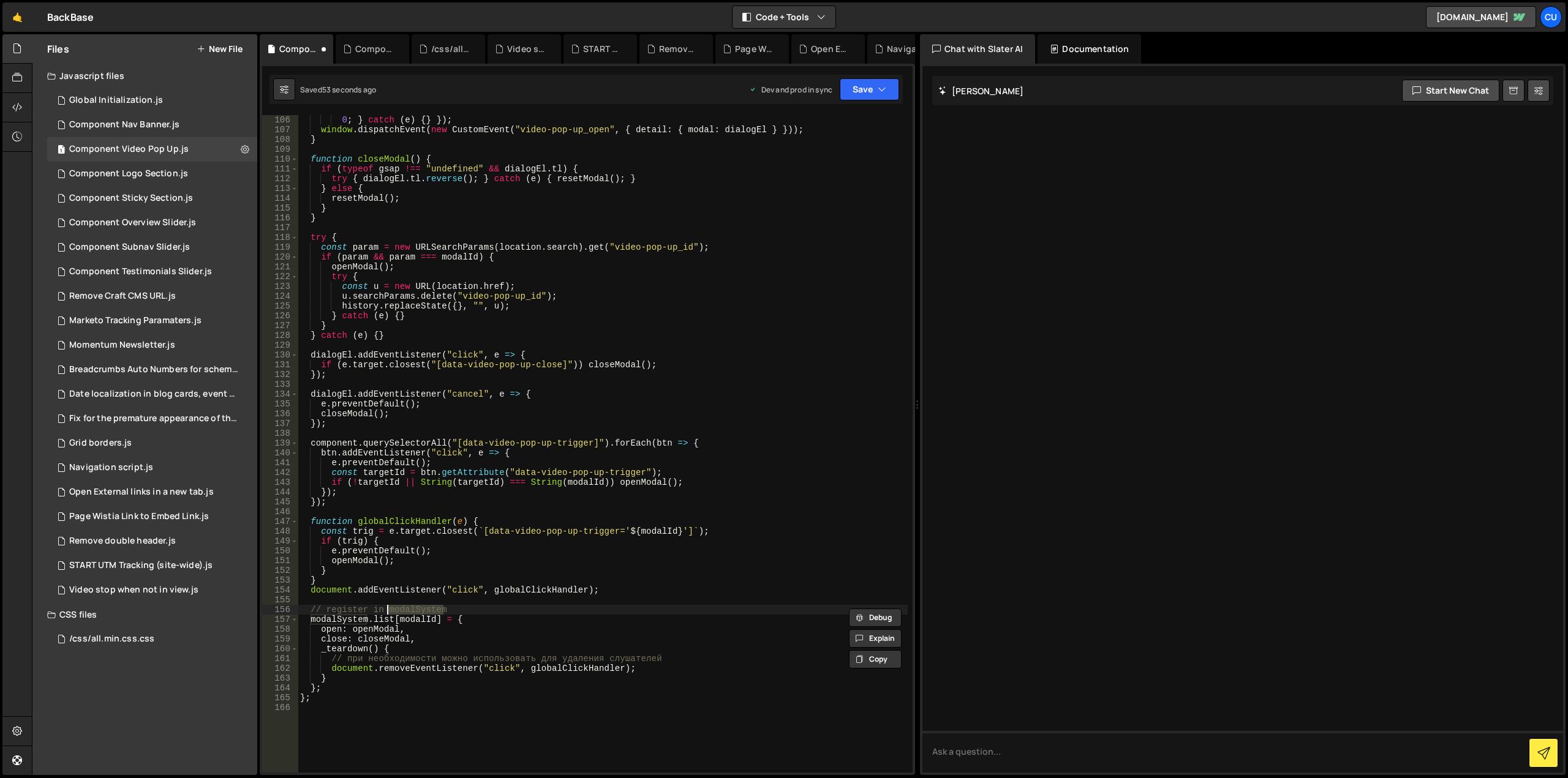
click at [392, 607] on div "0 ; } catch ( e ) { } }) ; window . dispatchEvent ( new CustomEvent ( "video-po…" at bounding box center [602, 454] width 610 height 677
click at [401, 654] on div "0 ; } catch ( e ) { } }) ; window . dispatchEvent ( new CustomEvent ( "video-po…" at bounding box center [602, 454] width 610 height 677
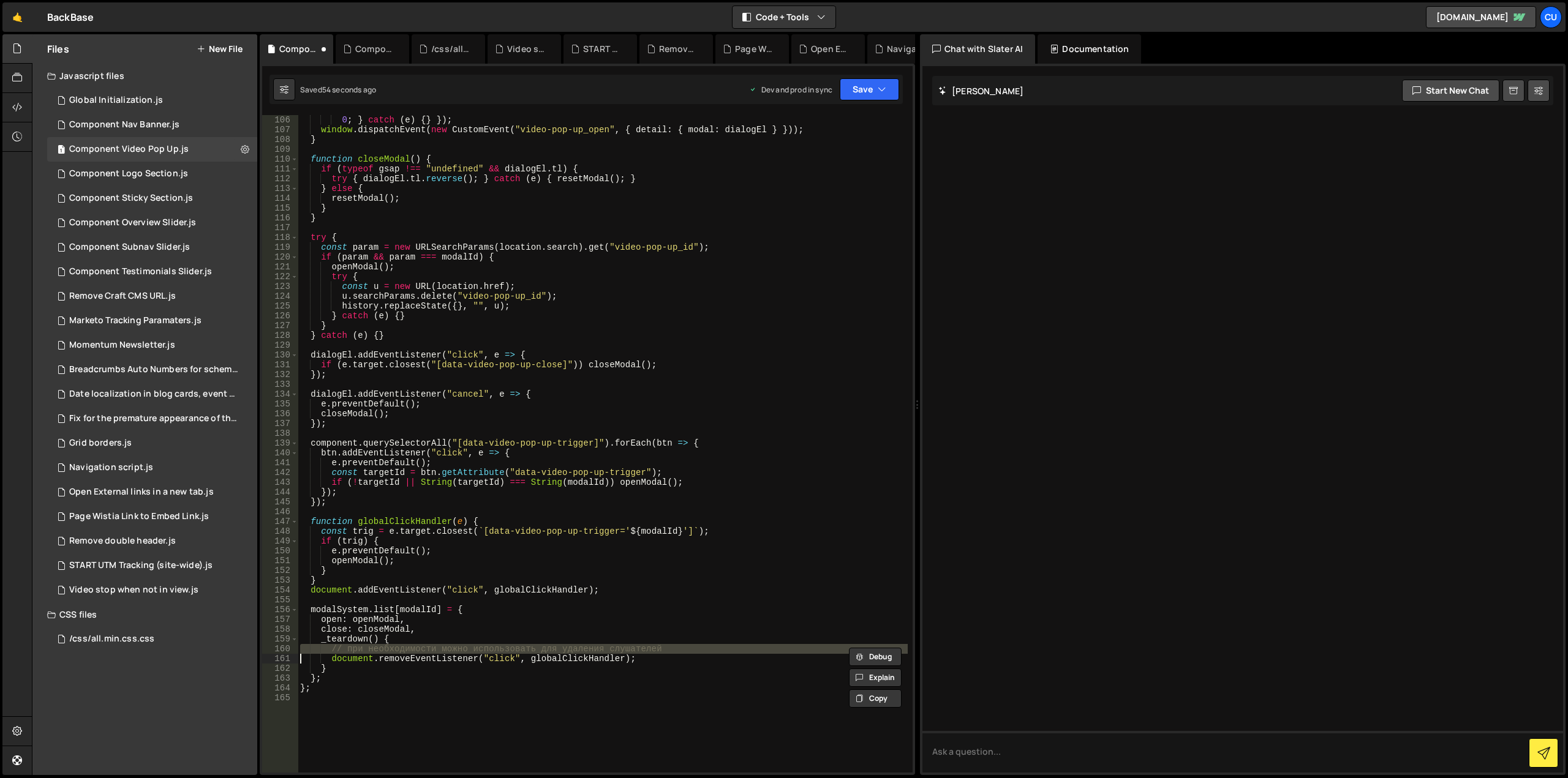
type textarea "document.removeEventListener("click", globalClickHandler);"
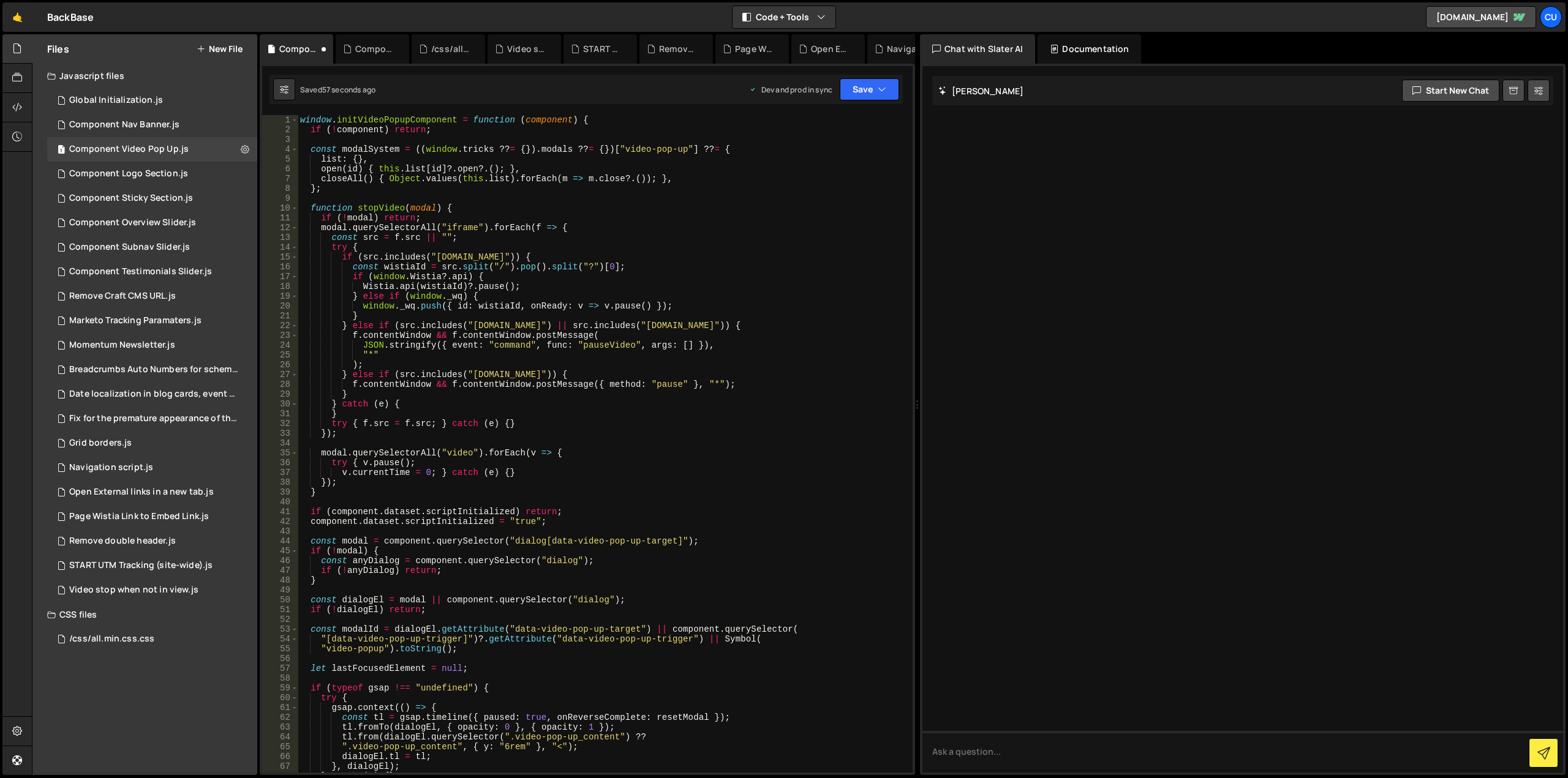
scroll to position [0, 0]
click at [861, 91] on button "Save" at bounding box center [869, 89] width 60 height 22
click at [833, 174] on div "58 seconds ago" at bounding box center [813, 172] width 55 height 11
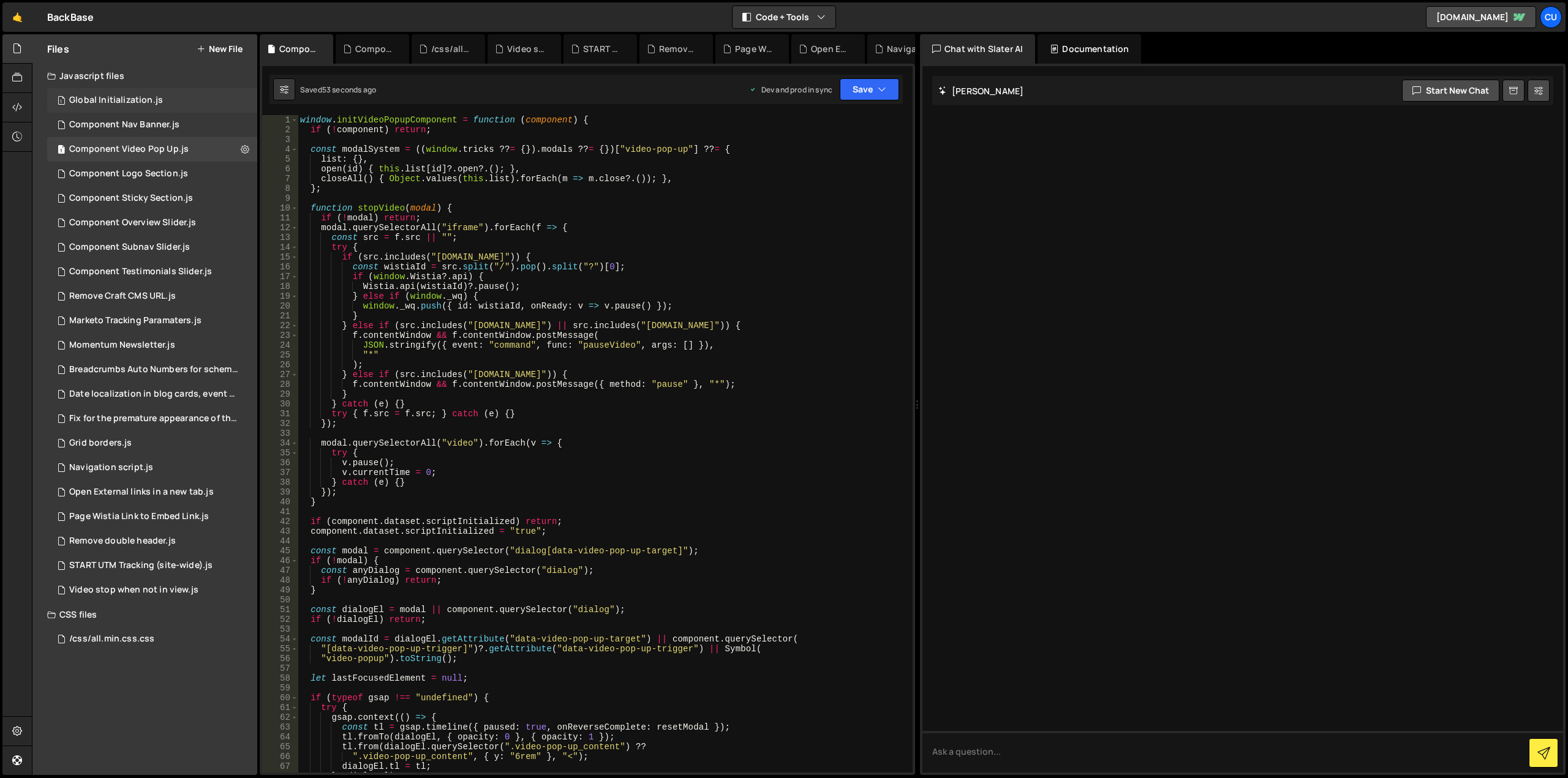
click at [165, 95] on div "1 Global Initialization.js 0" at bounding box center [152, 101] width 210 height 25
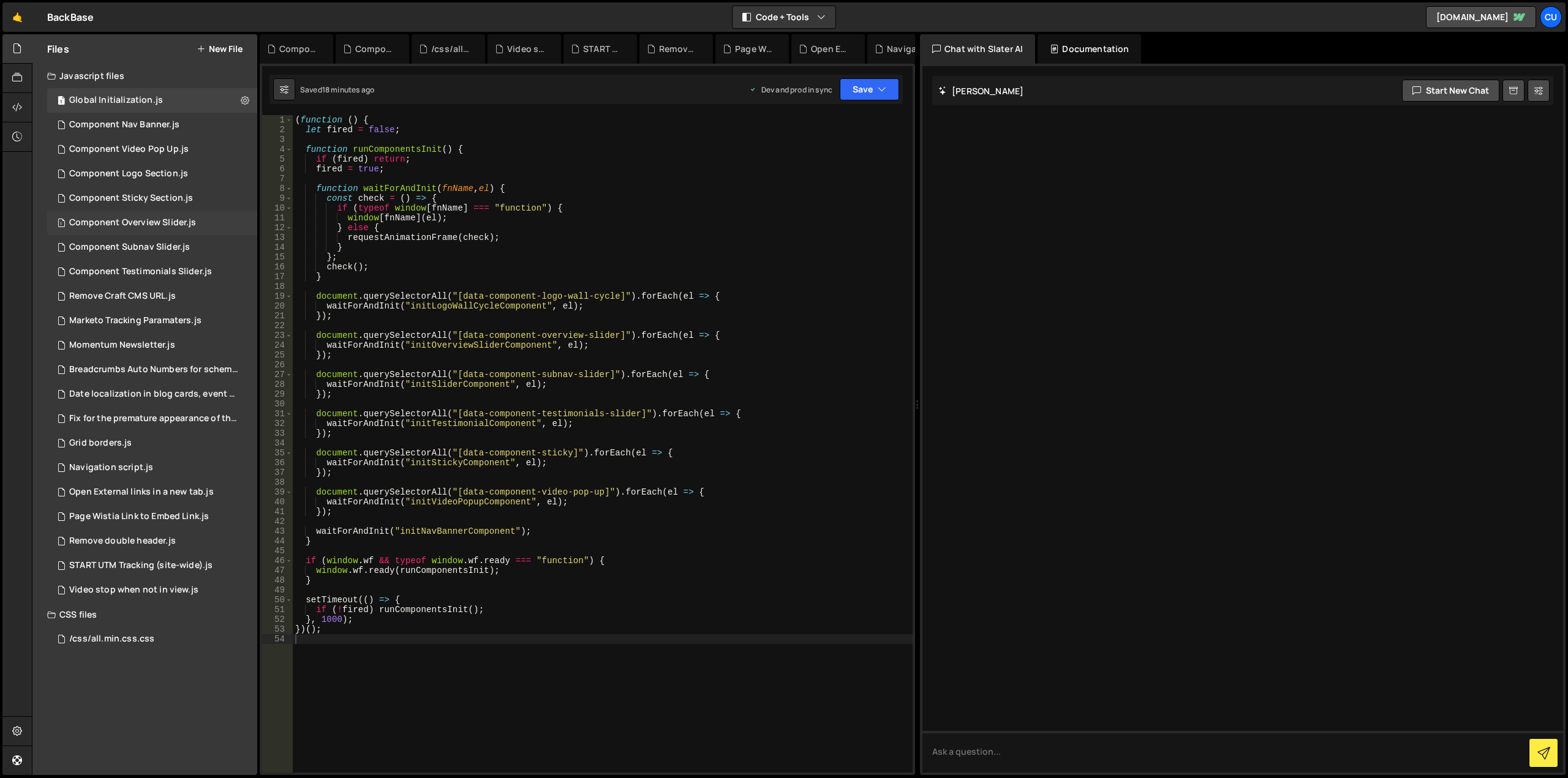
click at [169, 215] on div "1 Component Overview Slider.js 0" at bounding box center [152, 223] width 210 height 25
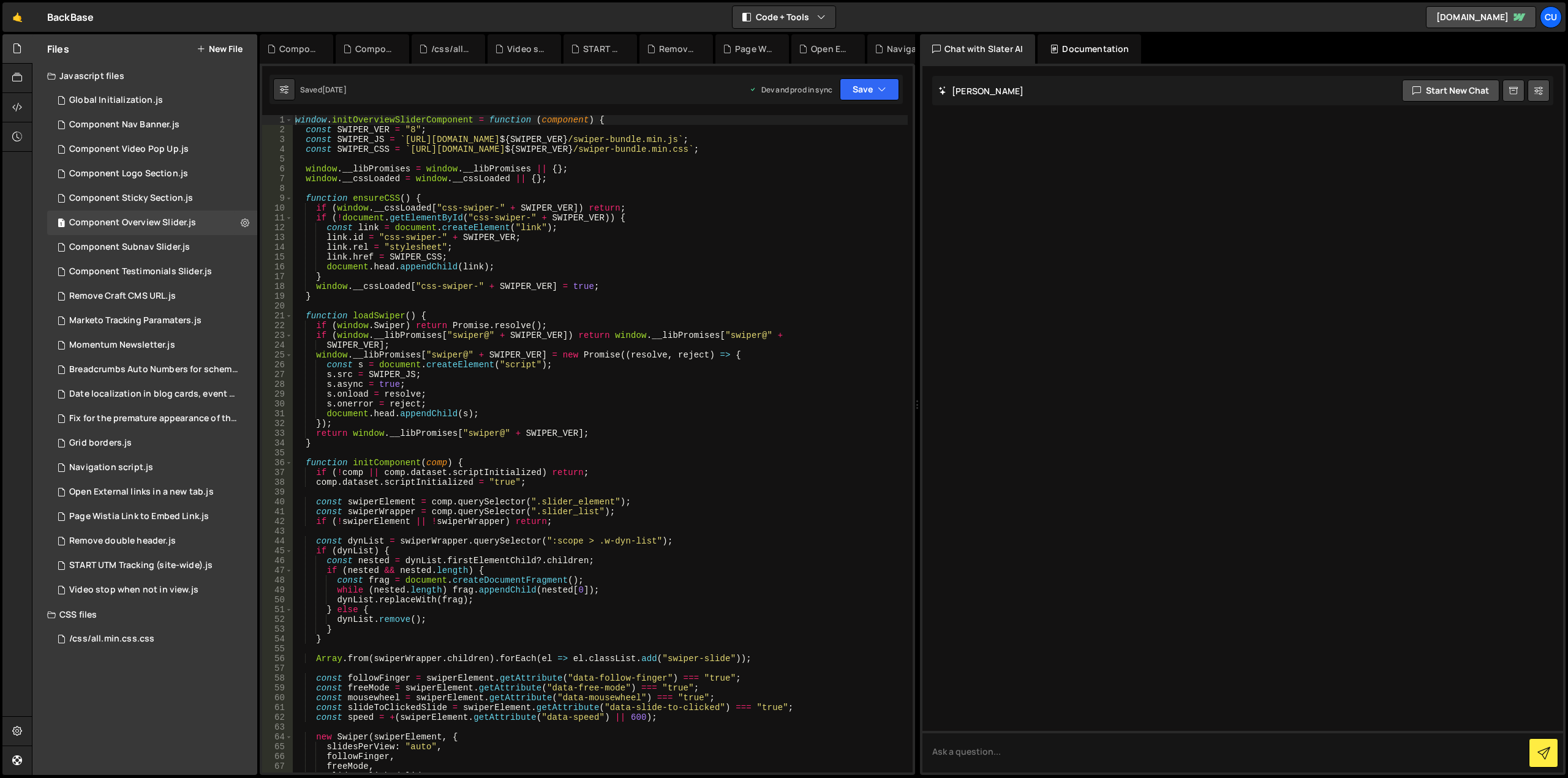
type textarea "window.initOverviewSliderComponent = function (component) {"
click at [440, 120] on div "window . initOverviewSliderComponent = function ( component ) { const SWIPER_VE…" at bounding box center [600, 454] width 615 height 677
click at [221, 47] on button "New File" at bounding box center [220, 49] width 46 height 10
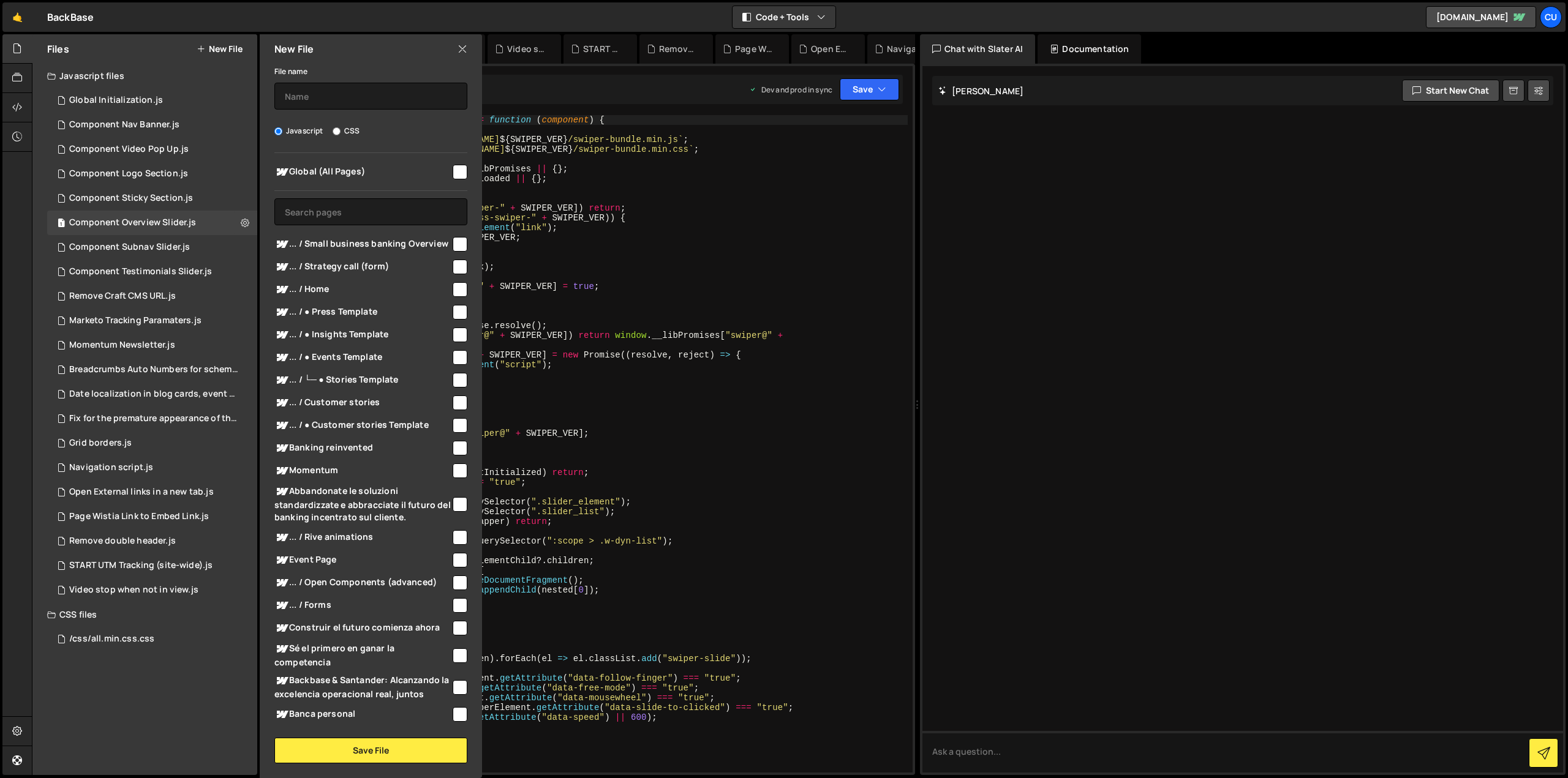
click at [456, 173] on input "checkbox" at bounding box center [460, 172] width 15 height 15
checkbox input "true"
click at [383, 88] on input "text" at bounding box center [371, 96] width 193 height 27
type input "Component Locations Slider"
click at [404, 749] on button "Save File" at bounding box center [371, 750] width 193 height 25
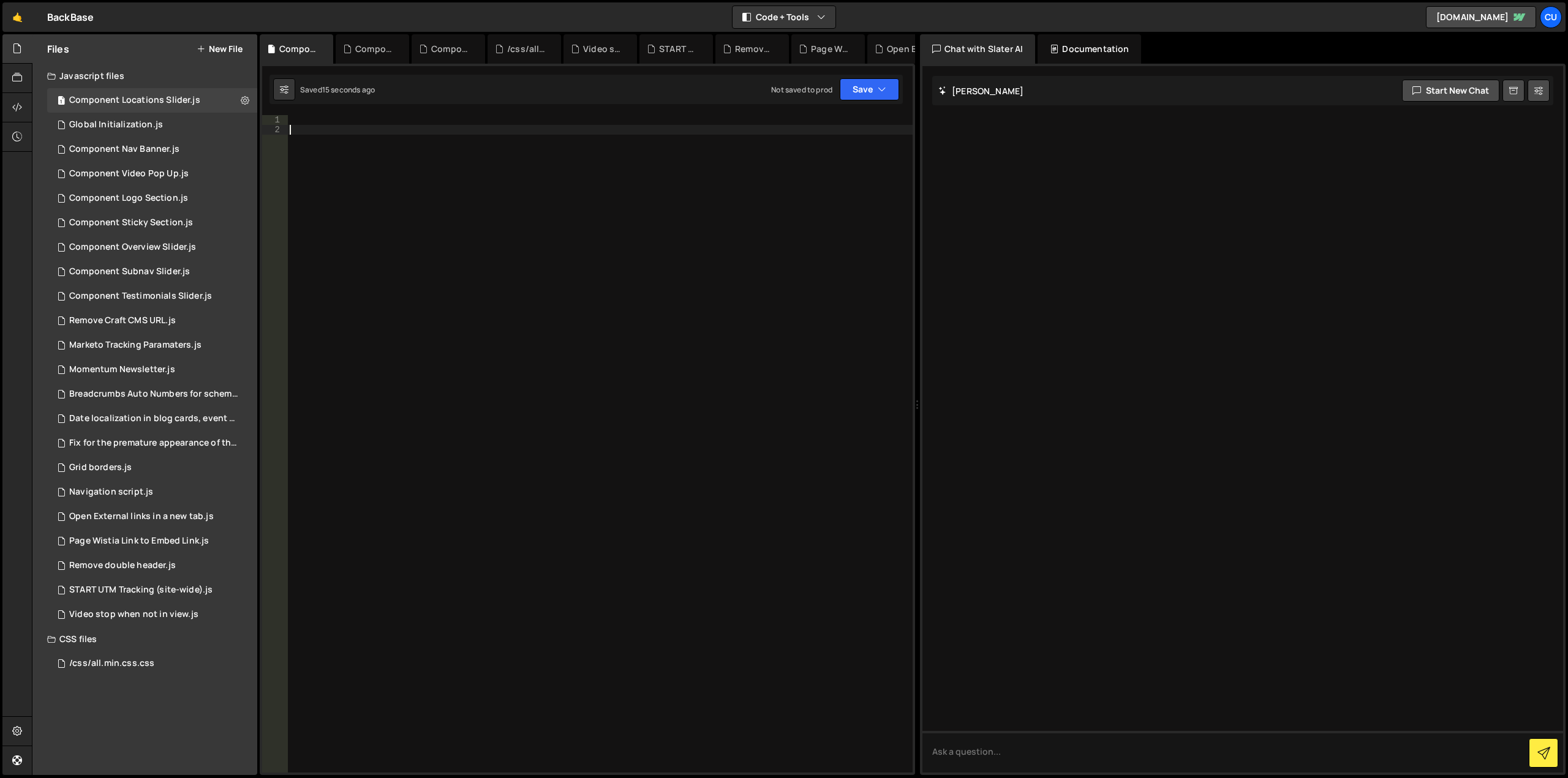
click at [457, 167] on div at bounding box center [600, 454] width 625 height 677
click at [337, 118] on div at bounding box center [600, 454] width 625 height 677
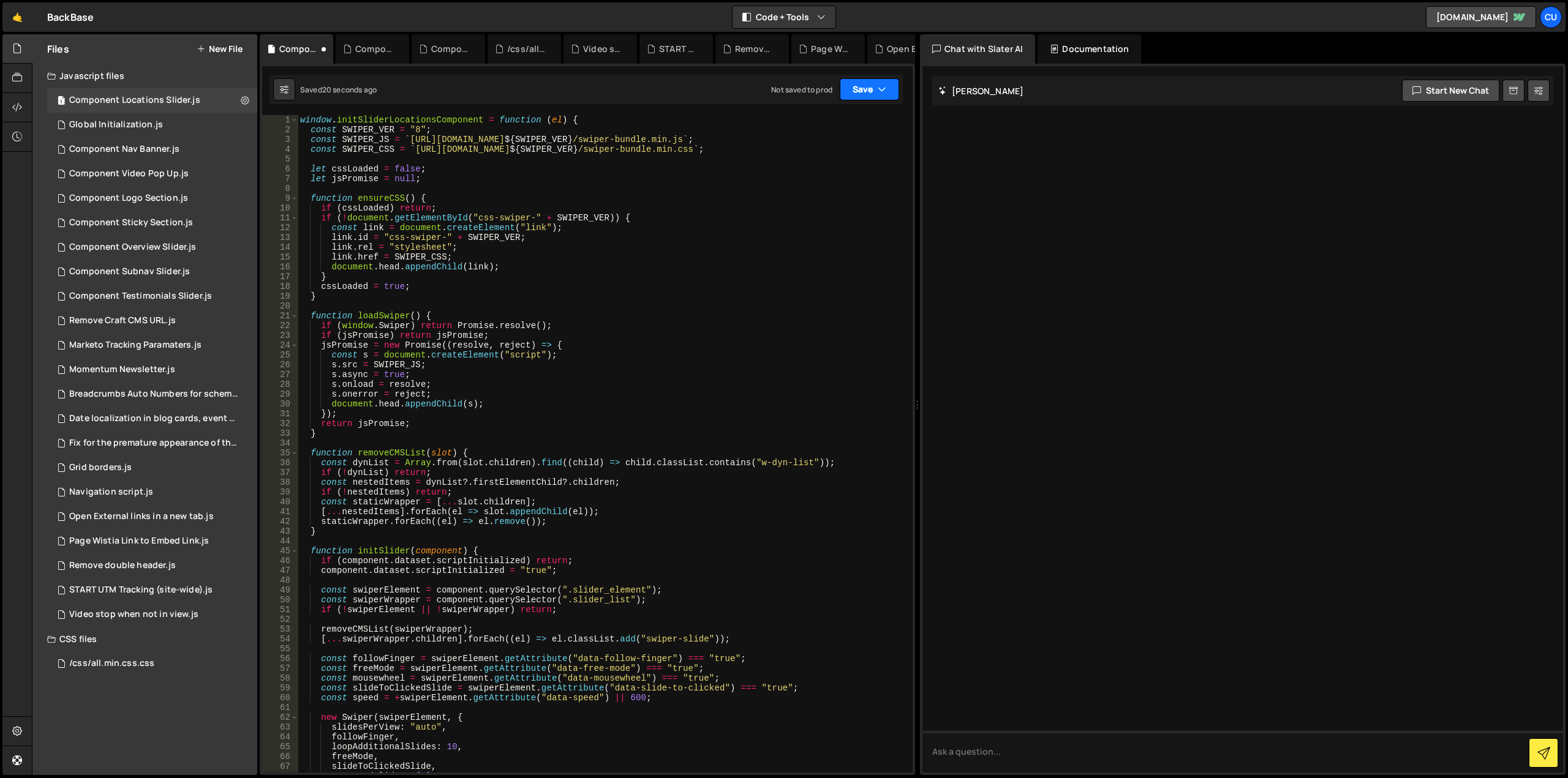
click at [854, 93] on button "Save" at bounding box center [869, 89] width 60 height 22
click at [806, 169] on div "Not saved to prod" at bounding box center [828, 173] width 128 height 15
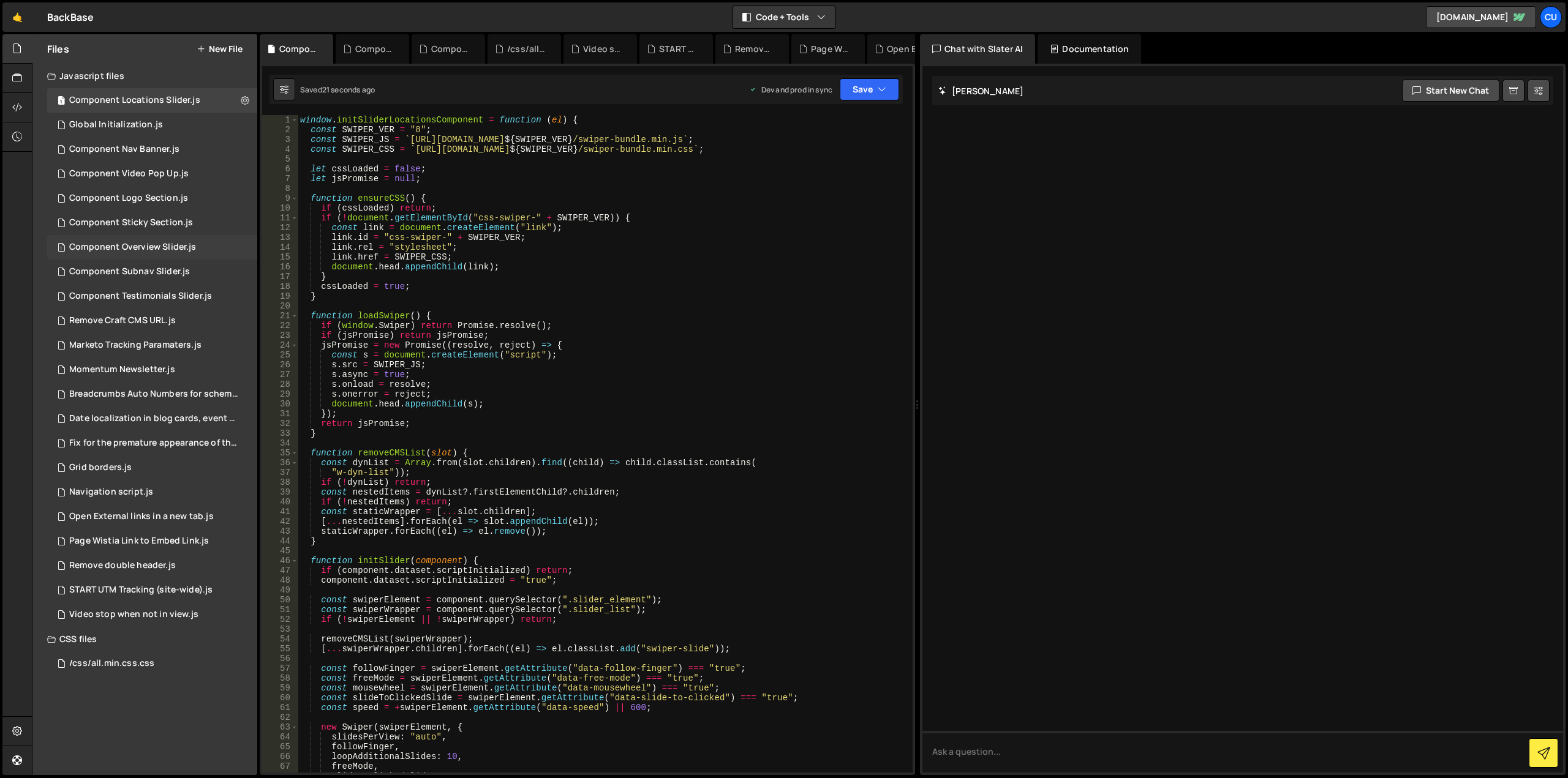
click at [211, 247] on div "1 Component Overview Slider.js 0" at bounding box center [152, 247] width 210 height 25
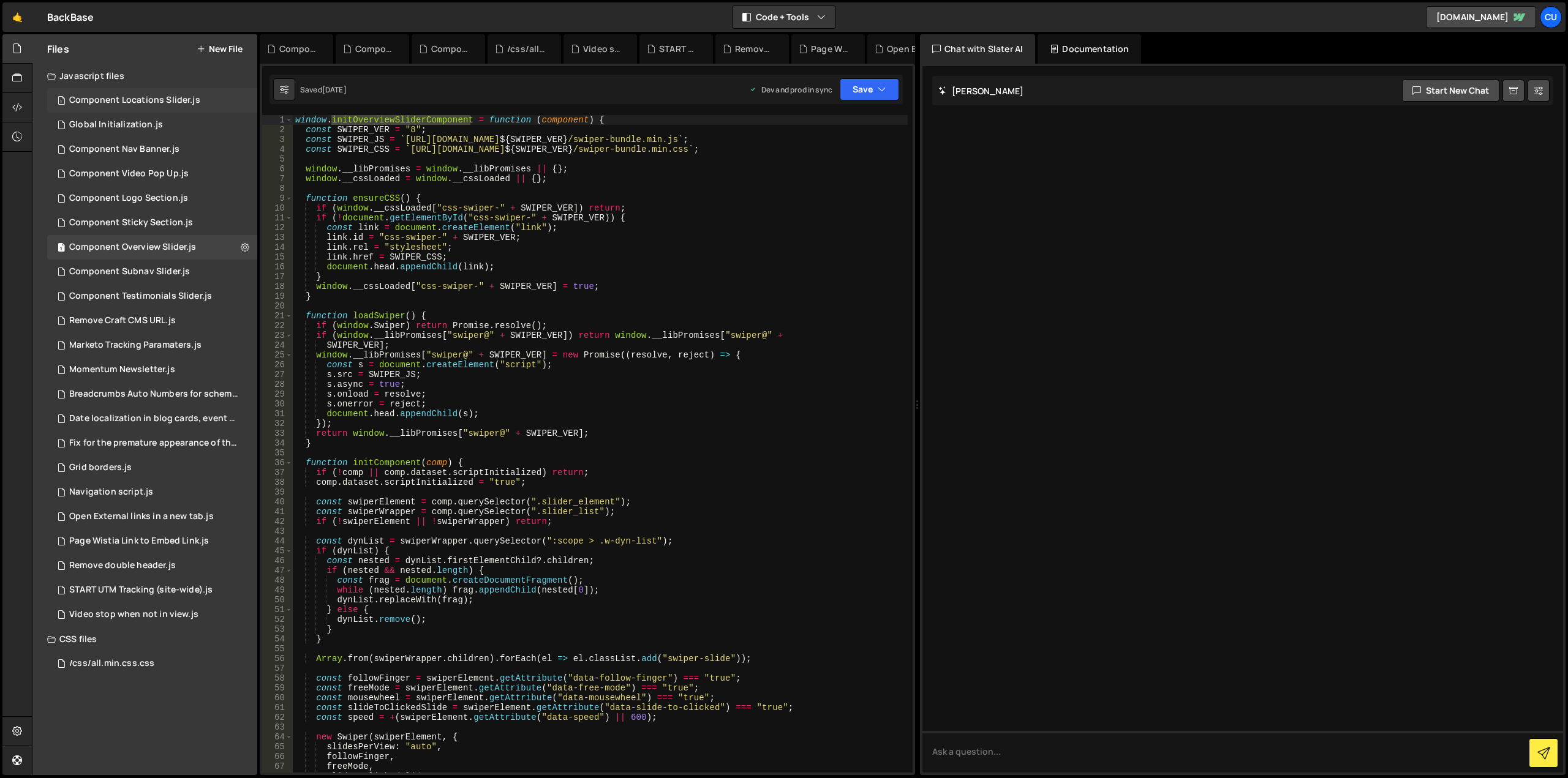
click at [151, 100] on div "Component Locations Slider.js" at bounding box center [134, 100] width 131 height 11
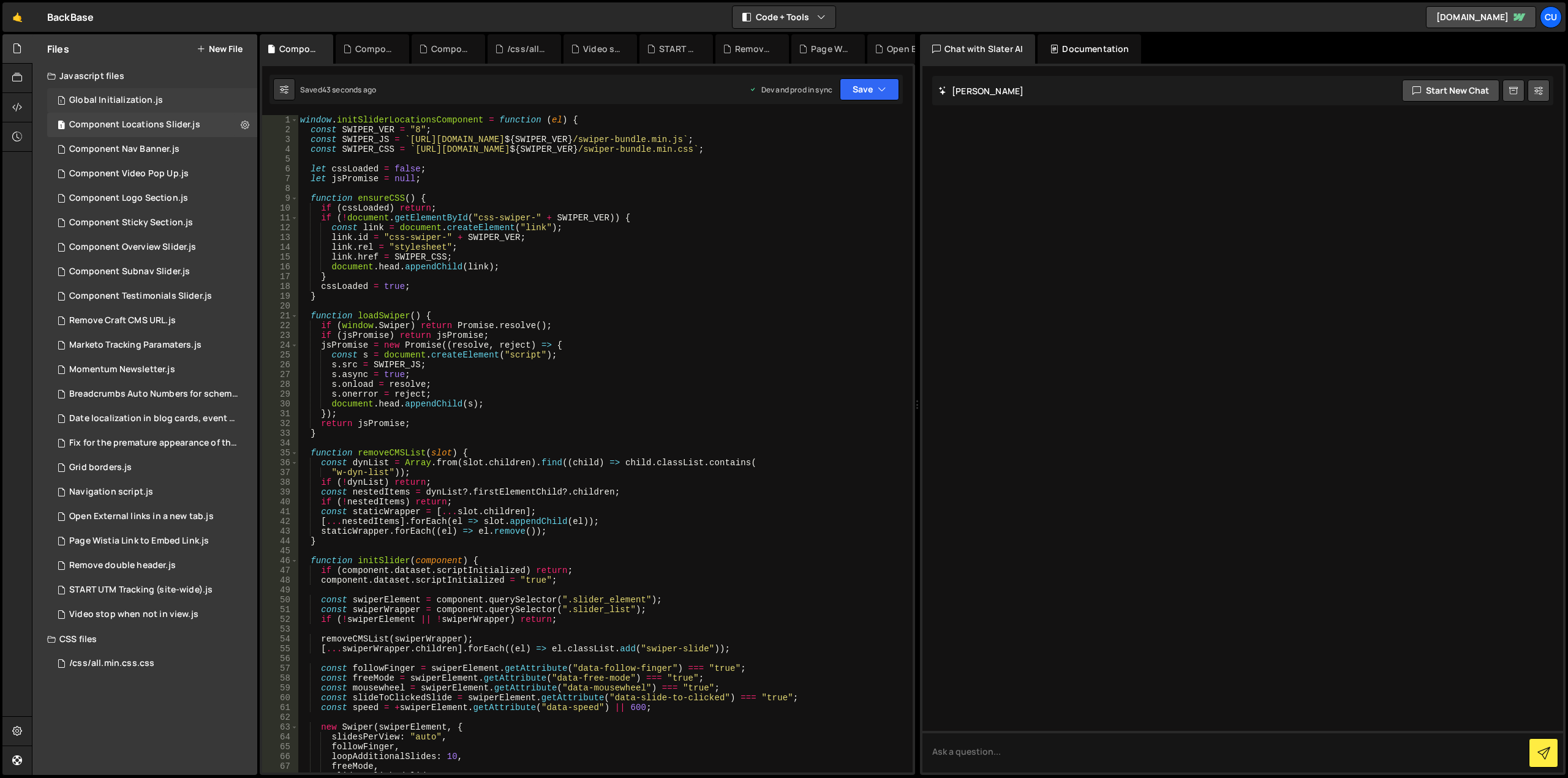
click at [179, 103] on div "1 Global Initialization.js 0" at bounding box center [152, 101] width 210 height 25
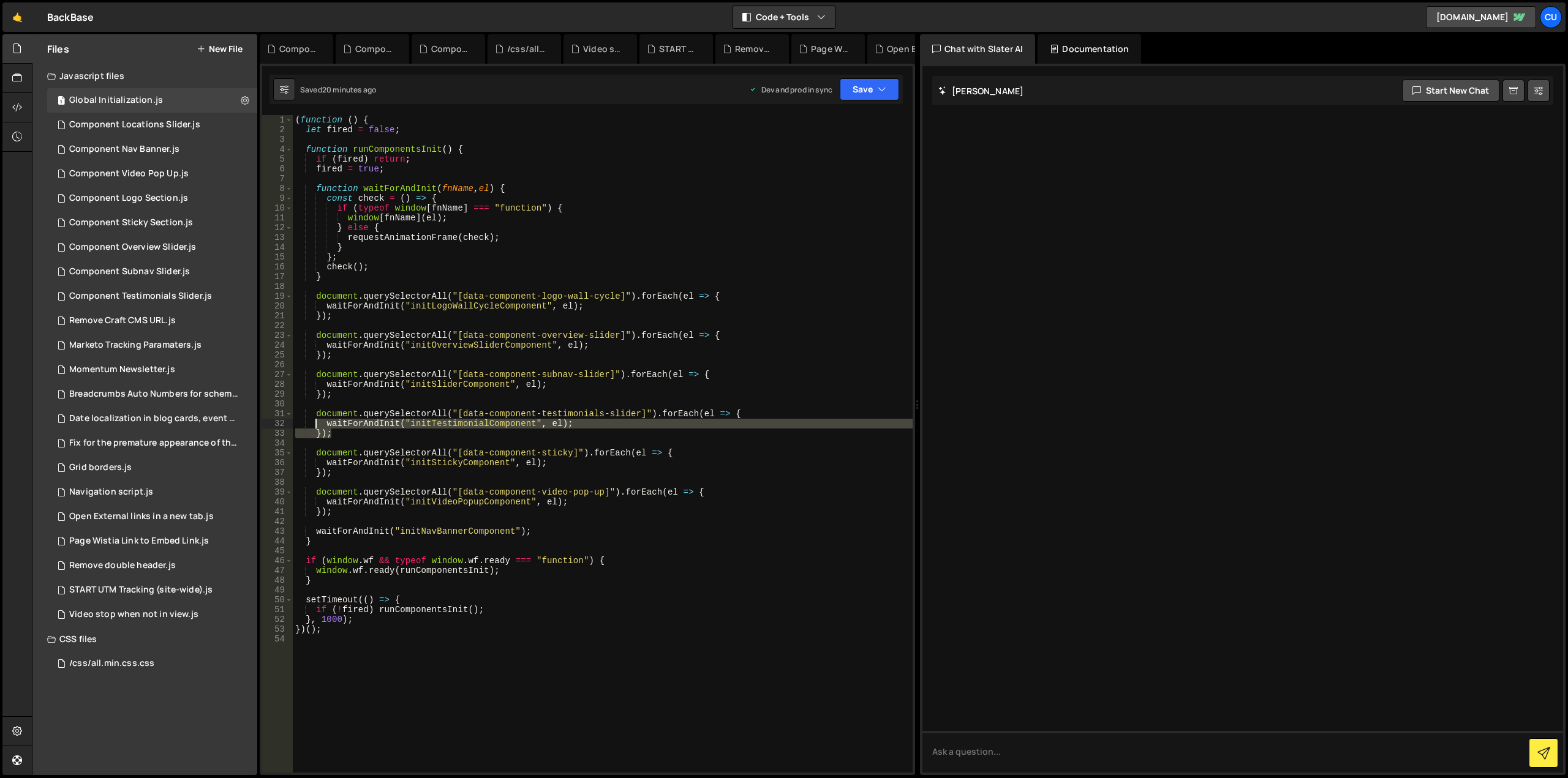
drag, startPoint x: 337, startPoint y: 436, endPoint x: 315, endPoint y: 418, distance: 28.4
click at [315, 418] on div "( function ( ) { let fired = false ; function runComponentsInit ( ) { if ( fire…" at bounding box center [602, 454] width 620 height 677
click at [341, 432] on div "( function ( ) { let fired = false ; function runComponentsInit ( ) { if ( fire…" at bounding box center [602, 444] width 620 height 658
type textarea "});"
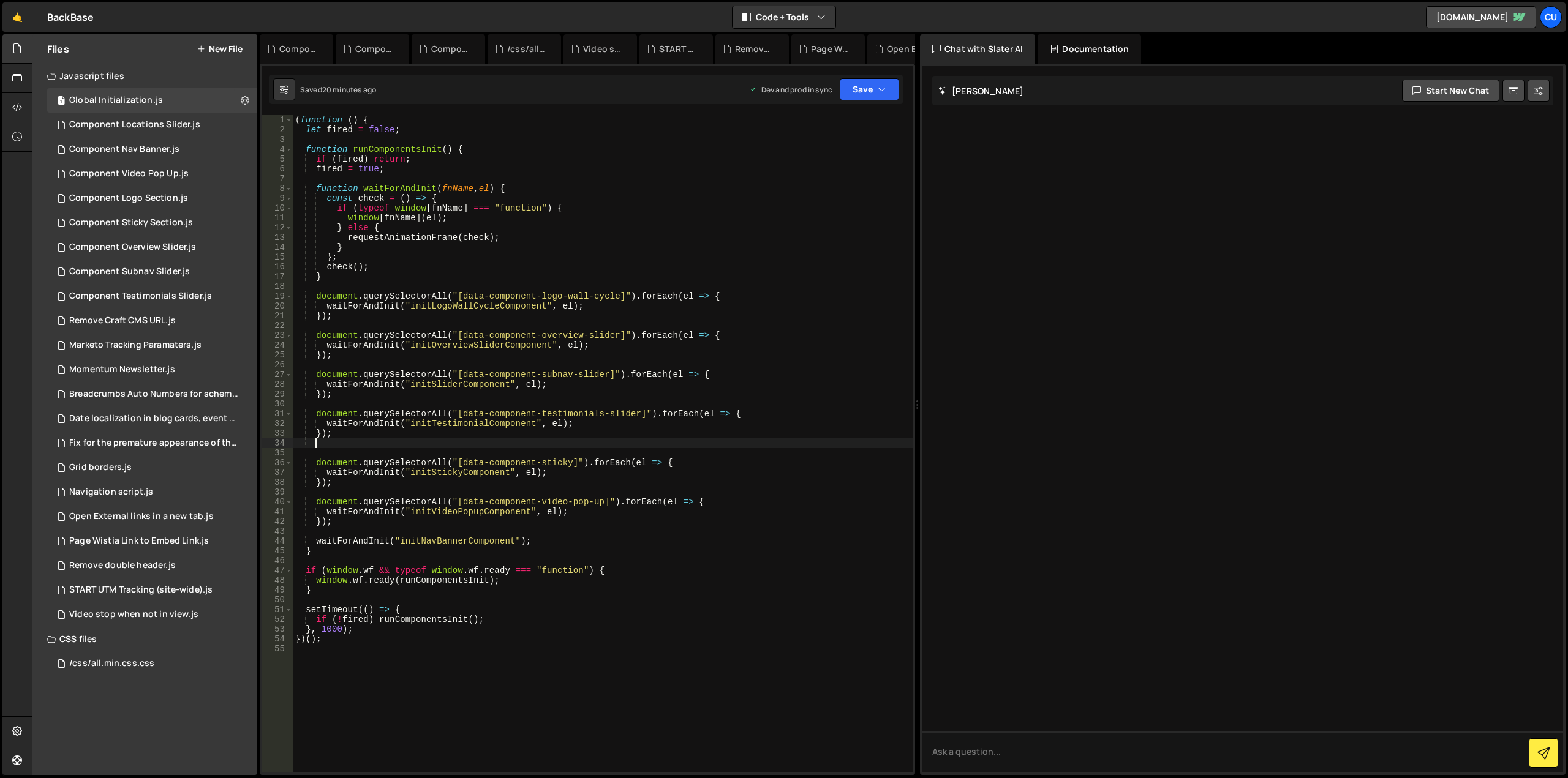
scroll to position [0, 1]
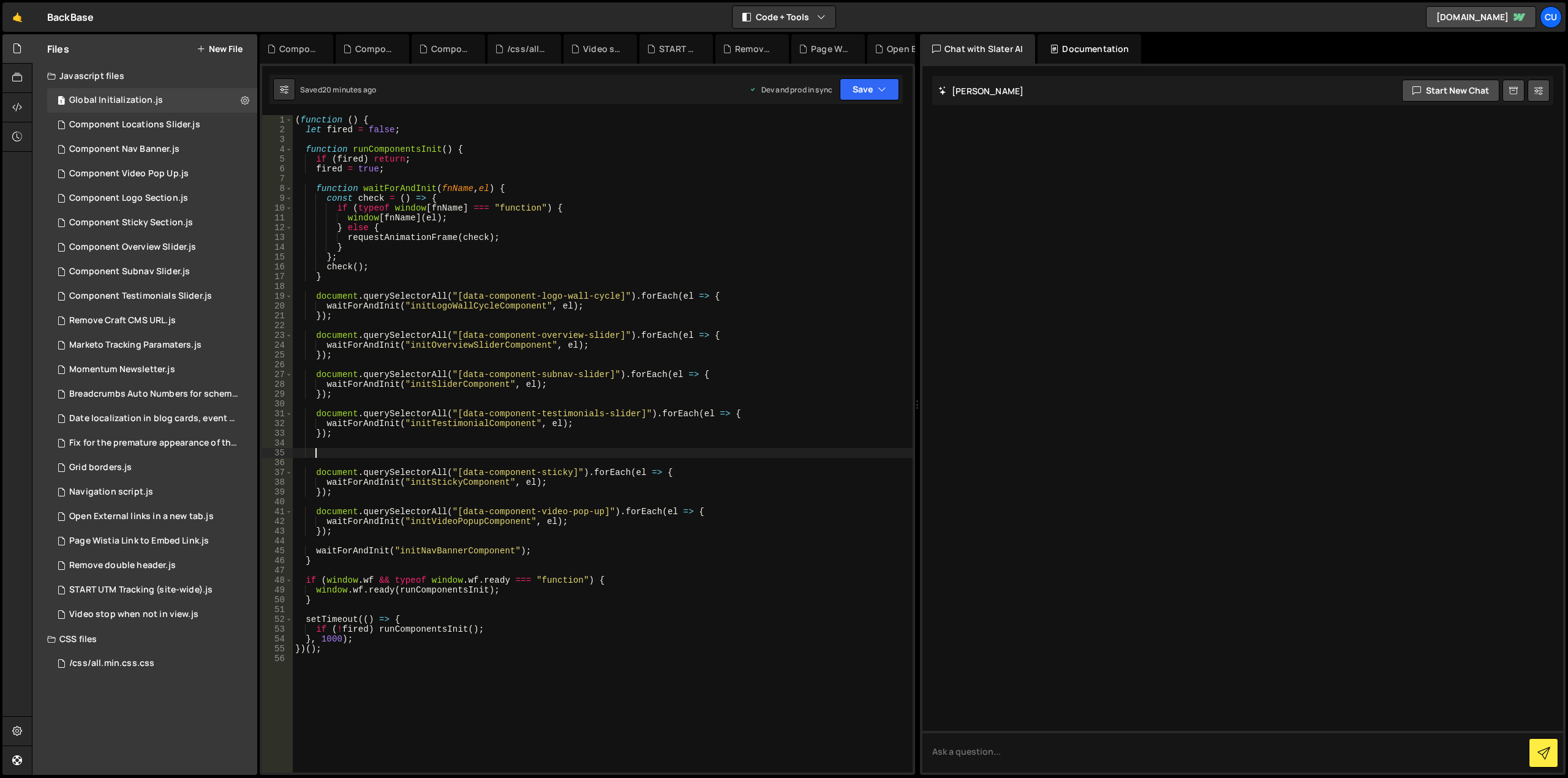
paste textarea "});"
type textarea "});"
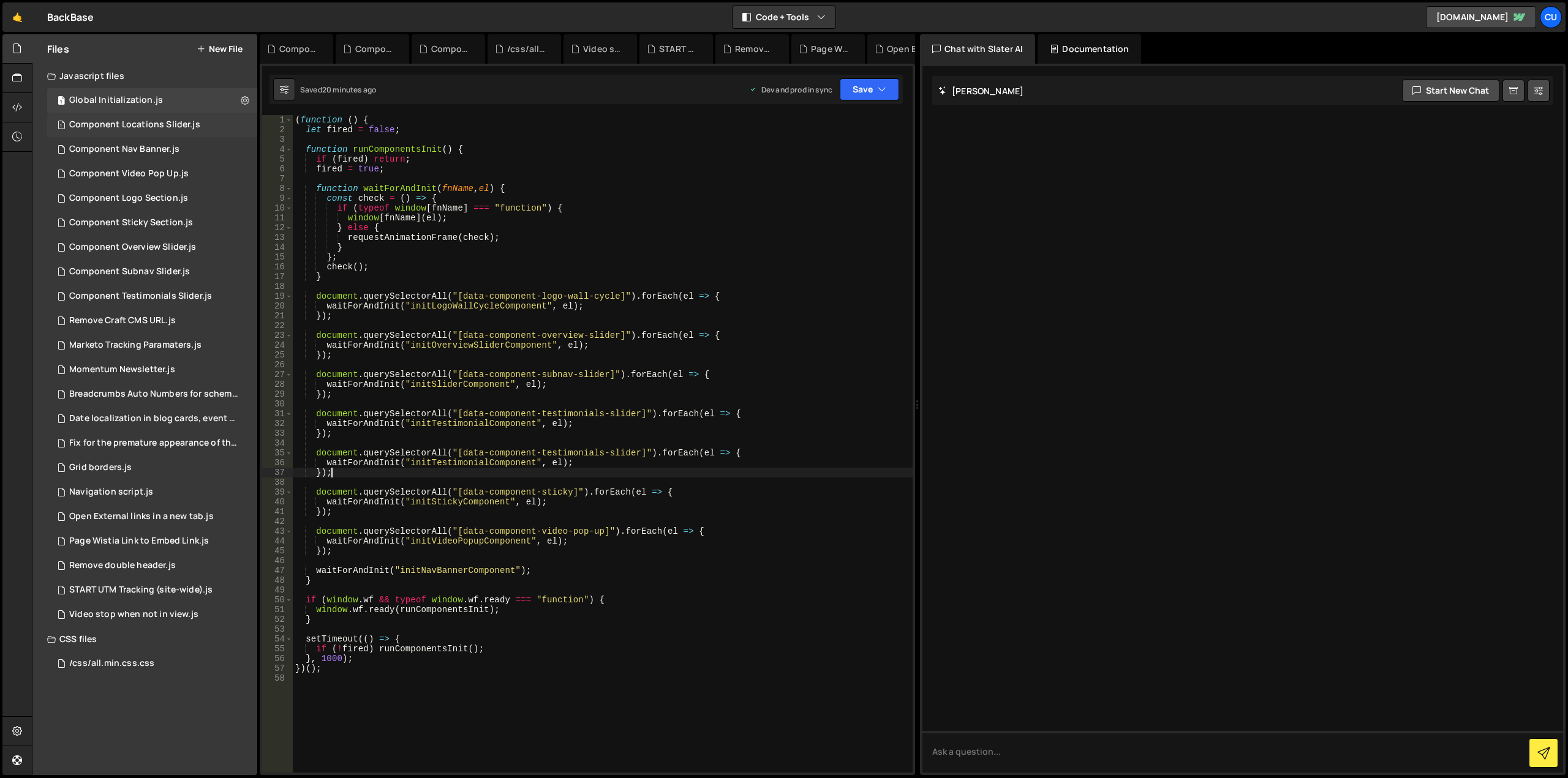
click at [138, 128] on div "Component Locations Slider.js" at bounding box center [134, 124] width 131 height 11
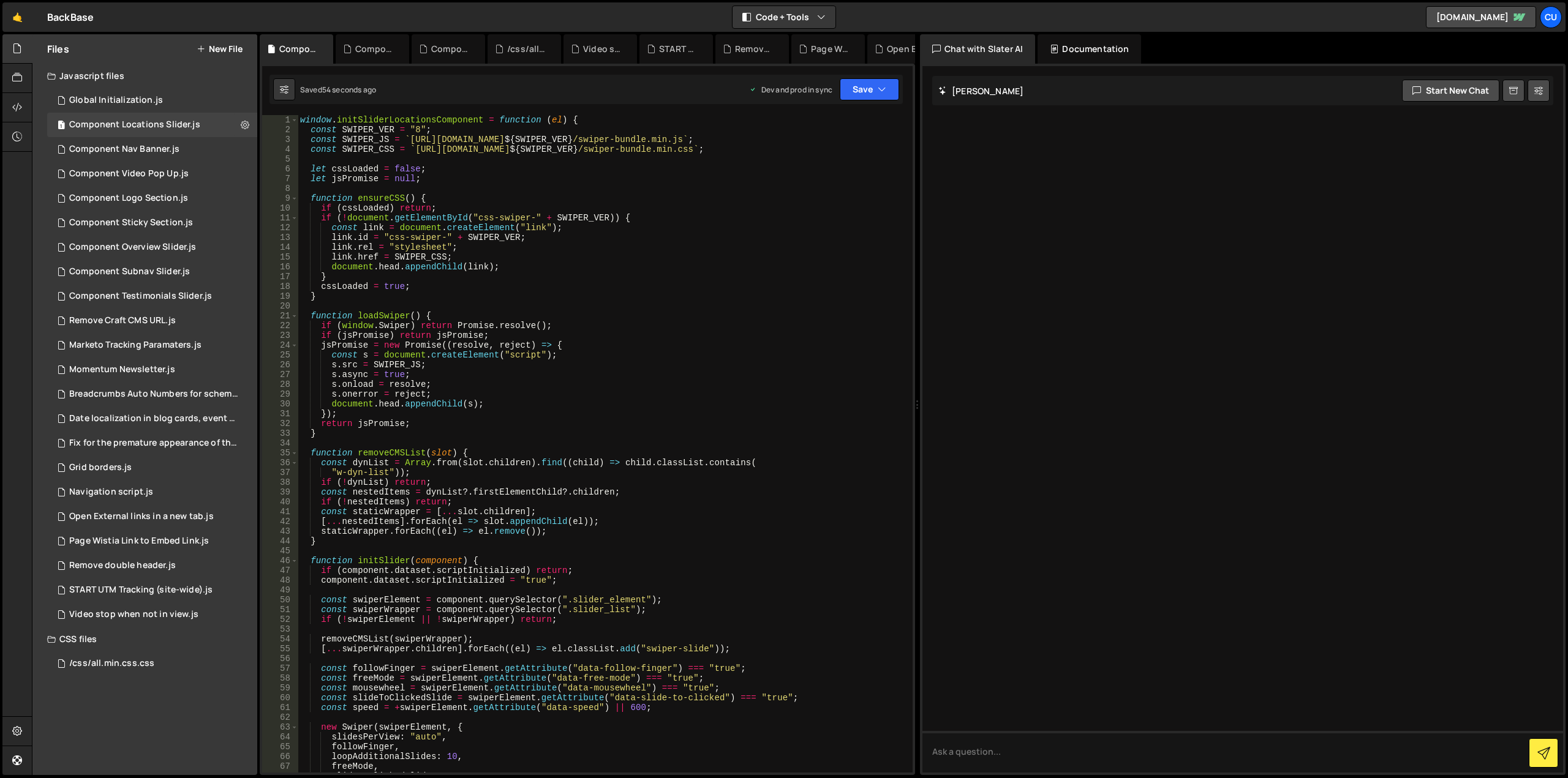
type textarea "window.initSliderLocationsComponent = function (el) {"
click at [423, 120] on div "window . initSliderLocationsComponent = function ( el ) { const SWIPER_VER = "8…" at bounding box center [602, 454] width 610 height 677
click at [151, 103] on div "Global Initialization.js" at bounding box center [116, 100] width 93 height 11
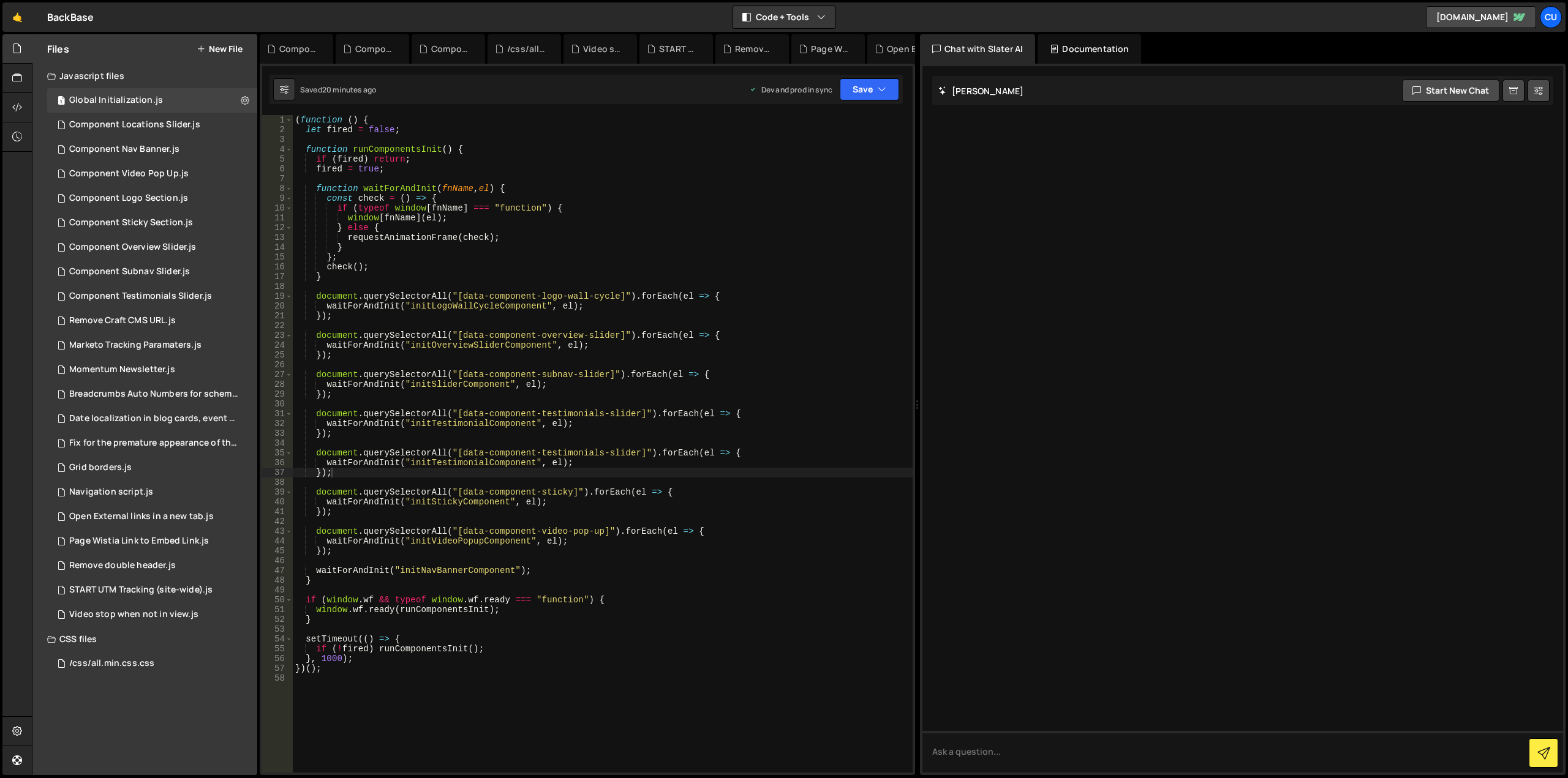
click at [483, 463] on div "( function ( ) { let fired = false ; function runComponentsInit ( ) { if ( fire…" at bounding box center [602, 454] width 620 height 677
paste textarea "SliderLocations"
click at [577, 454] on div "( function ( ) { let fired = false ; function runComponentsInit ( ) { if ( fire…" at bounding box center [602, 454] width 620 height 677
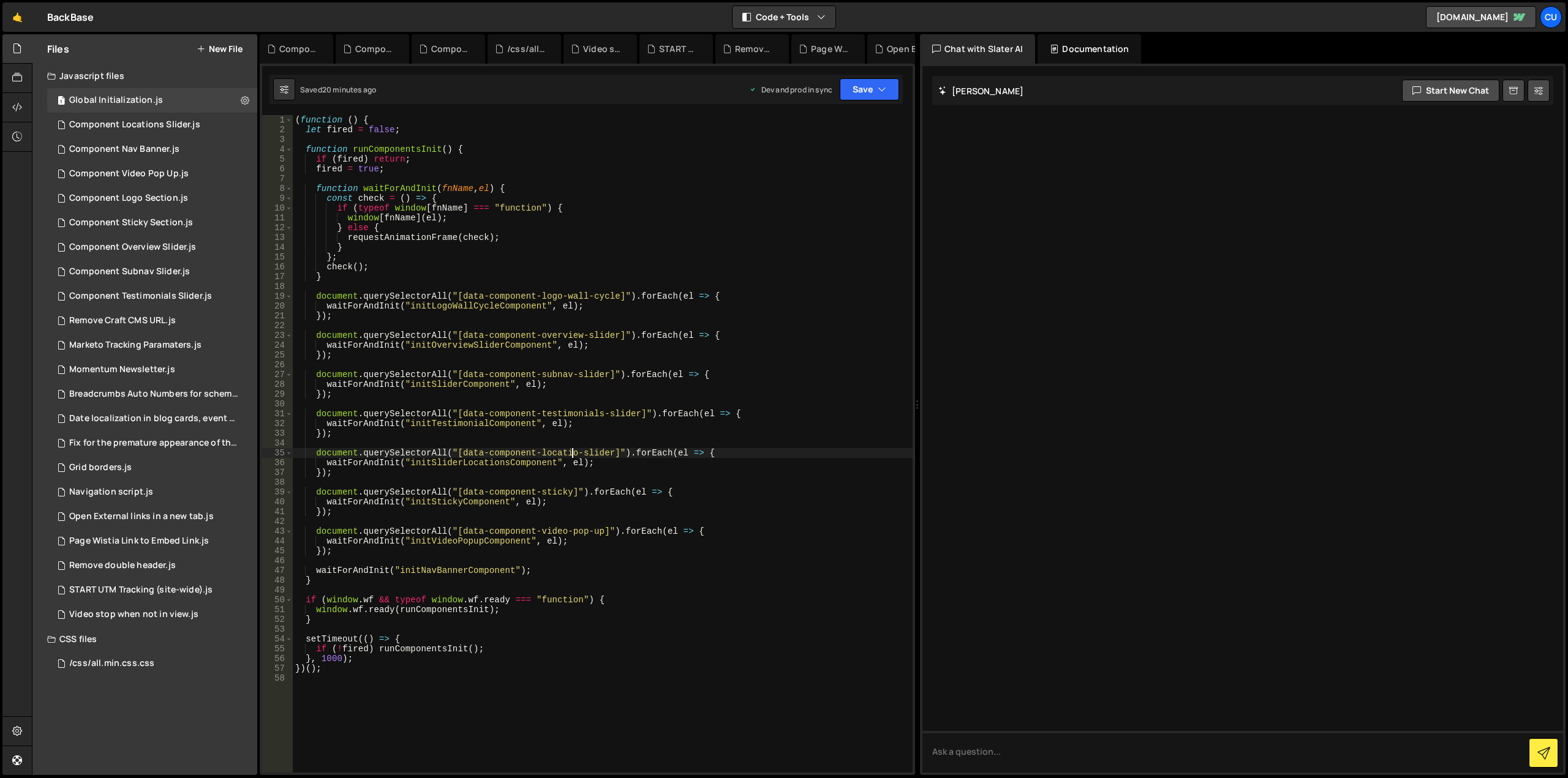
scroll to position [0, 20]
click at [616, 453] on div "( function ( ) { let fired = false ; function runComponentsInit ( ) { if ( fire…" at bounding box center [602, 454] width 620 height 677
click at [460, 450] on div "( function ( ) { let fired = false ; function runComponentsInit ( ) { if ( fire…" at bounding box center [602, 454] width 620 height 677
type textarea "document.querySelectorAll("[data-component-locations-slider]").forEach(el => {"
click at [688, 589] on div "( function ( ) { let fired = false ; function runComponentsInit ( ) { if ( fire…" at bounding box center [602, 454] width 620 height 677
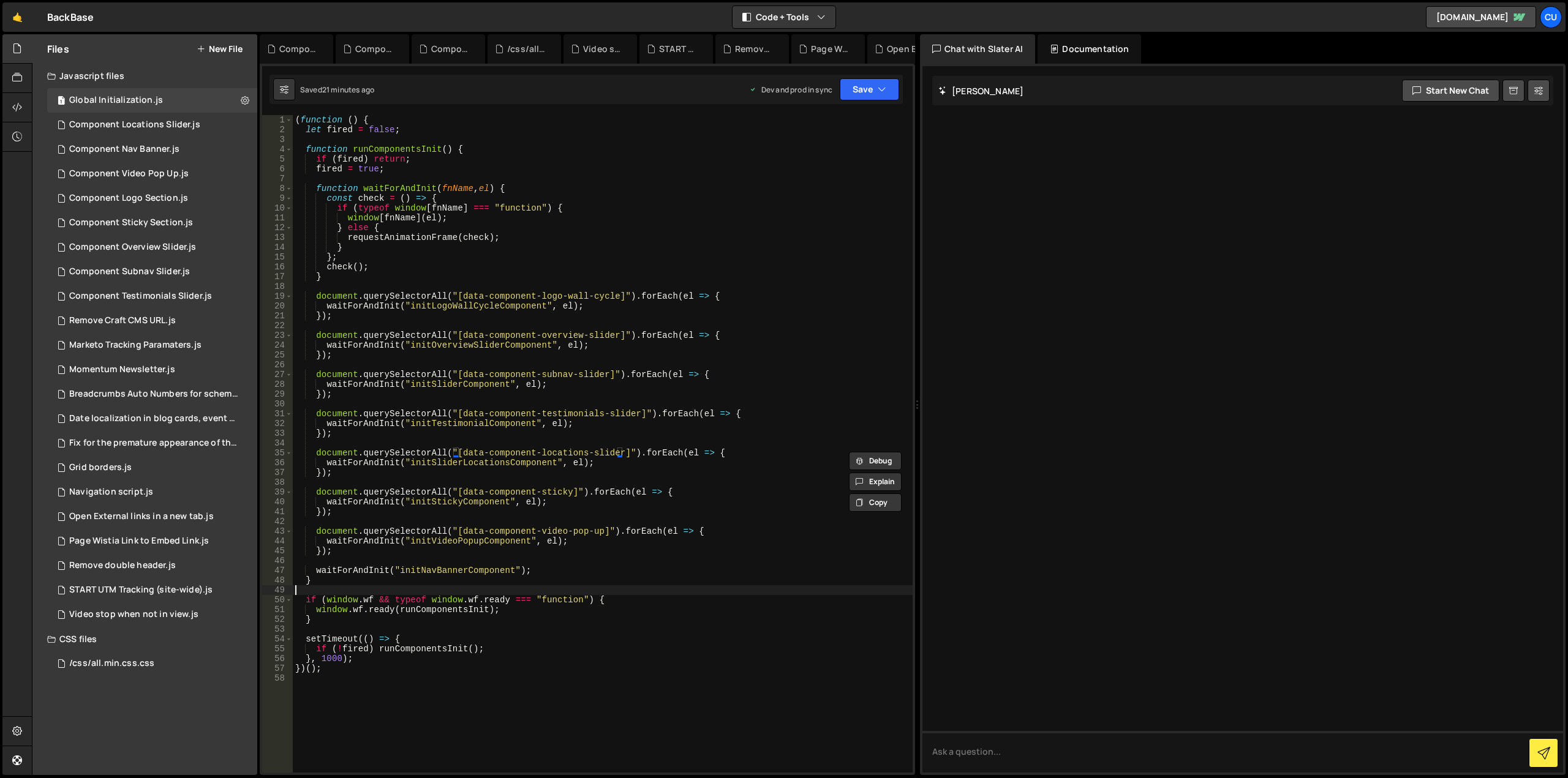
scroll to position [0, 0]
click at [856, 92] on button "Save" at bounding box center [869, 89] width 60 height 22
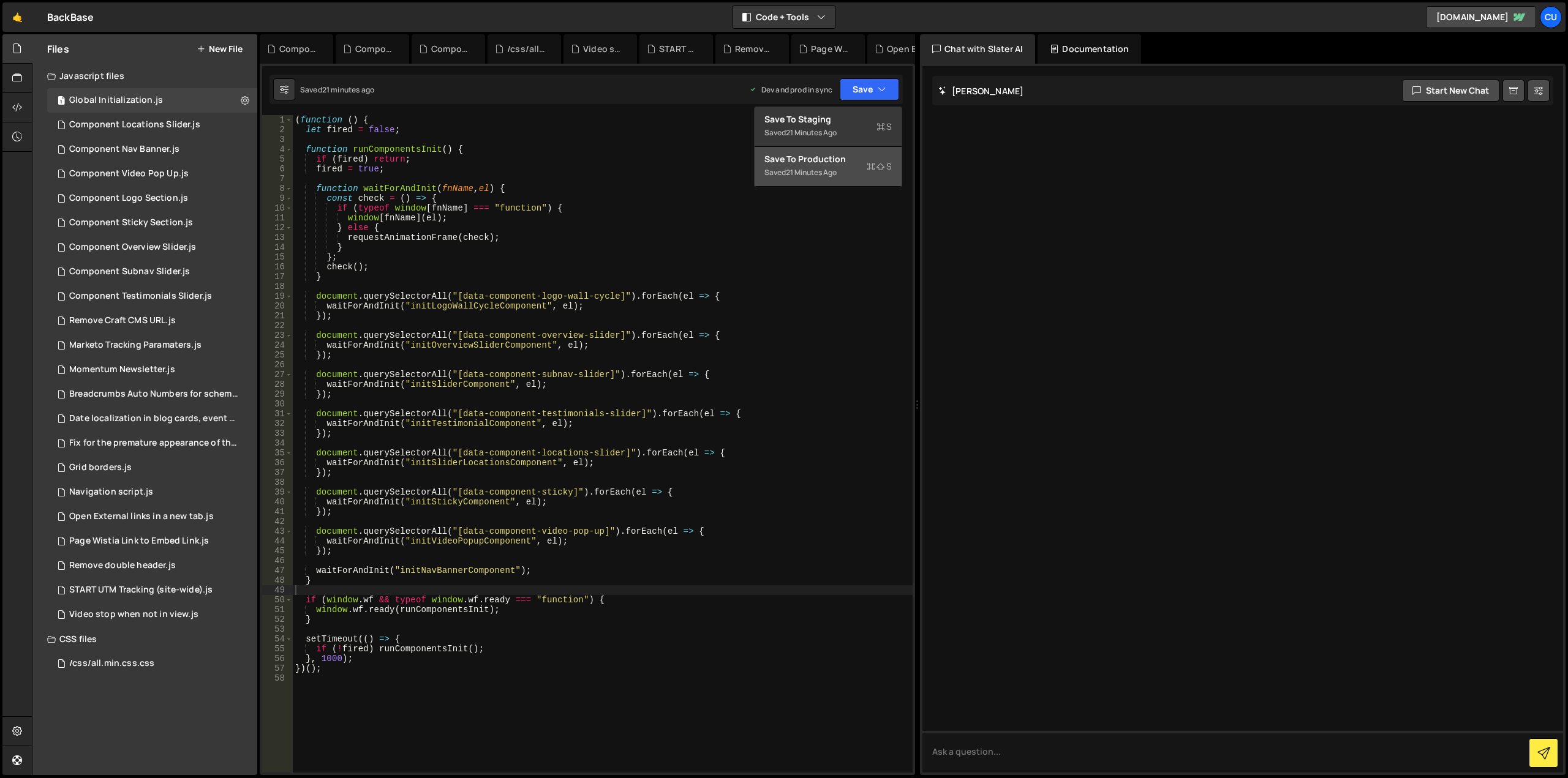
click at [805, 161] on div "Save to Production S" at bounding box center [828, 159] width 128 height 12
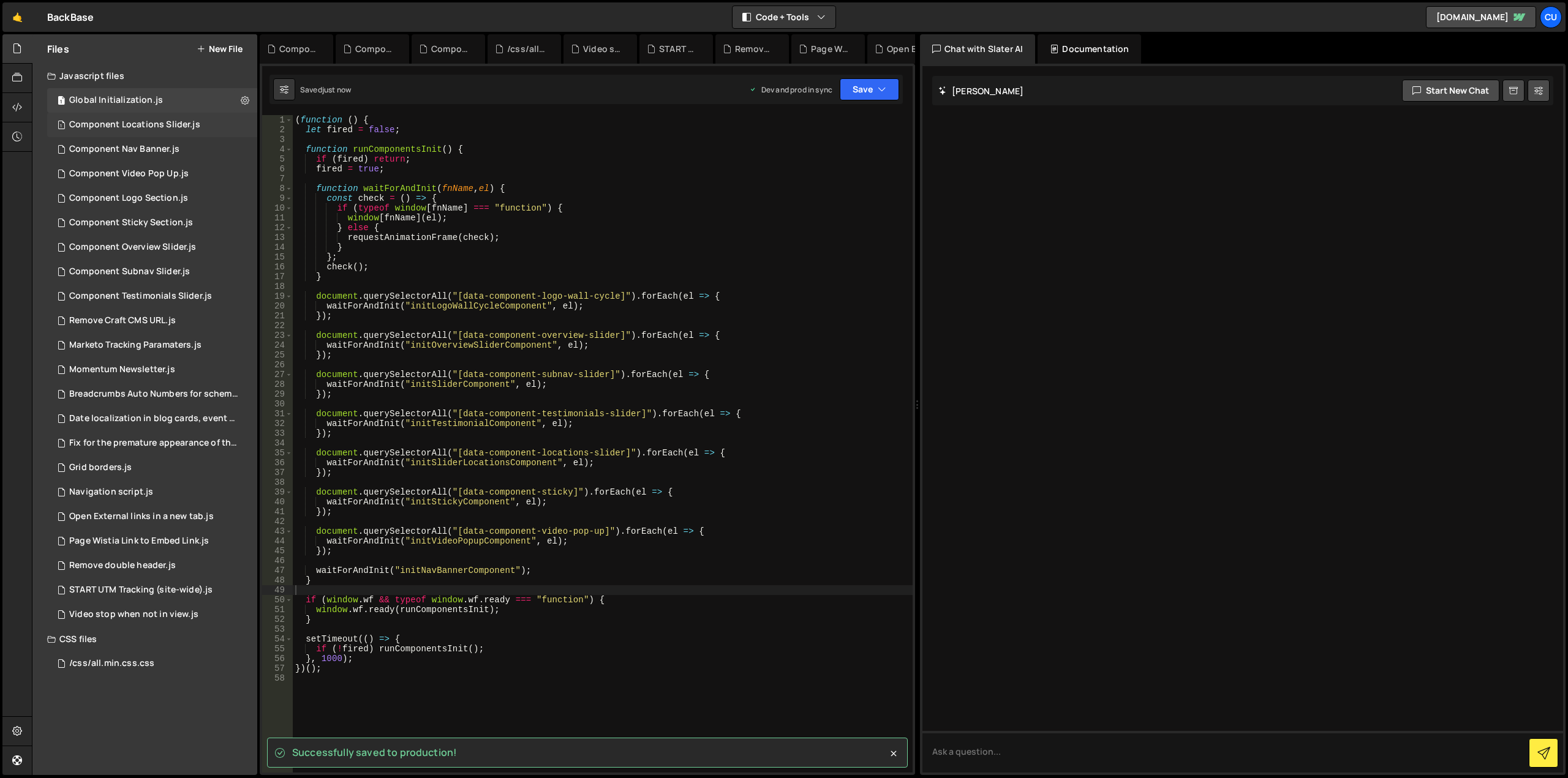
click at [169, 121] on div "Component Locations Slider.js" at bounding box center [134, 124] width 131 height 11
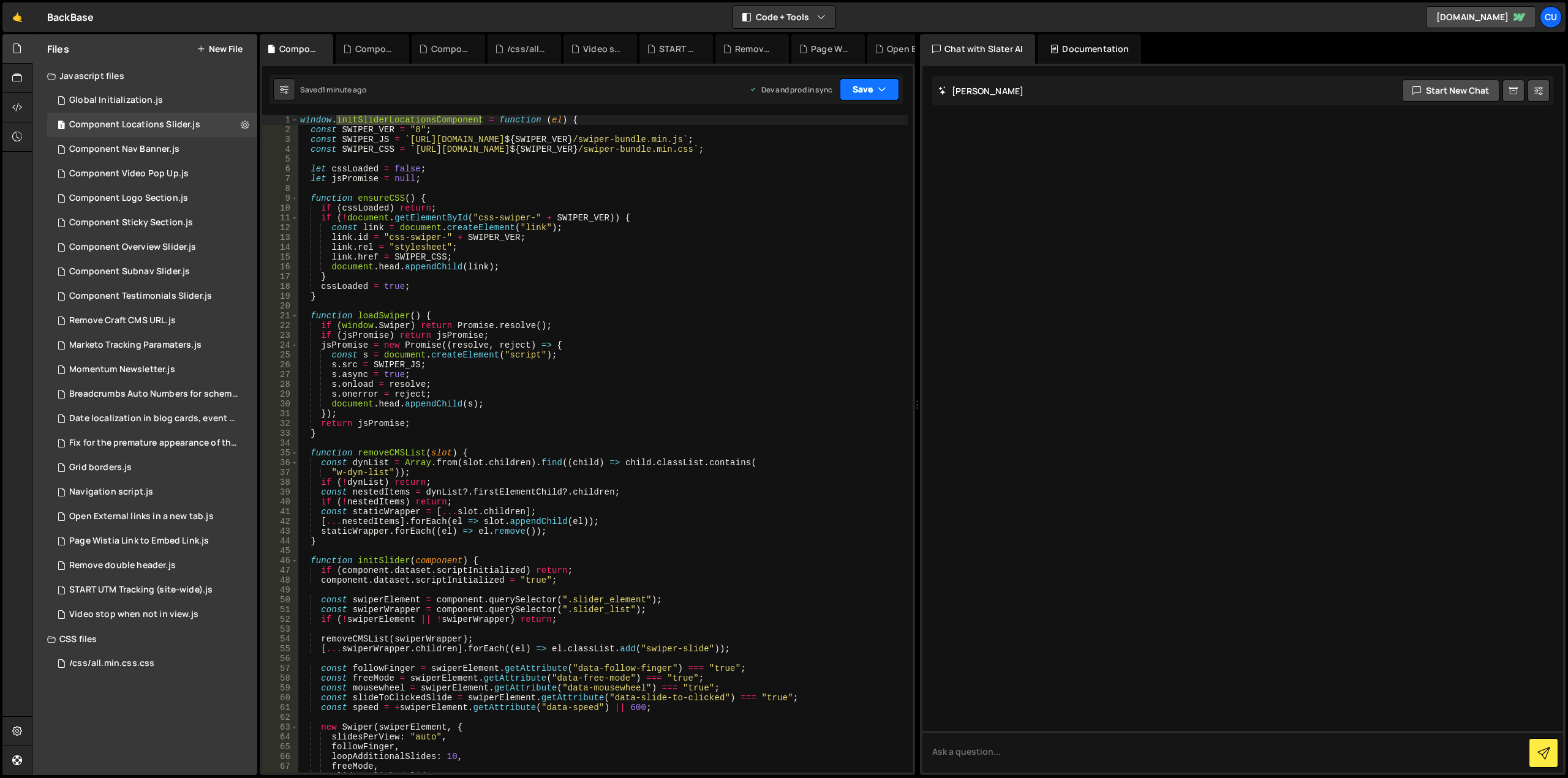
click at [861, 89] on button "Save" at bounding box center [869, 89] width 60 height 22
click at [829, 170] on div "1 minute ago" at bounding box center [807, 172] width 43 height 11
click at [169, 242] on div "Component Overview Slider.js" at bounding box center [132, 247] width 127 height 11
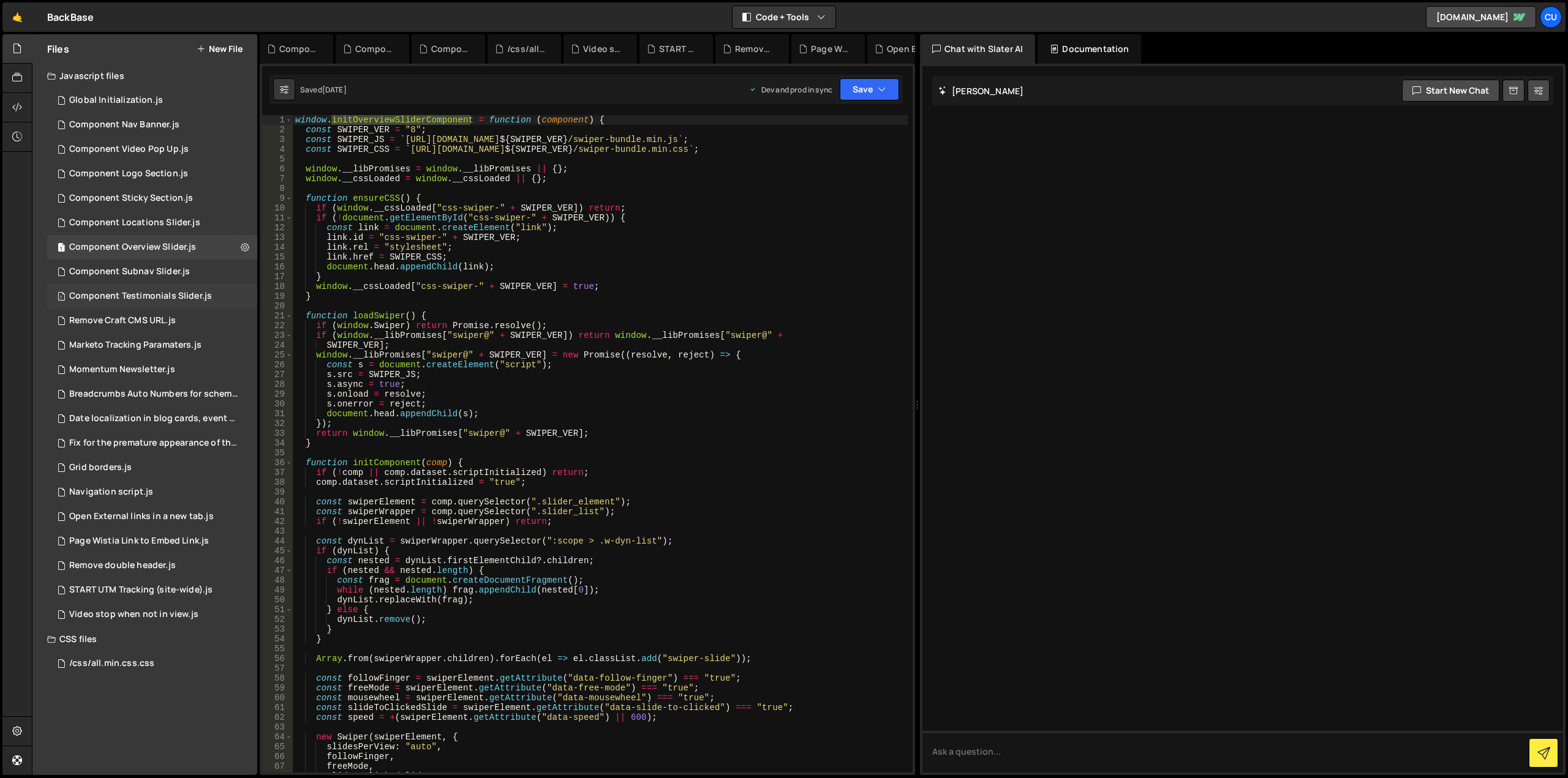
click at [184, 295] on div "Component Testimonials Slider.js" at bounding box center [140, 296] width 143 height 11
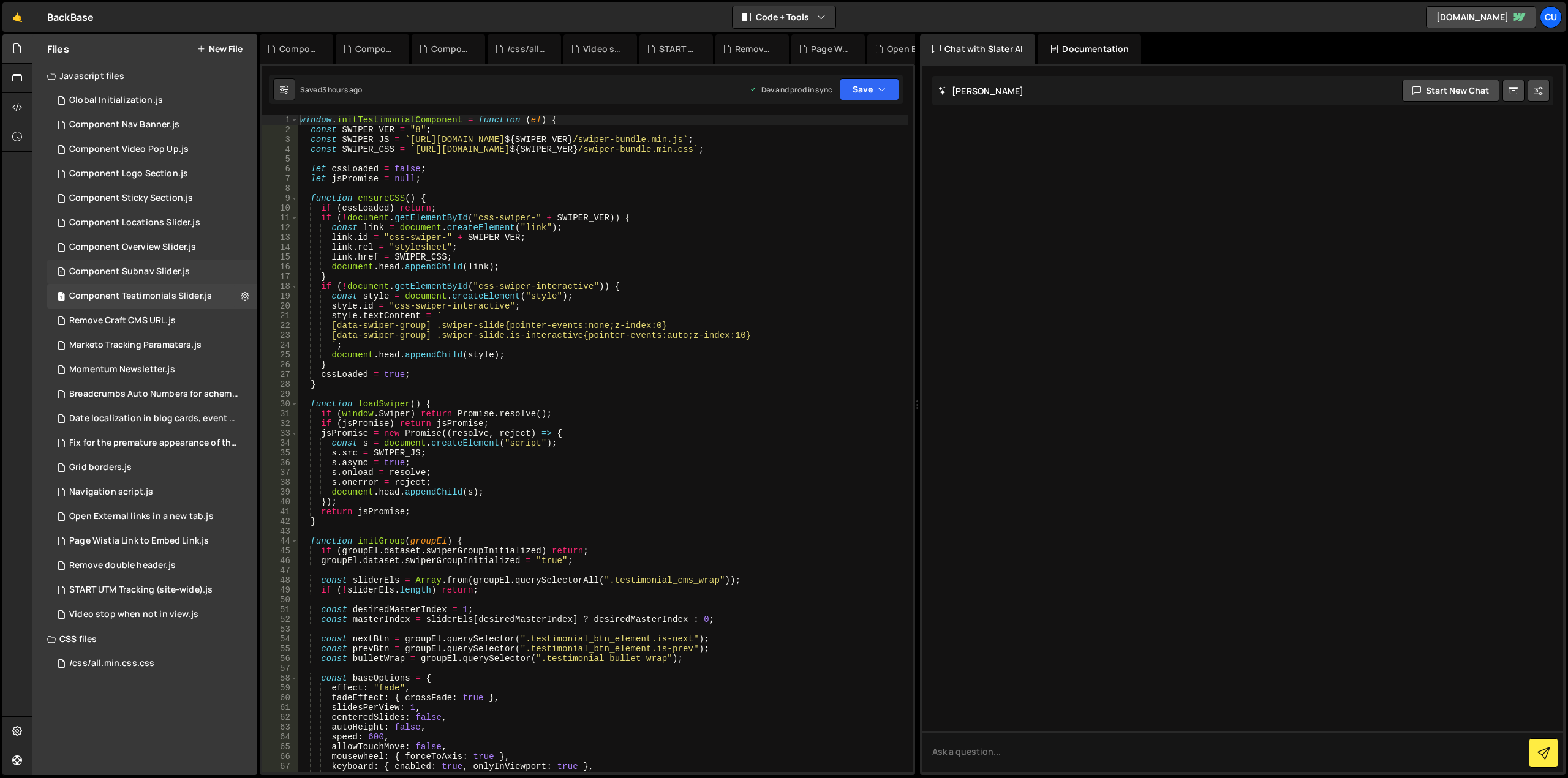
click at [177, 269] on div "Component Subnav Slider.js" at bounding box center [129, 271] width 120 height 11
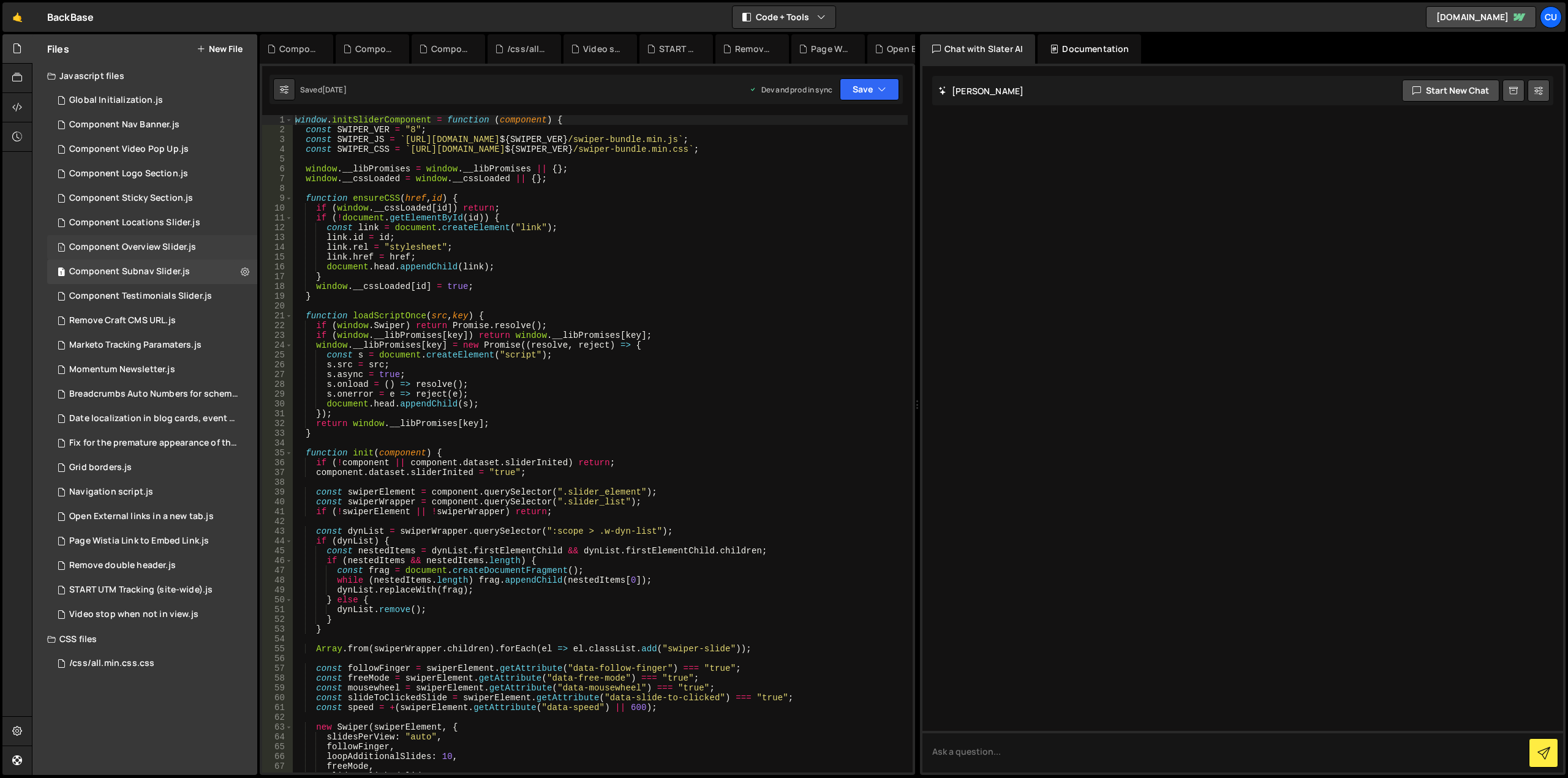
click at [184, 246] on div "Component Overview Slider.js" at bounding box center [132, 247] width 127 height 11
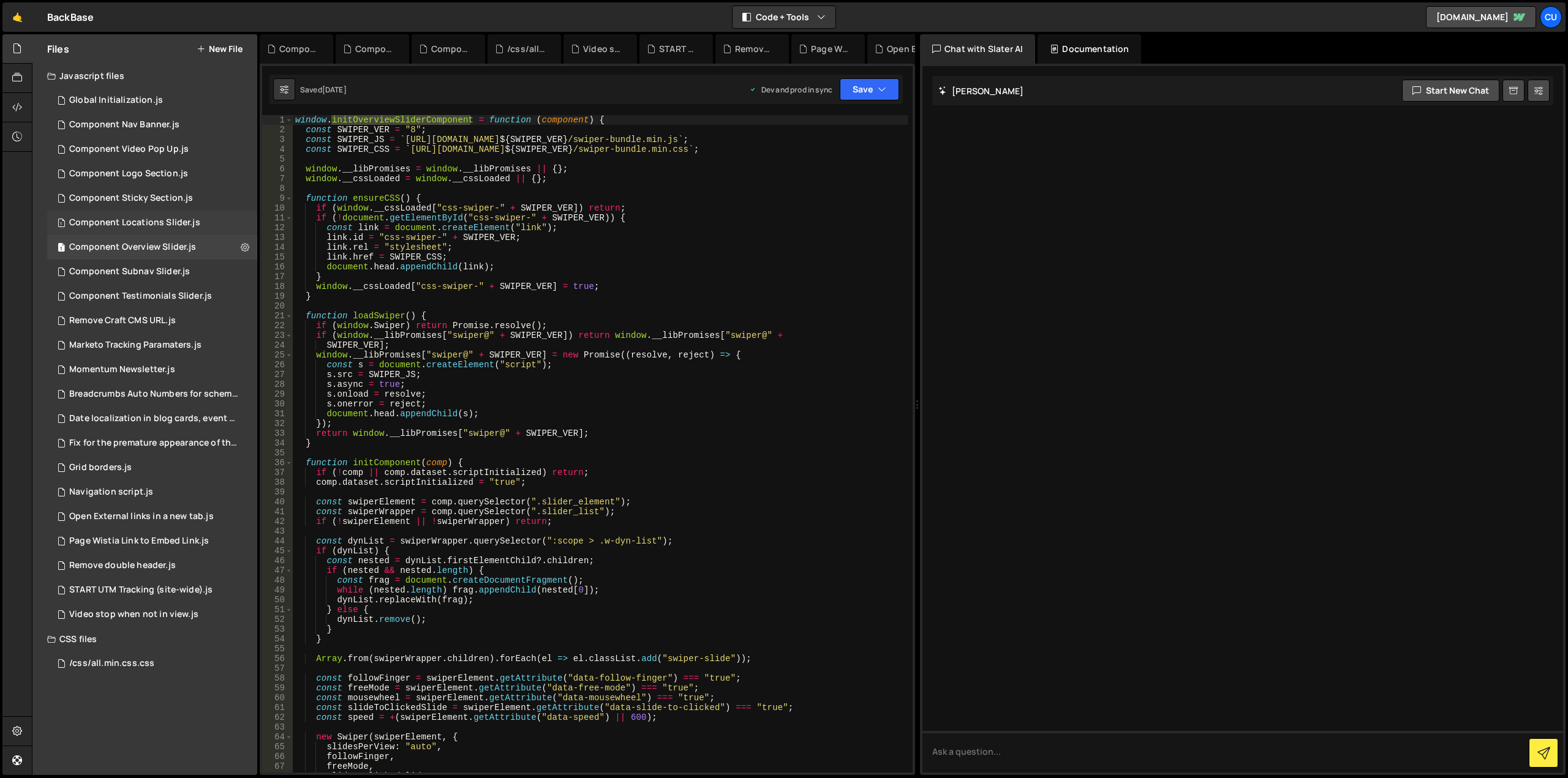
click at [188, 218] on div "Component Locations Slider.js" at bounding box center [134, 222] width 131 height 11
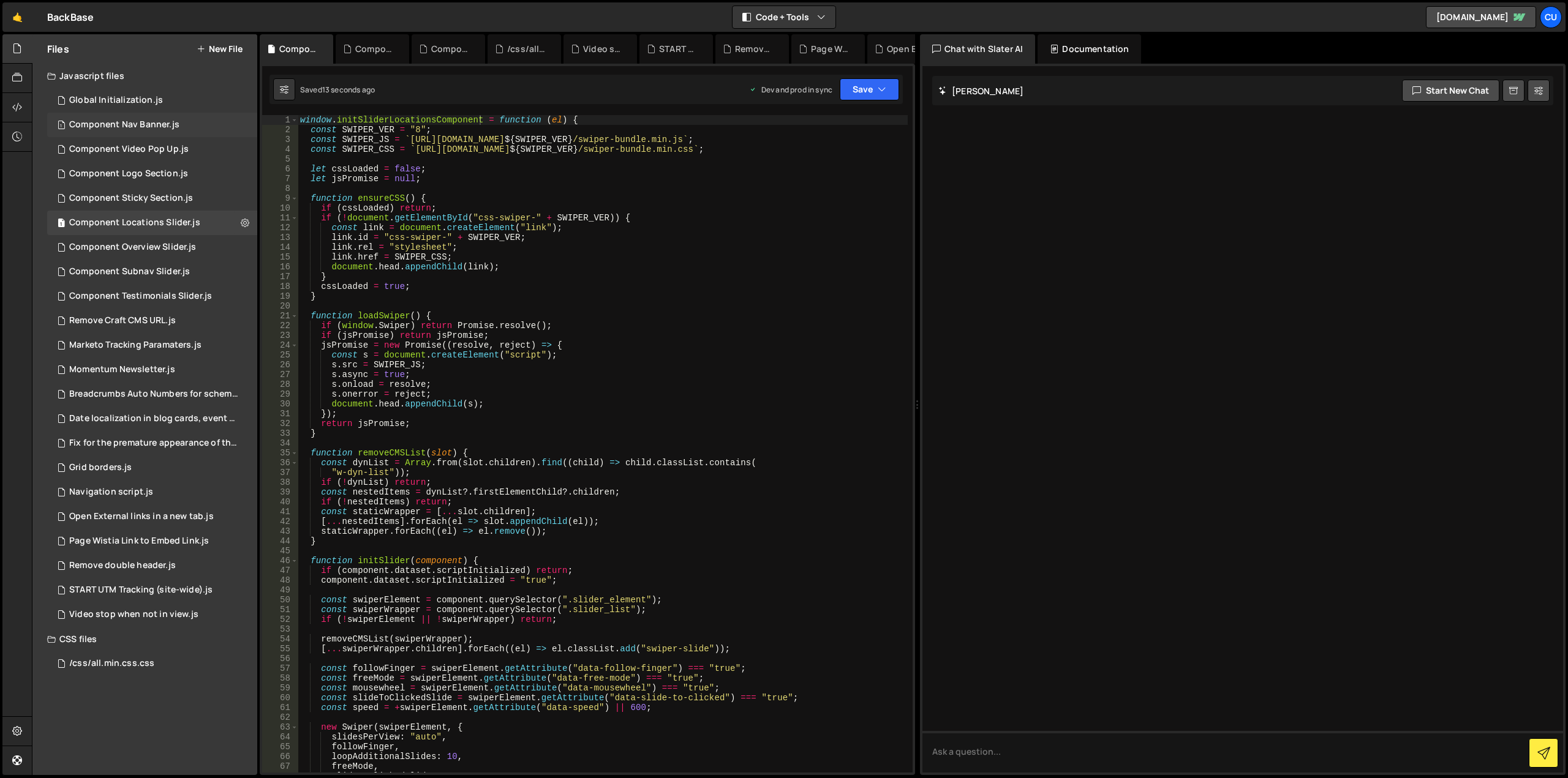
click at [147, 132] on div "1 Component Nav Banner.js 0" at bounding box center [152, 125] width 210 height 25
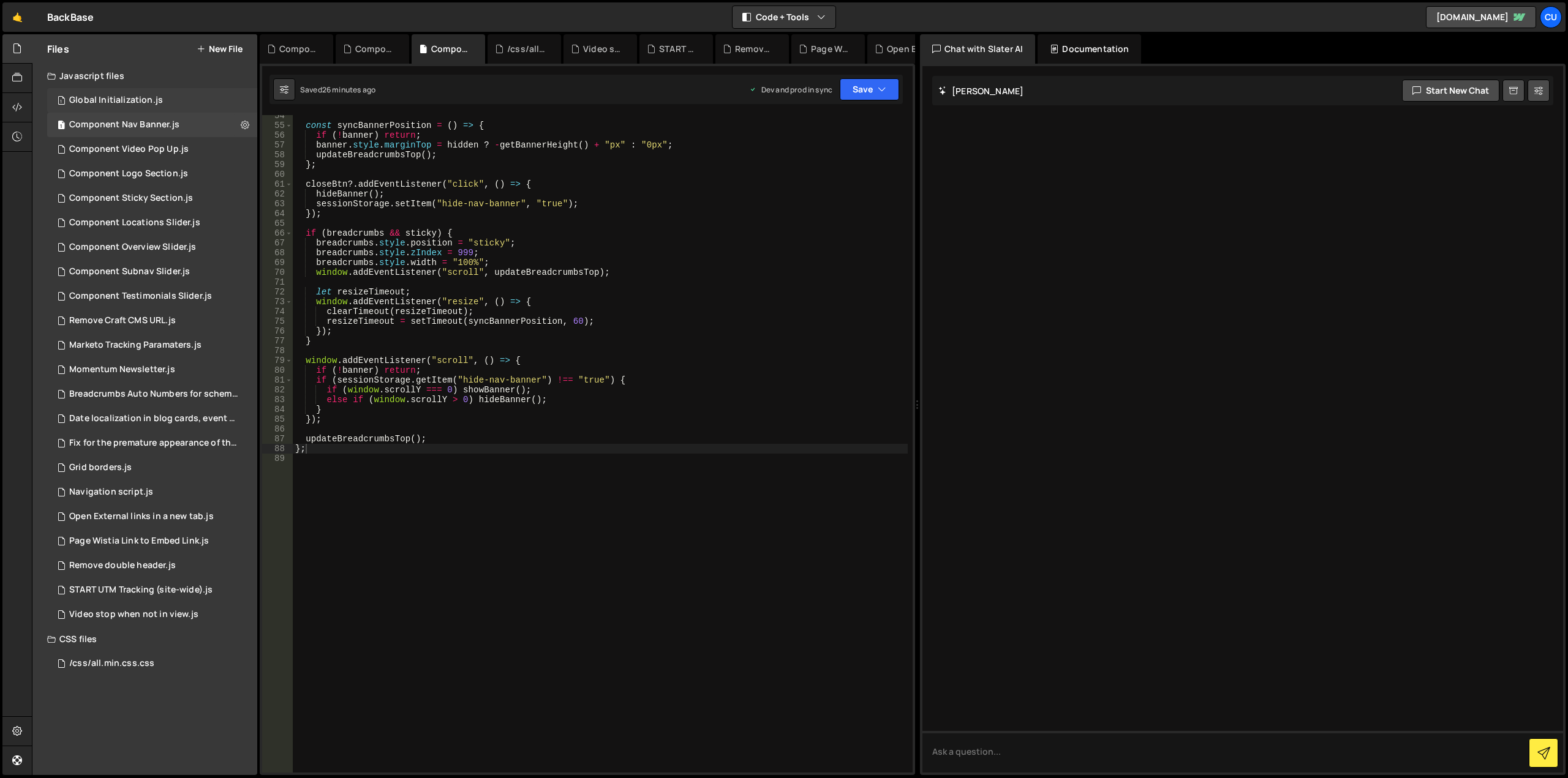
click at [159, 102] on div "Global Initialization.js" at bounding box center [116, 100] width 93 height 11
